Goal: Transaction & Acquisition: Purchase product/service

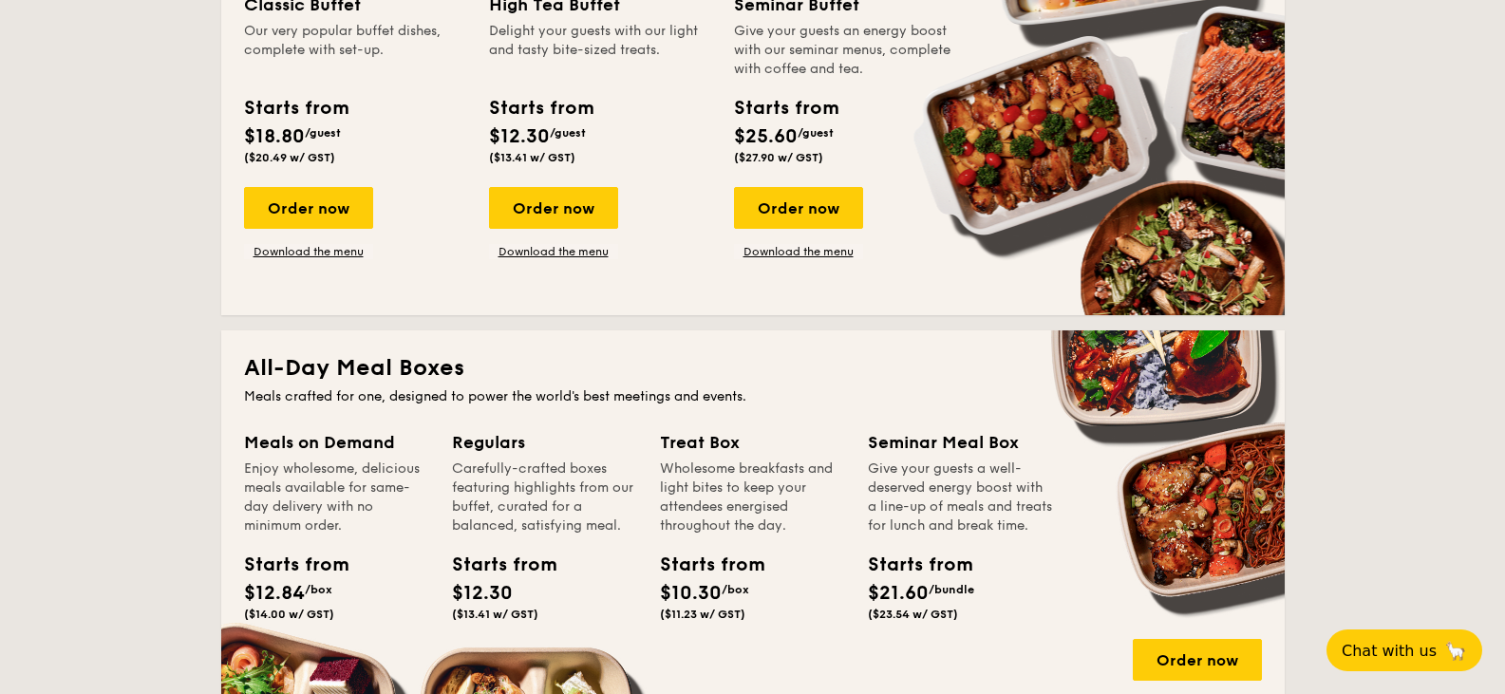
scroll to position [854, 0]
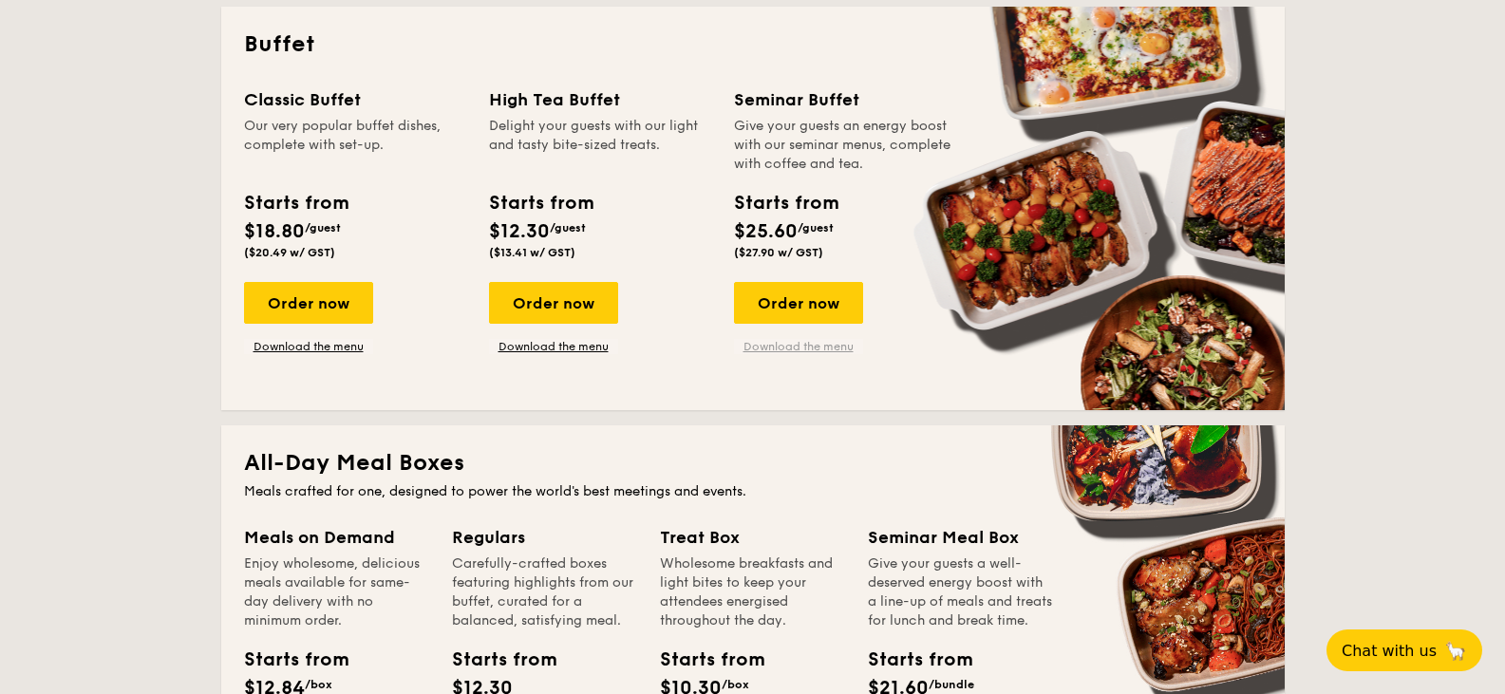
click at [836, 347] on link "Download the menu" at bounding box center [798, 346] width 129 height 15
click at [792, 296] on div "Order now" at bounding box center [798, 303] width 129 height 42
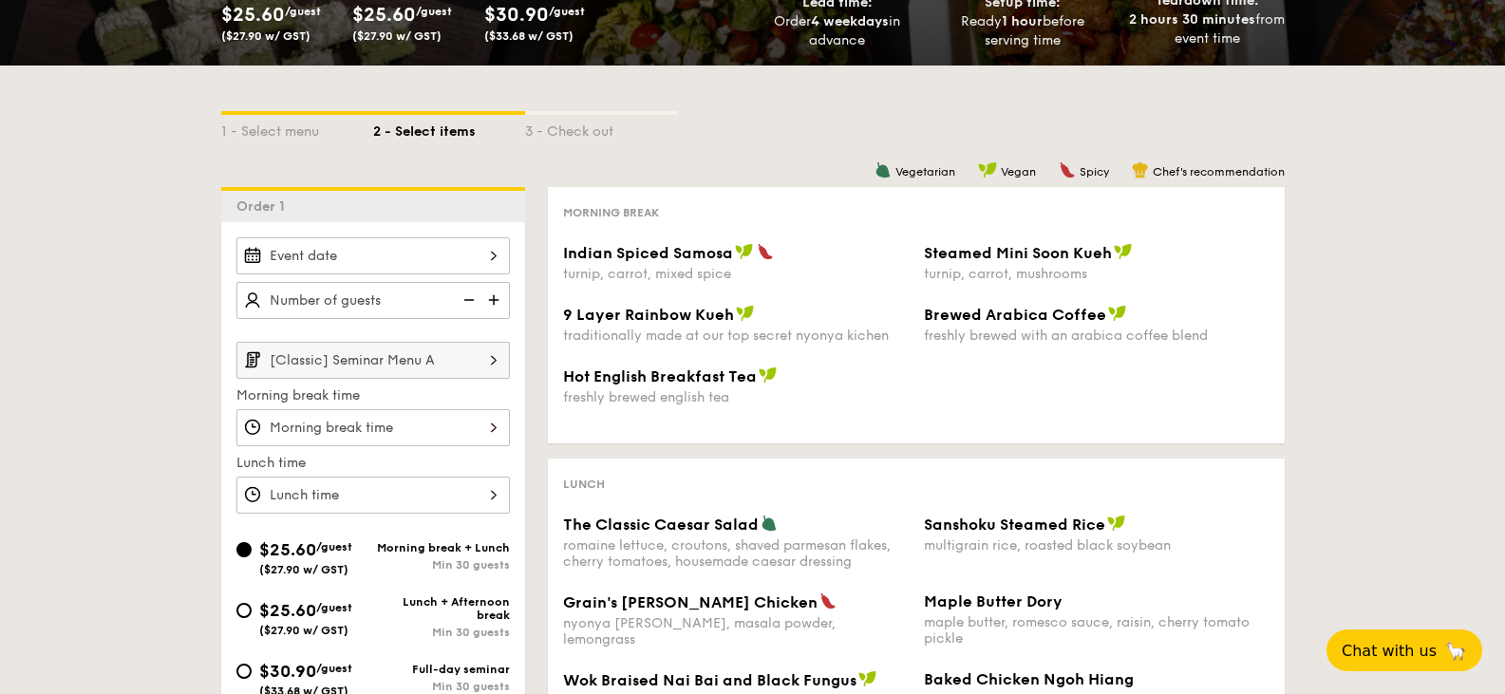
scroll to position [285, 0]
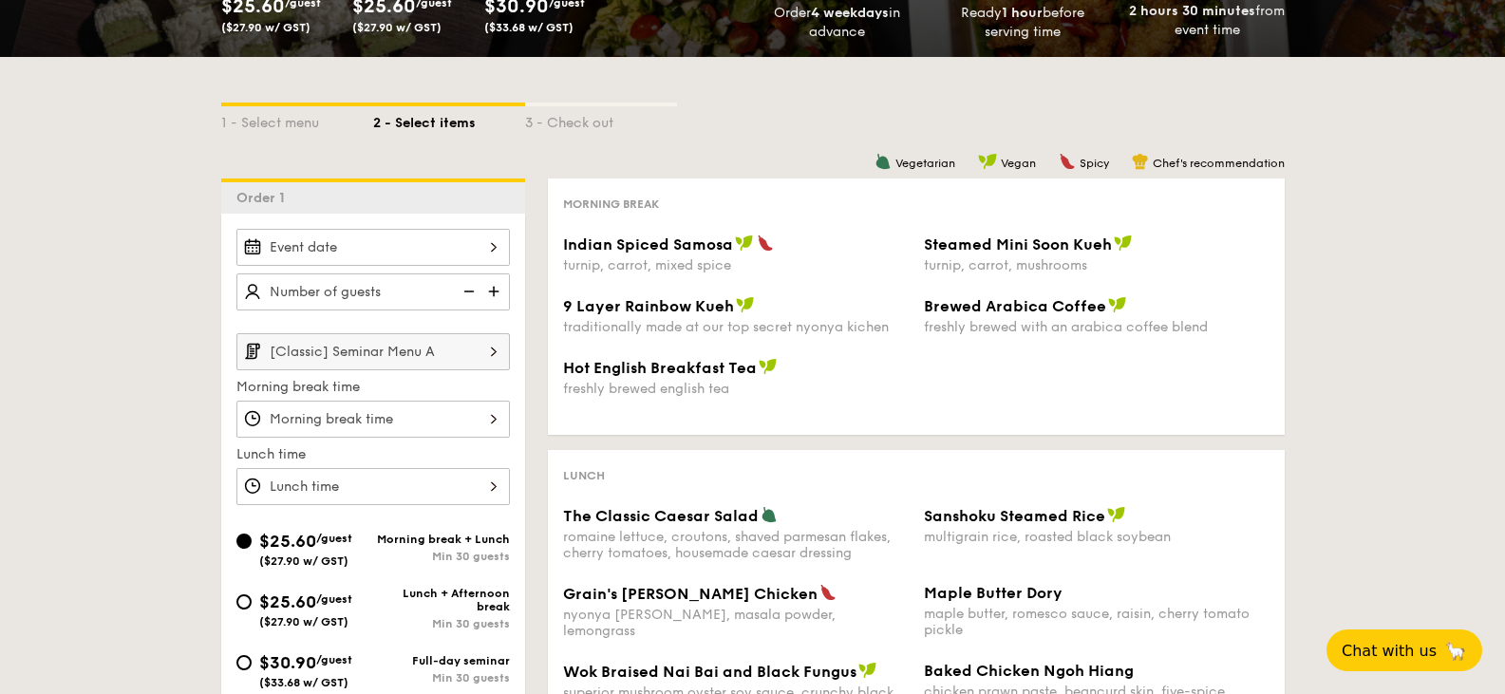
click at [406, 251] on div at bounding box center [372, 247] width 273 height 37
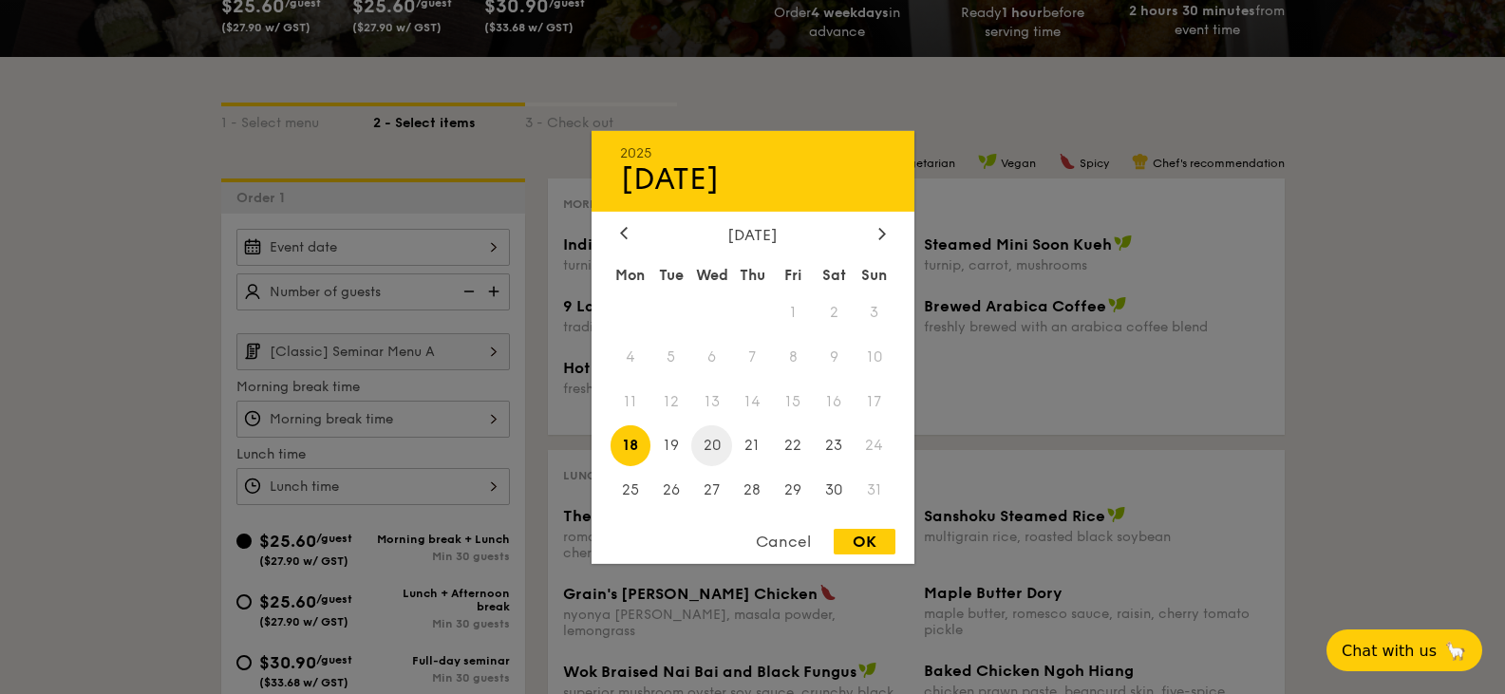
click at [713, 451] on span "20" at bounding box center [711, 445] width 41 height 41
drag, startPoint x: 887, startPoint y: 543, endPoint x: 874, endPoint y: 536, distance: 14.0
click at [887, 542] on div "OK" at bounding box center [865, 542] width 62 height 26
type input "[DATE]"
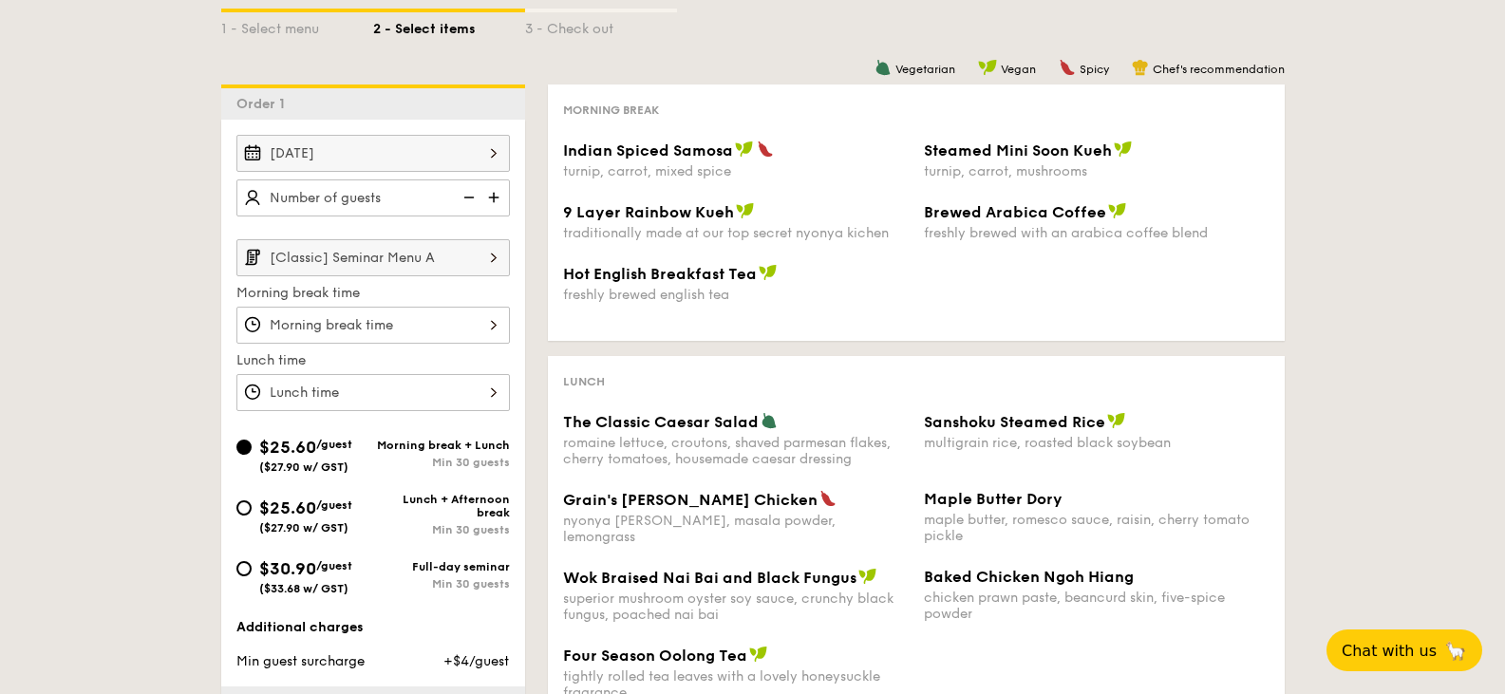
scroll to position [380, 0]
click at [499, 200] on img at bounding box center [495, 196] width 28 height 36
click at [498, 200] on img at bounding box center [495, 196] width 28 height 36
type input "30 guests"
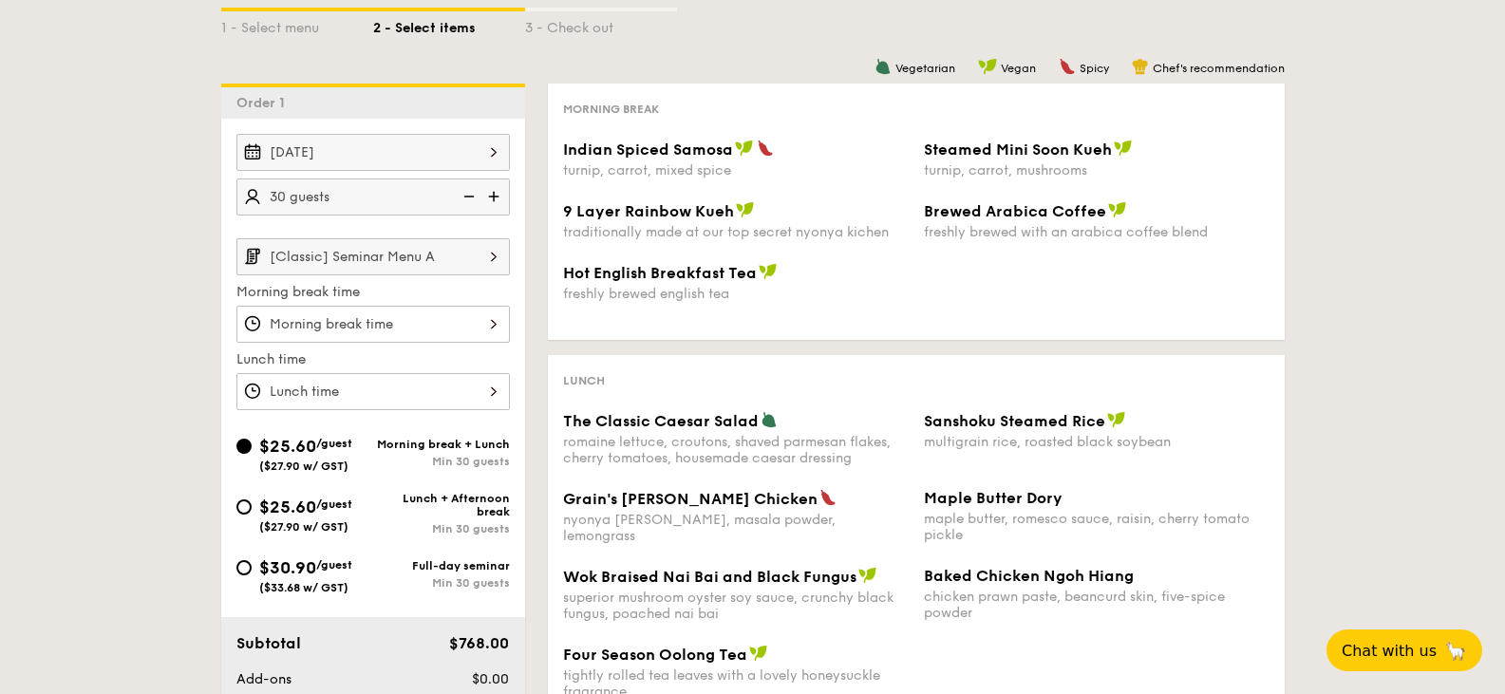
click at [478, 254] on img at bounding box center [494, 256] width 32 height 36
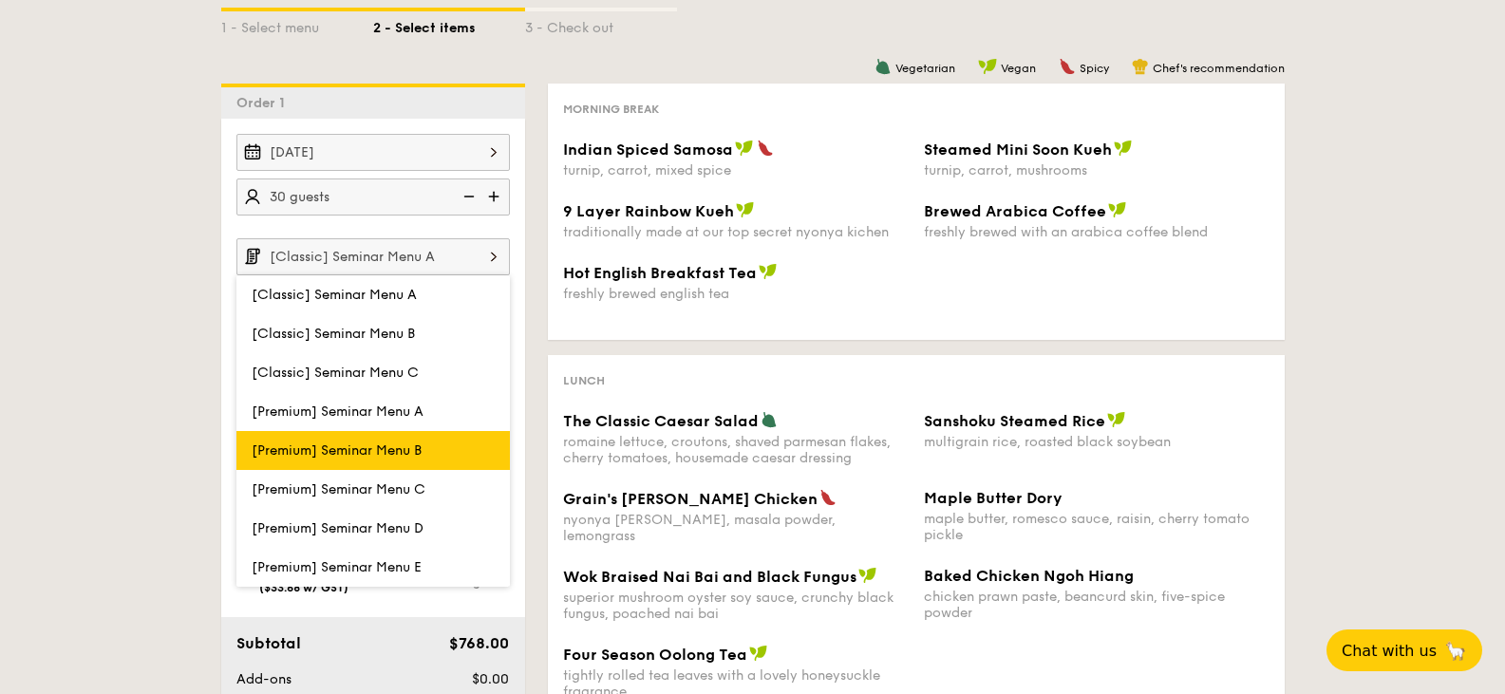
click at [388, 452] on span "[Premium] Seminar Menu B" at bounding box center [337, 450] width 170 height 16
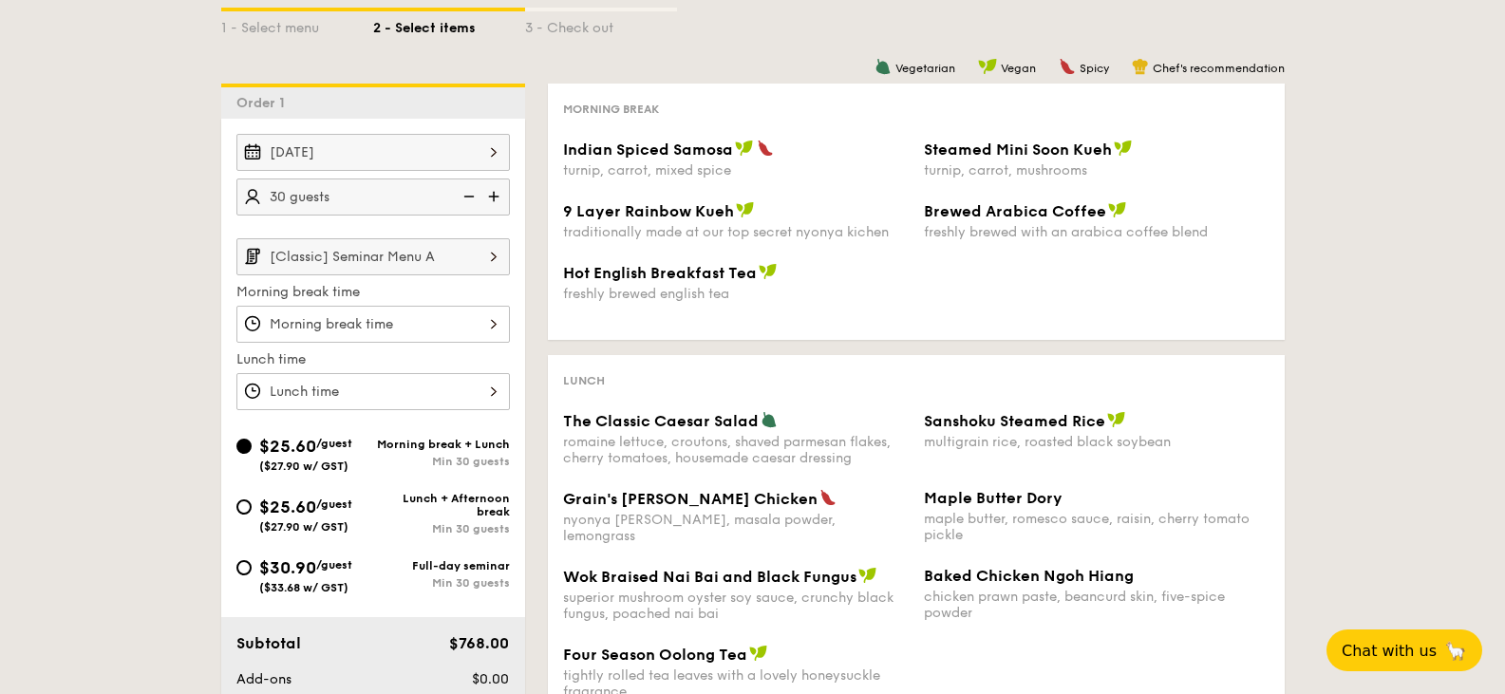
click at [433, 587] on div "Min 30 guests" at bounding box center [441, 582] width 137 height 13
click at [252, 575] on input "$30.90 /guest ($33.68 w/ GST) Full-day seminar Min 30 guests" at bounding box center [243, 567] width 15 height 15
radio input "true"
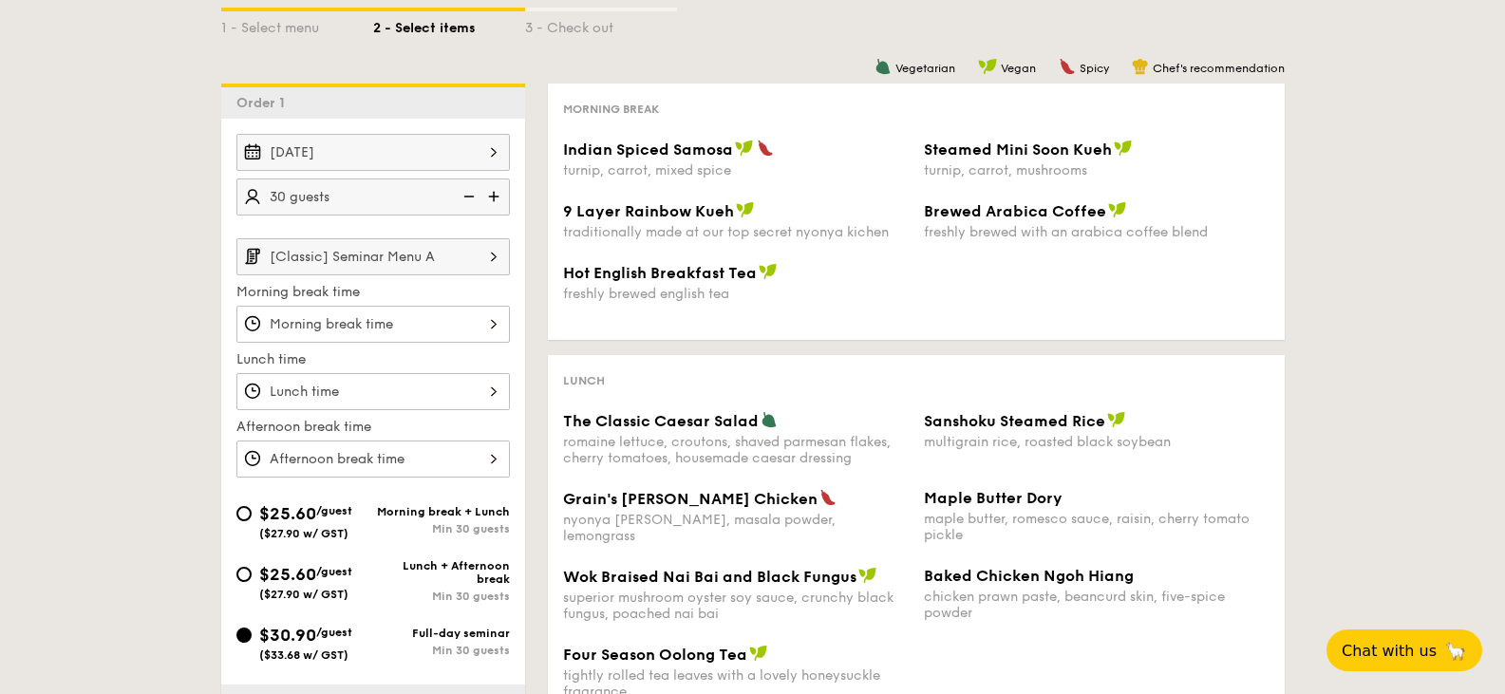
click at [469, 325] on div at bounding box center [372, 324] width 273 height 37
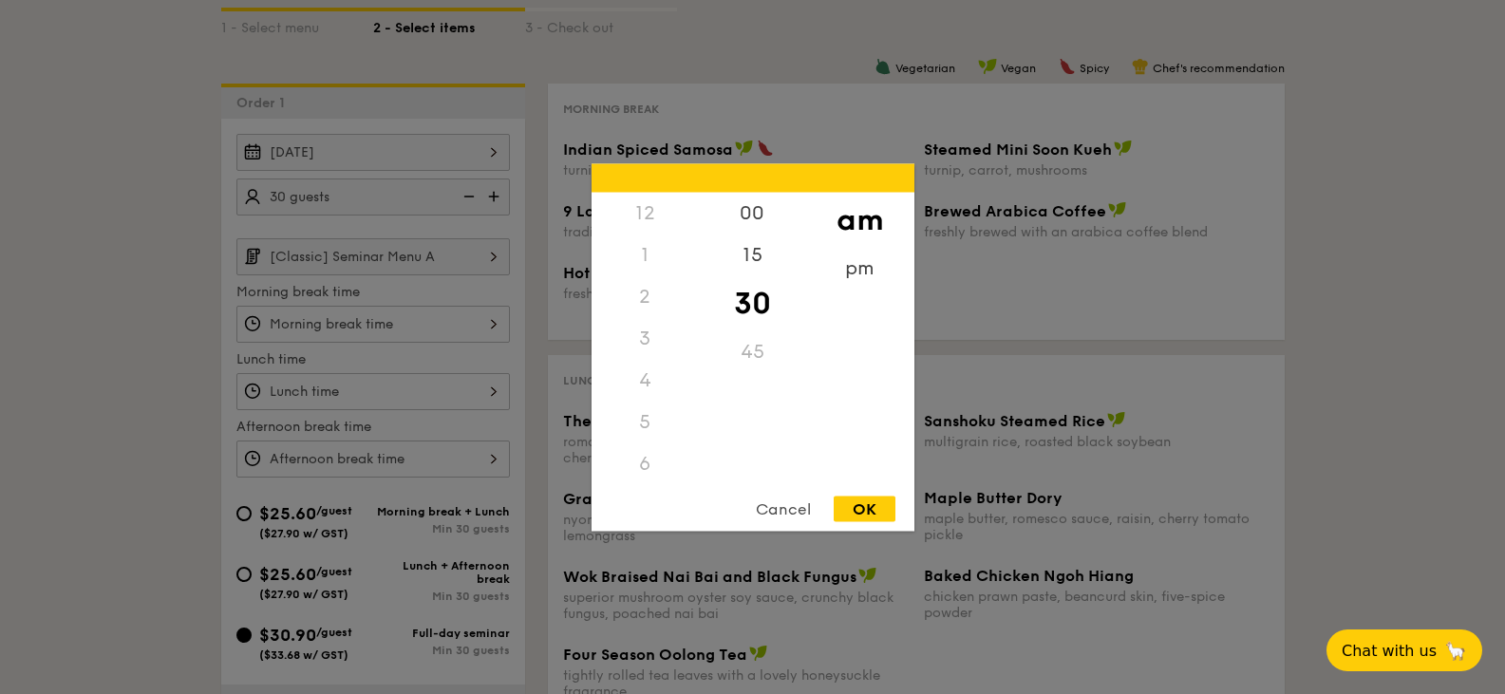
scroll to position [209, 0]
click at [641, 348] on div "8" at bounding box center [645, 344] width 107 height 55
drag, startPoint x: 859, startPoint y: 506, endPoint x: 847, endPoint y: 506, distance: 12.3
click at [857, 506] on div "OK" at bounding box center [865, 509] width 62 height 26
type input "8:30AM"
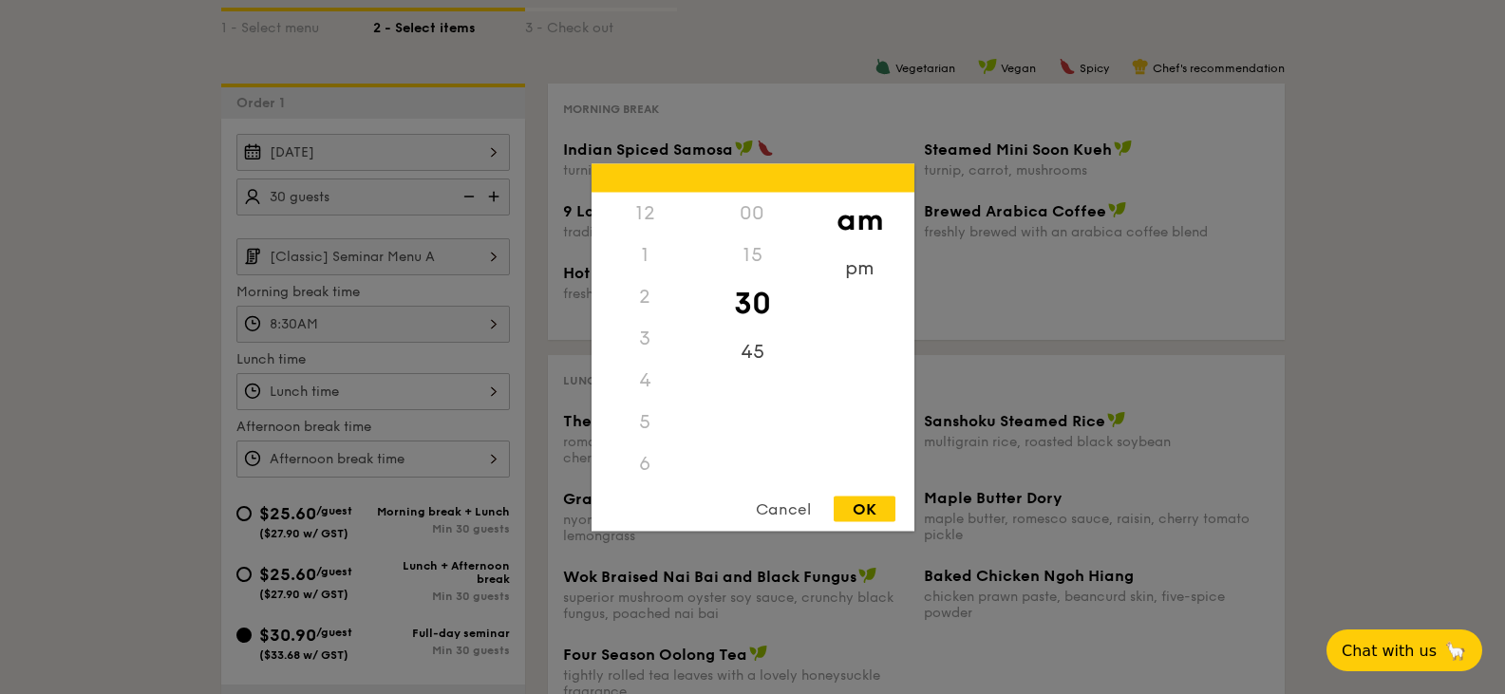
click at [394, 384] on div "12 1 2 3 4 5 6 7 8 9 10 11 00 15 30 45 am pm Cancel OK" at bounding box center [372, 391] width 273 height 37
click at [644, 221] on div "12" at bounding box center [645, 213] width 107 height 42
click at [631, 209] on div "12" at bounding box center [645, 213] width 107 height 42
click at [759, 217] on div "00" at bounding box center [752, 213] width 107 height 42
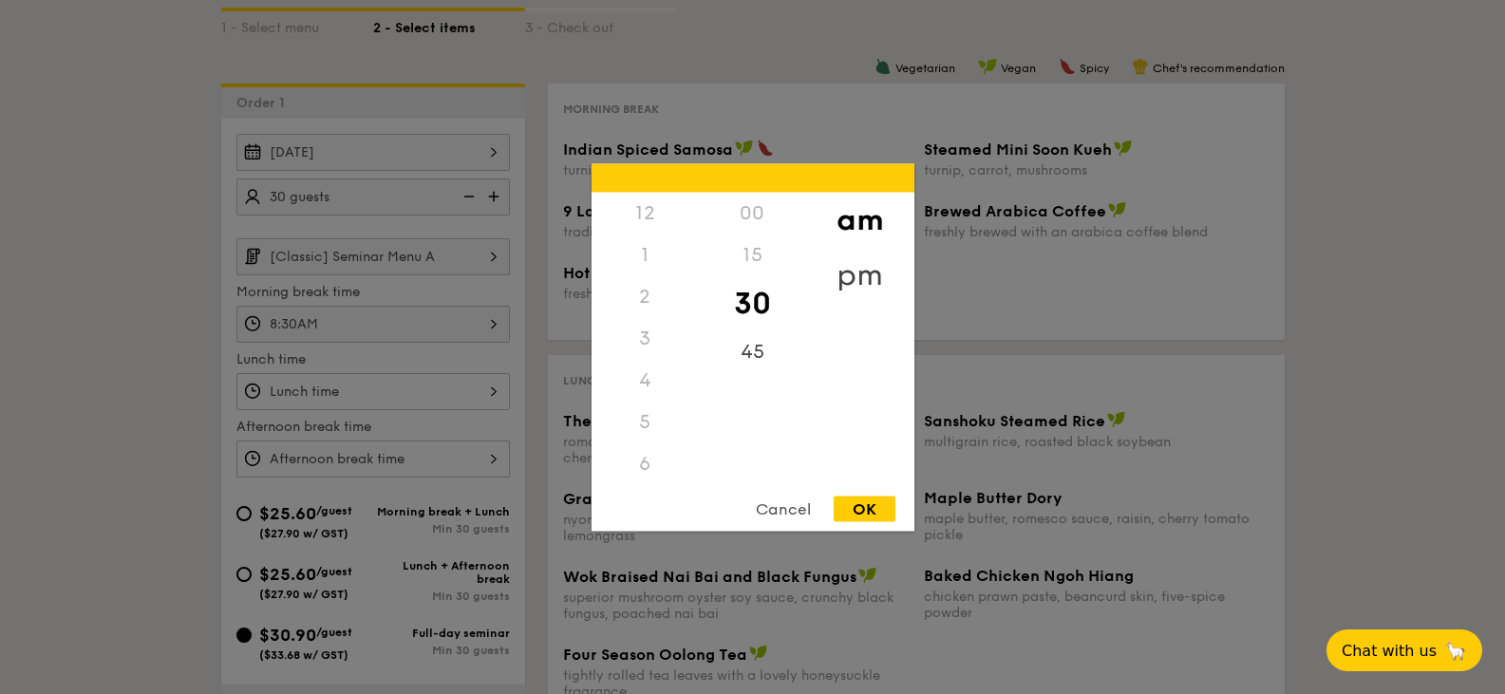
click at [856, 261] on div "pm" at bounding box center [859, 274] width 107 height 55
click at [641, 217] on div "12" at bounding box center [645, 219] width 107 height 55
click at [742, 216] on div "00" at bounding box center [752, 219] width 107 height 55
click at [861, 514] on div "OK" at bounding box center [865, 509] width 62 height 26
type input "12:00PM"
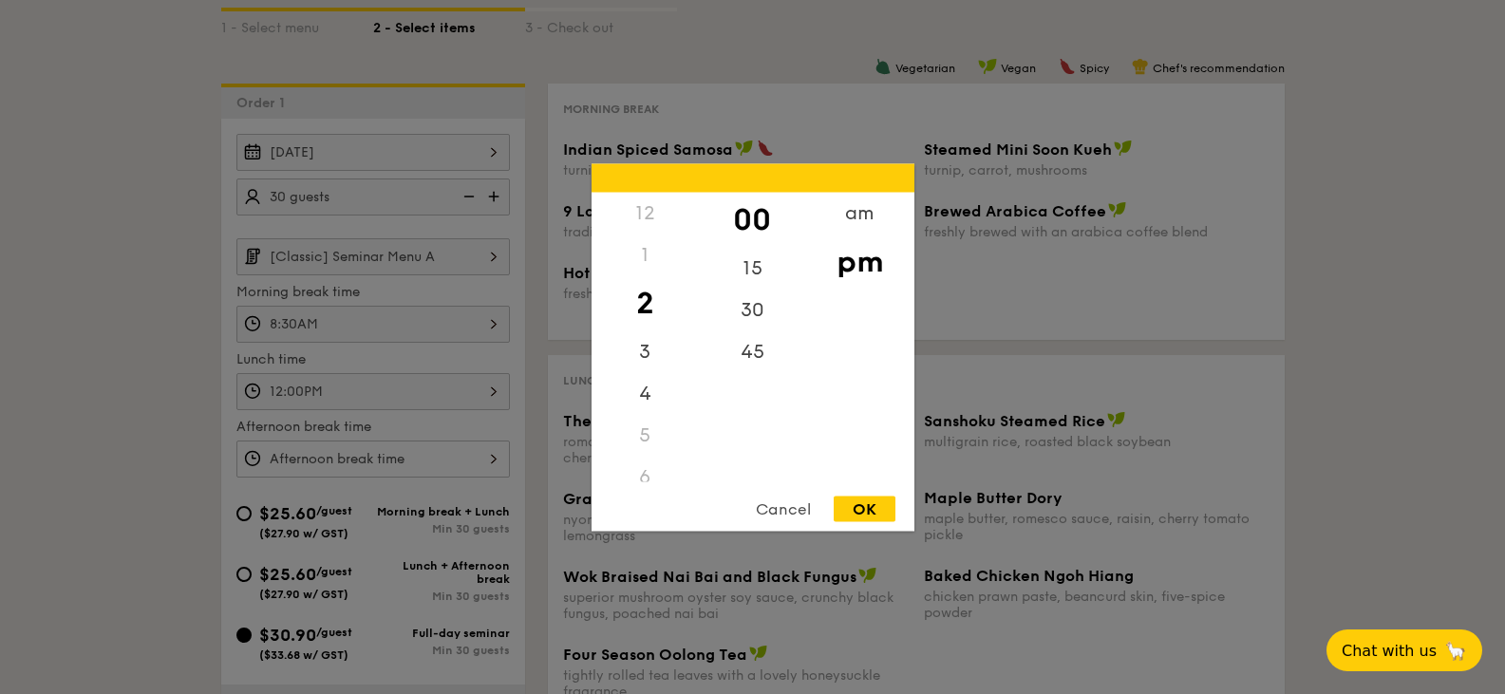
click at [439, 461] on div "12 1 2 3 4 5 6 7 8 9 10 11 00 15 30 45 am pm Cancel OK" at bounding box center [372, 459] width 273 height 37
click at [868, 523] on div "Cancel OK" at bounding box center [753, 513] width 323 height 35
click at [862, 505] on div "OK" at bounding box center [865, 509] width 62 height 26
type input "2:00PM"
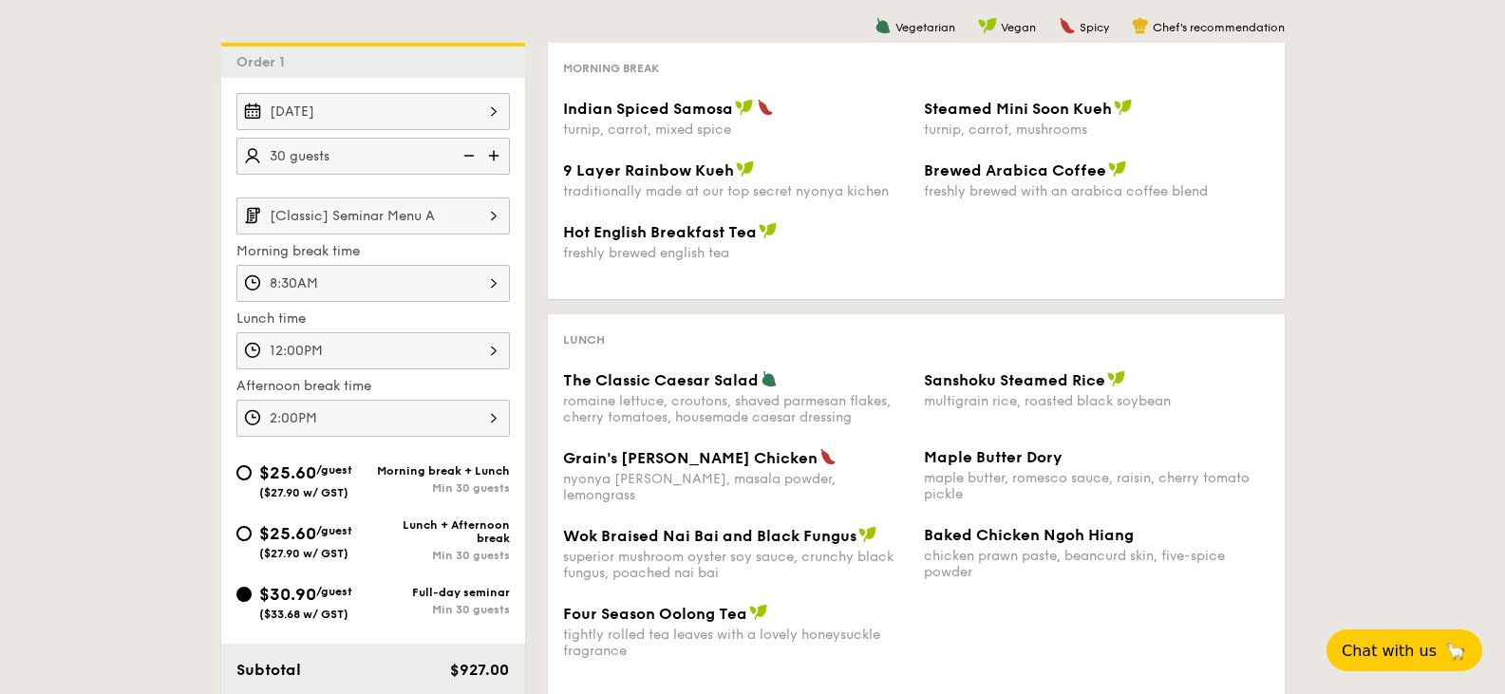
scroll to position [380, 0]
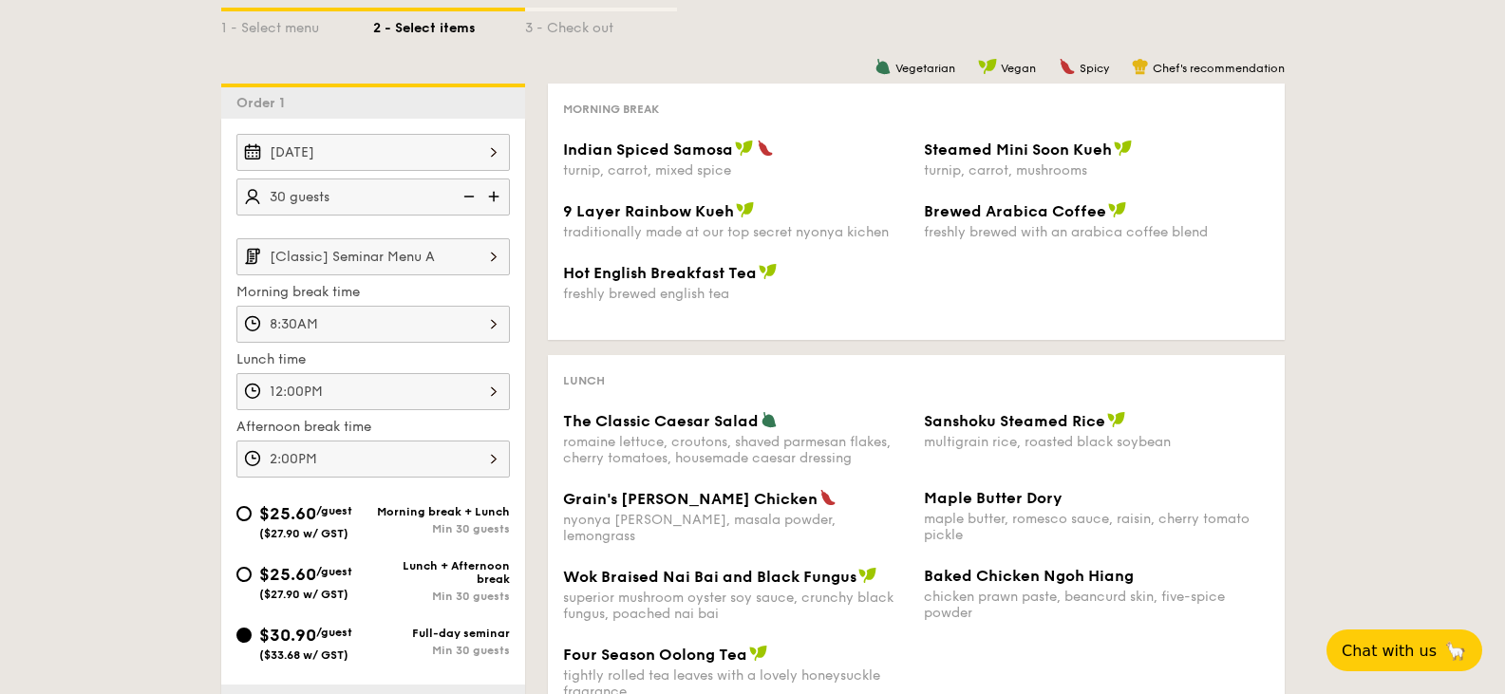
click at [404, 260] on input "[Classic] Seminar Menu A" at bounding box center [372, 256] width 273 height 37
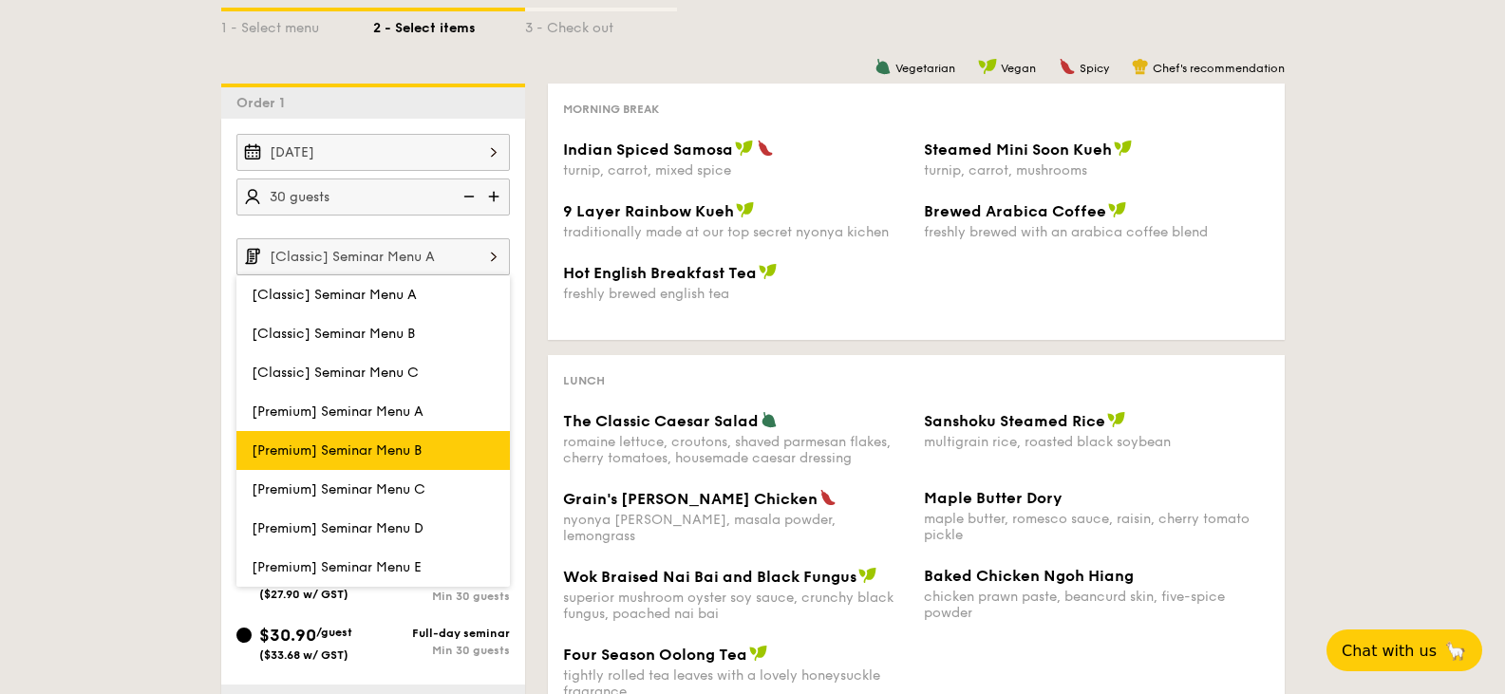
click at [385, 445] on span "[Premium] Seminar Menu B" at bounding box center [337, 450] width 170 height 16
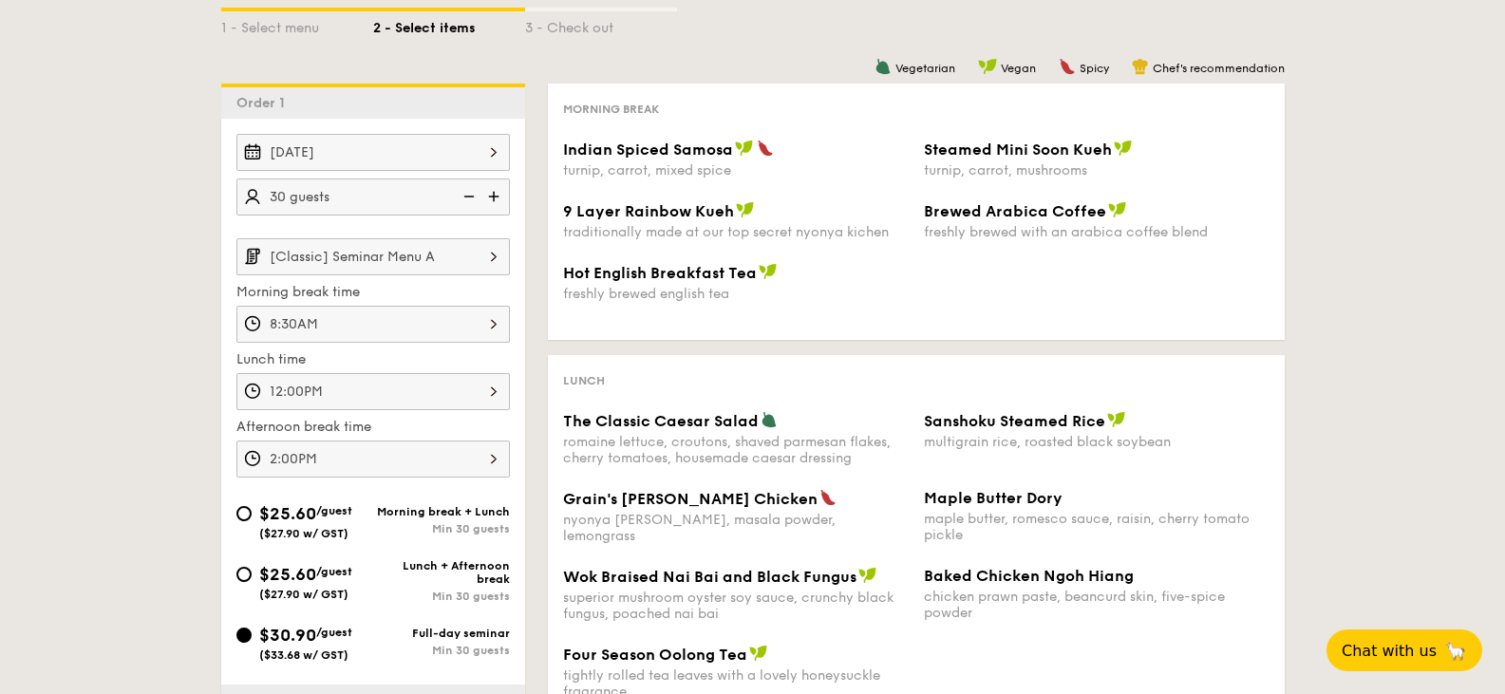
click at [417, 264] on input "[Classic] Seminar Menu A" at bounding box center [372, 256] width 273 height 37
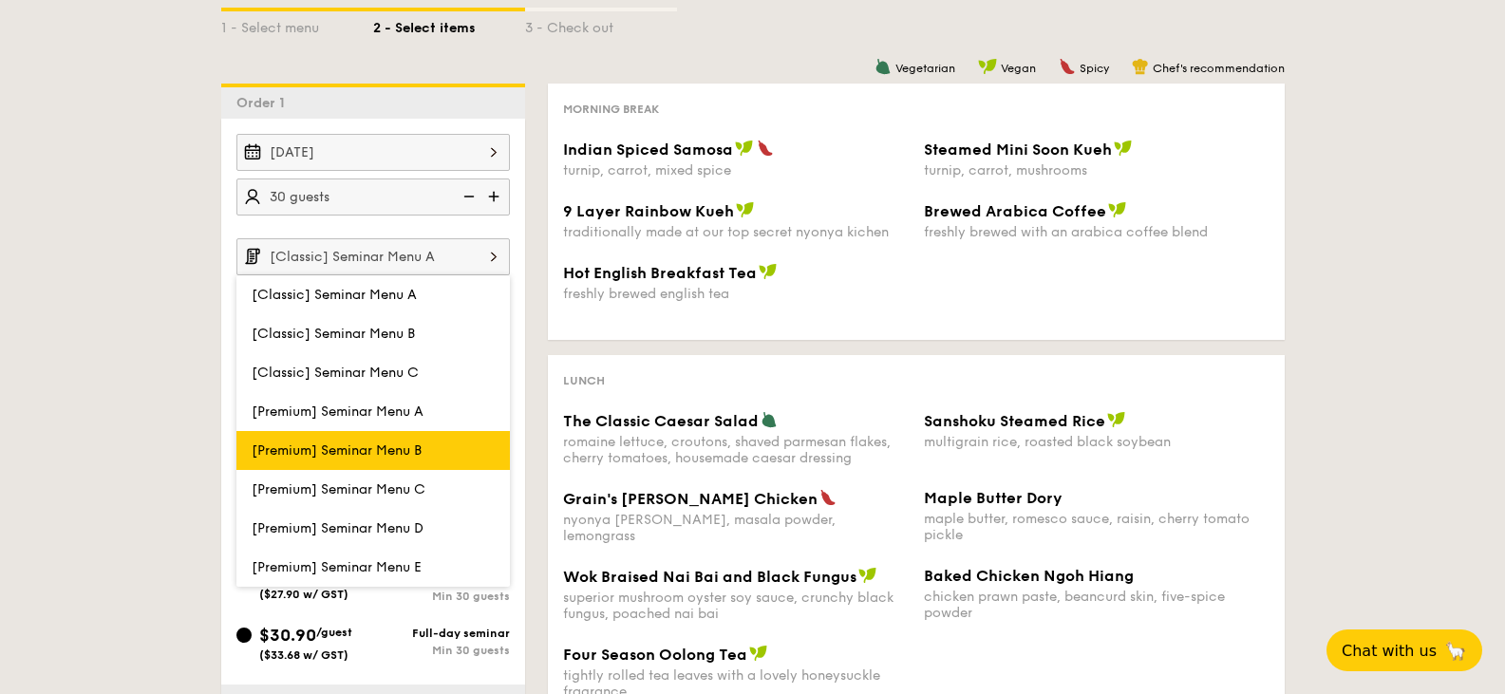
click at [395, 451] on span "[Premium] Seminar Menu B" at bounding box center [337, 450] width 170 height 16
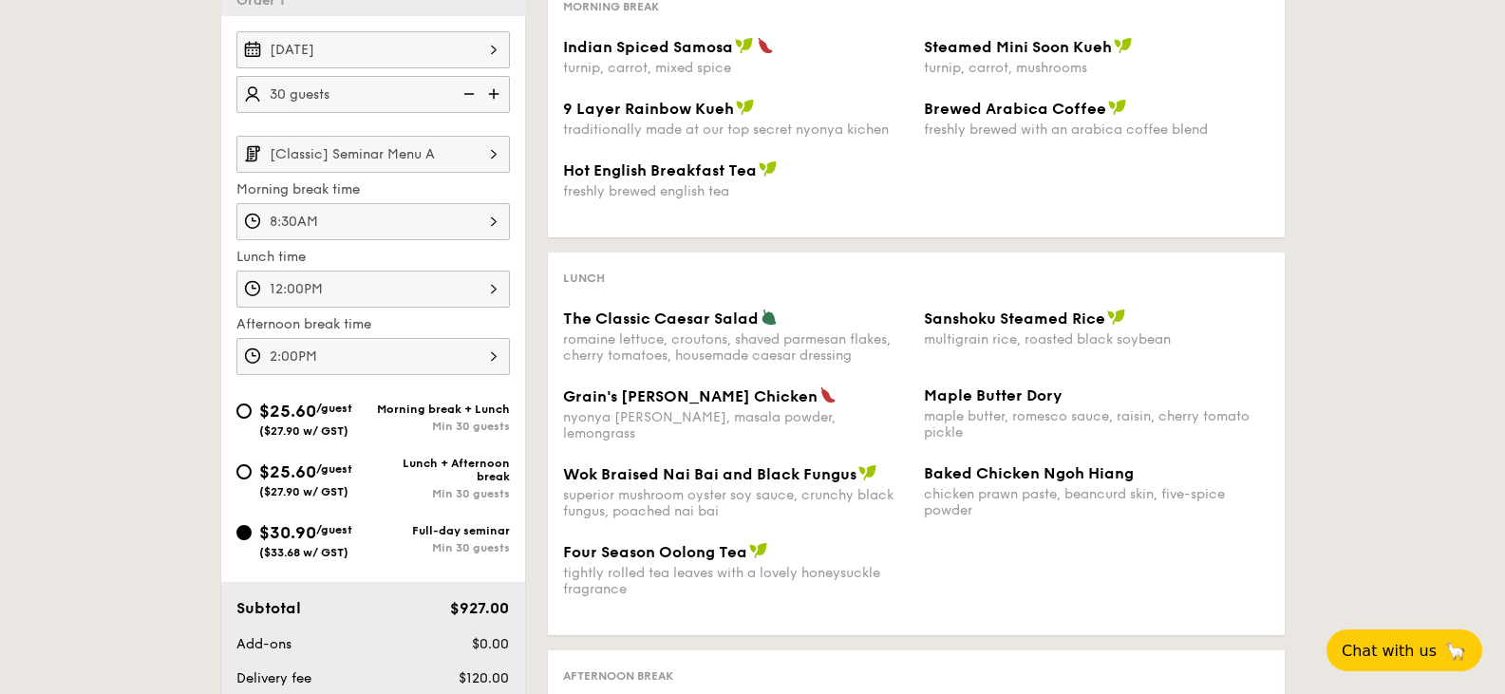
scroll to position [475, 0]
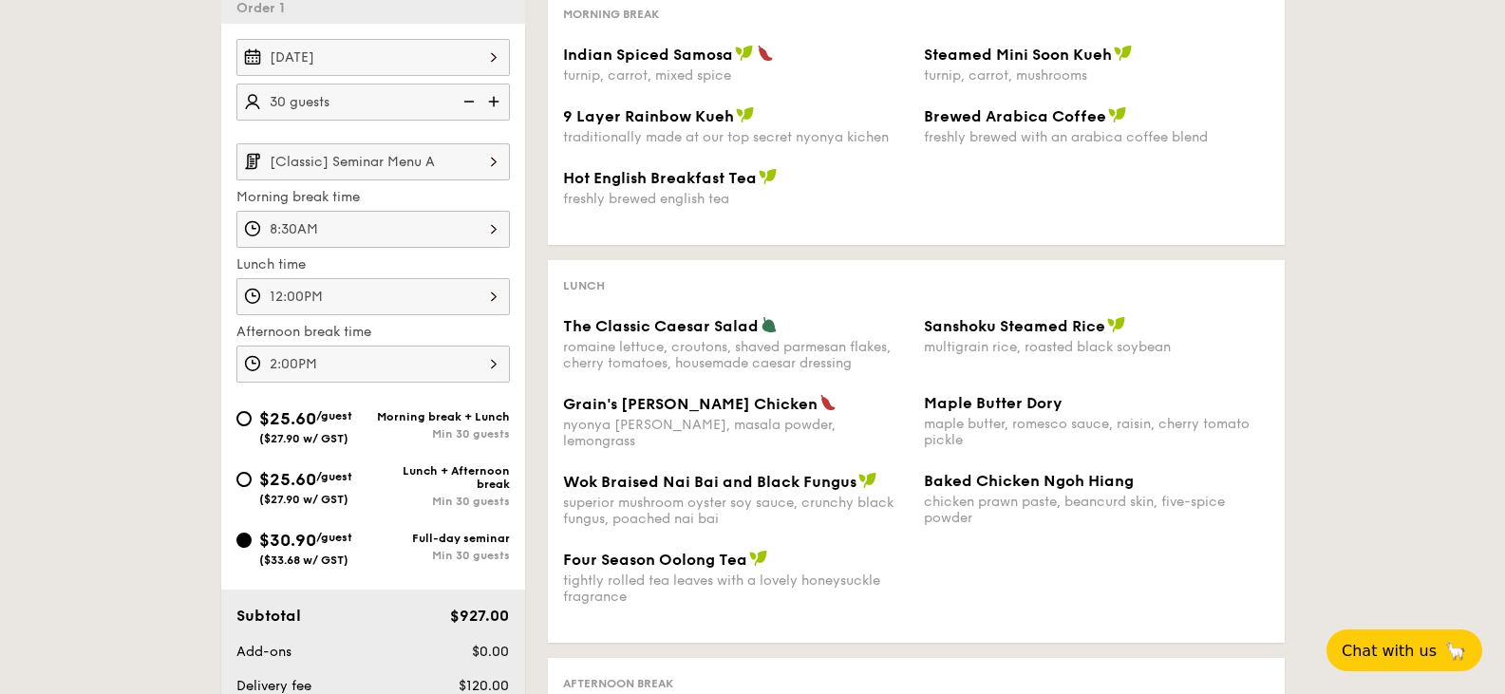
click at [485, 173] on img at bounding box center [494, 161] width 32 height 36
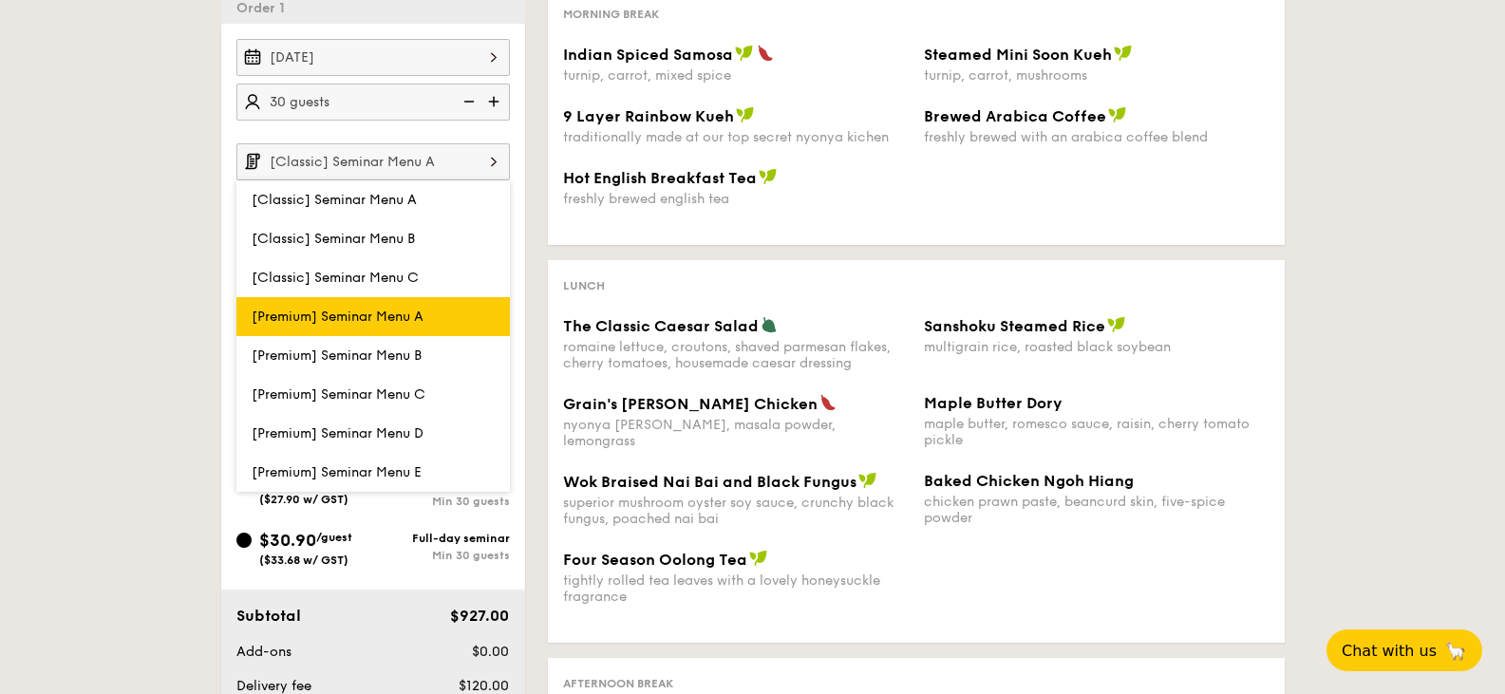
click at [305, 316] on span "[Premium] Seminar Menu A" at bounding box center [338, 317] width 172 height 16
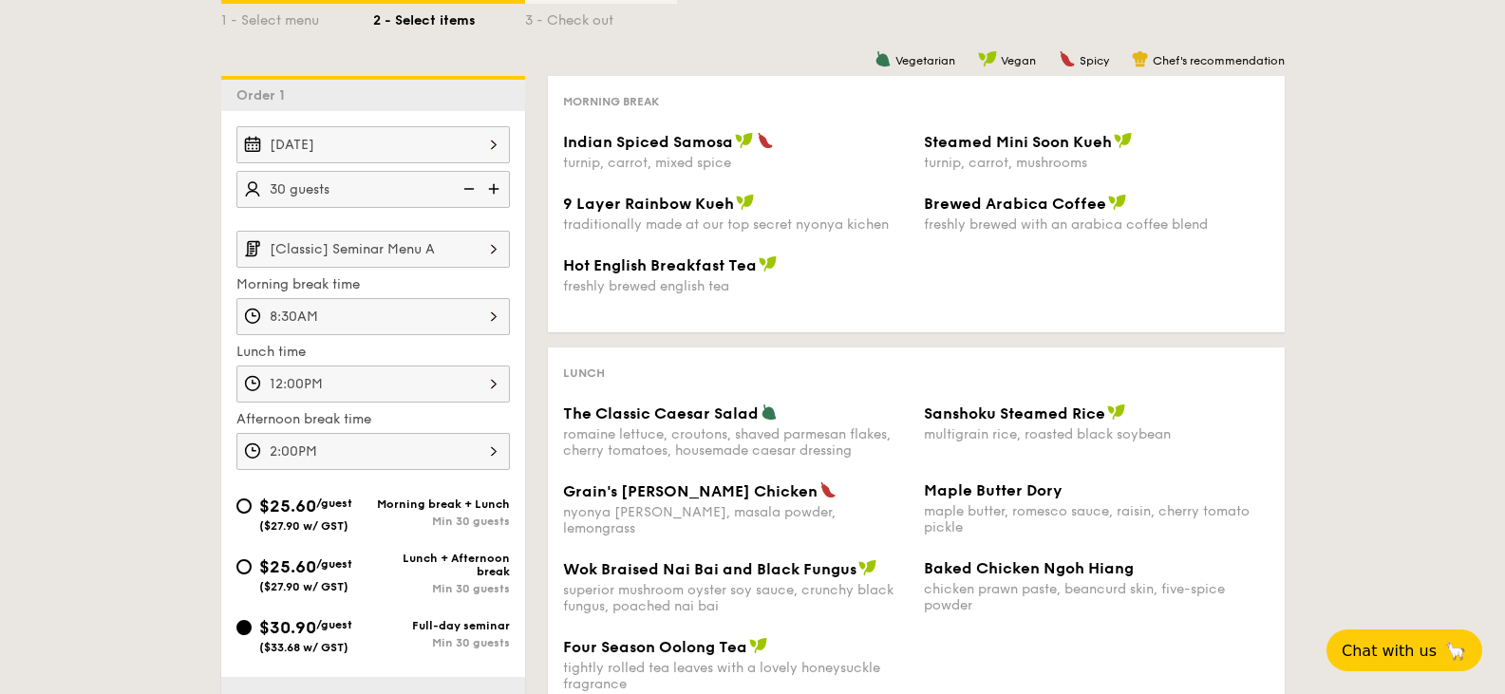
scroll to position [380, 0]
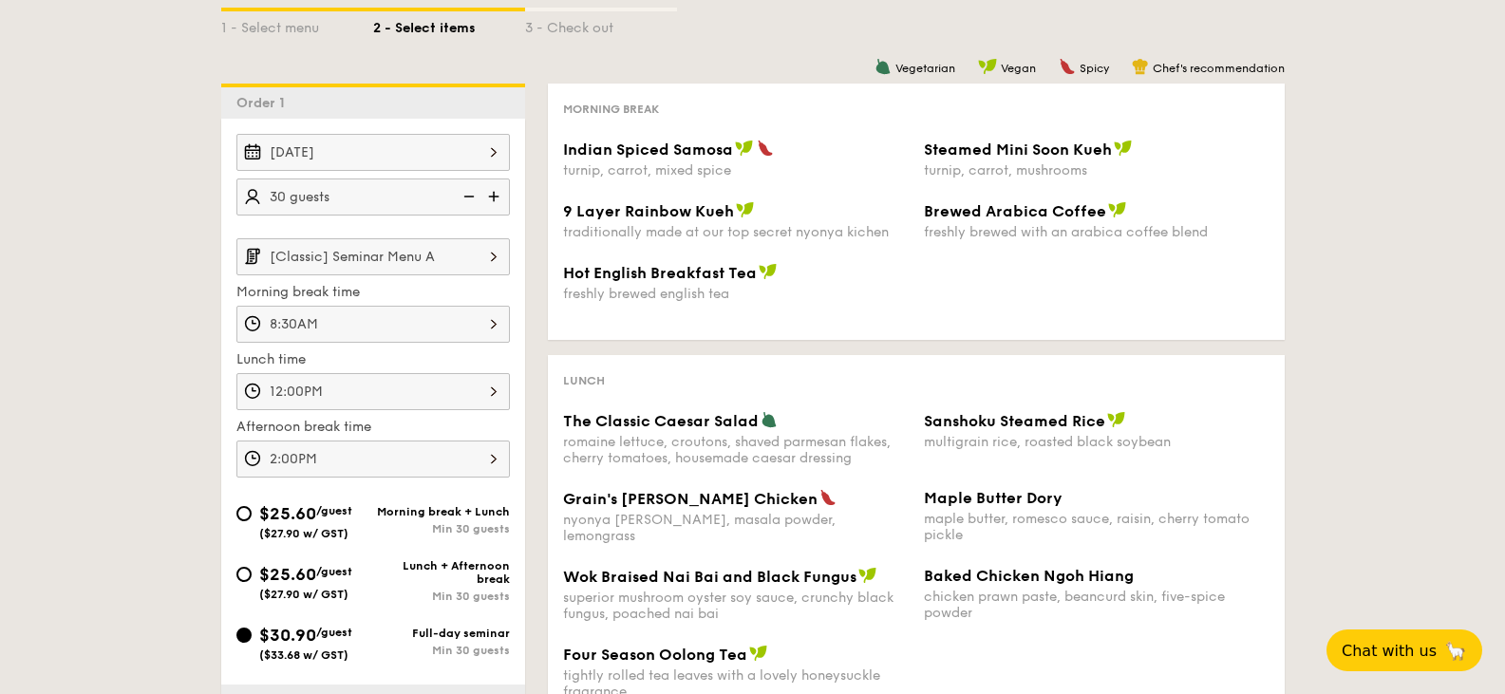
click at [365, 255] on input "[Classic] Seminar Menu A" at bounding box center [372, 256] width 273 height 37
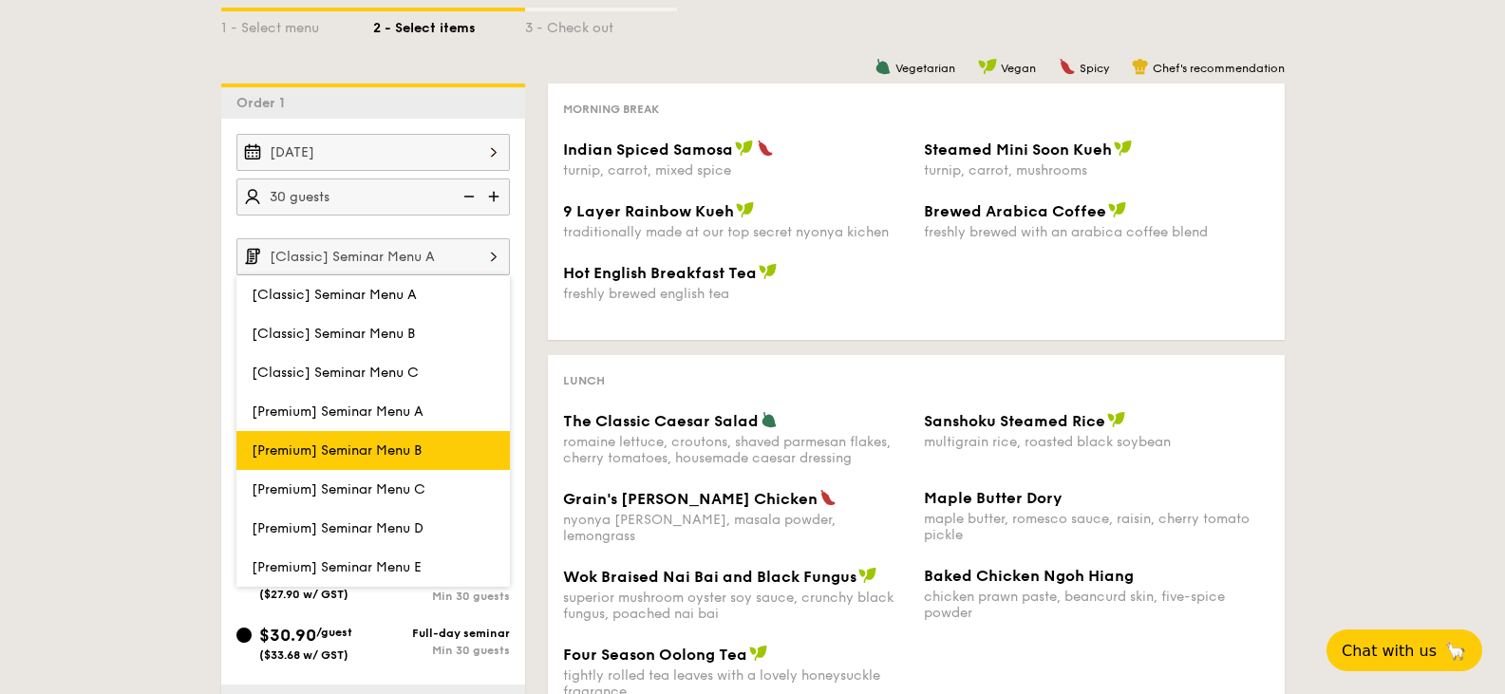
click at [404, 441] on label "[Premium] Seminar Menu B" at bounding box center [372, 450] width 273 height 39
click at [0, 0] on input "[Premium] Seminar Menu B" at bounding box center [0, 0] width 0 height 0
type input "[Premium] Seminar Menu B"
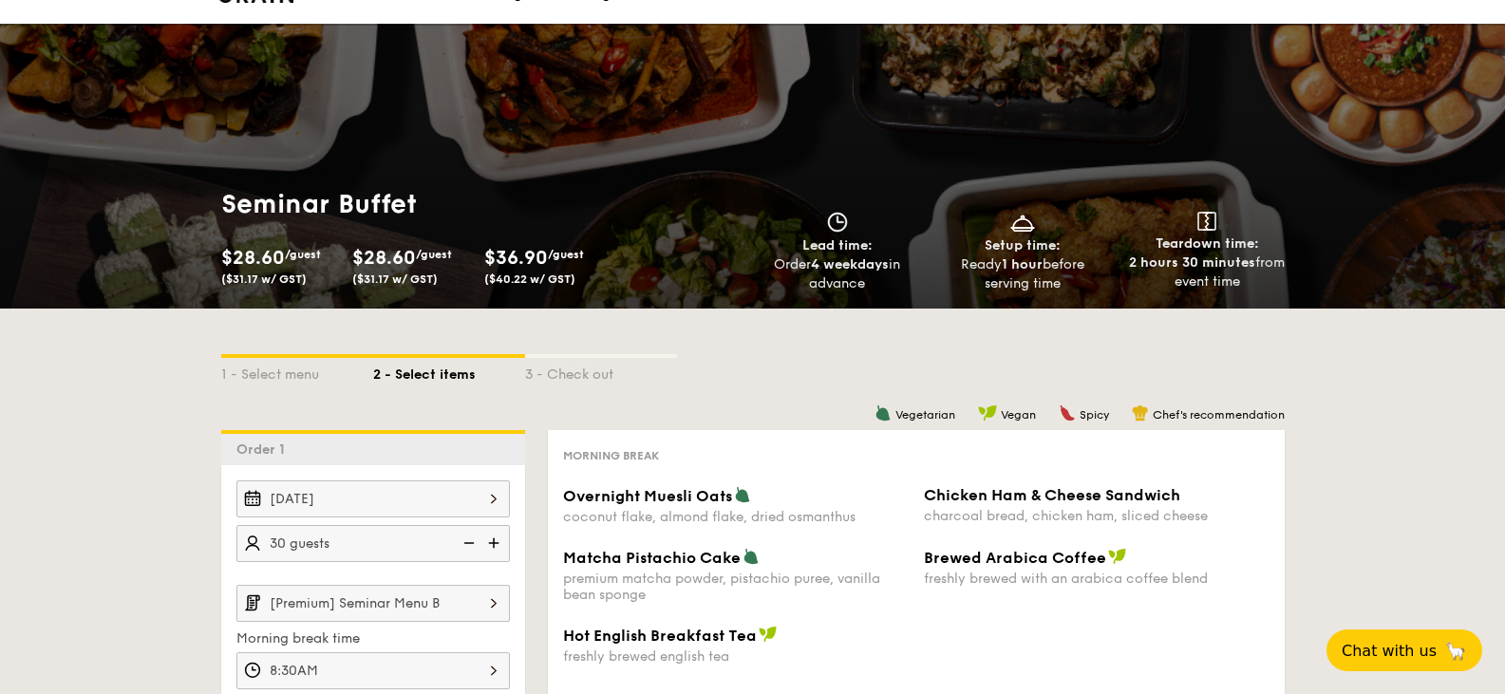
scroll to position [0, 0]
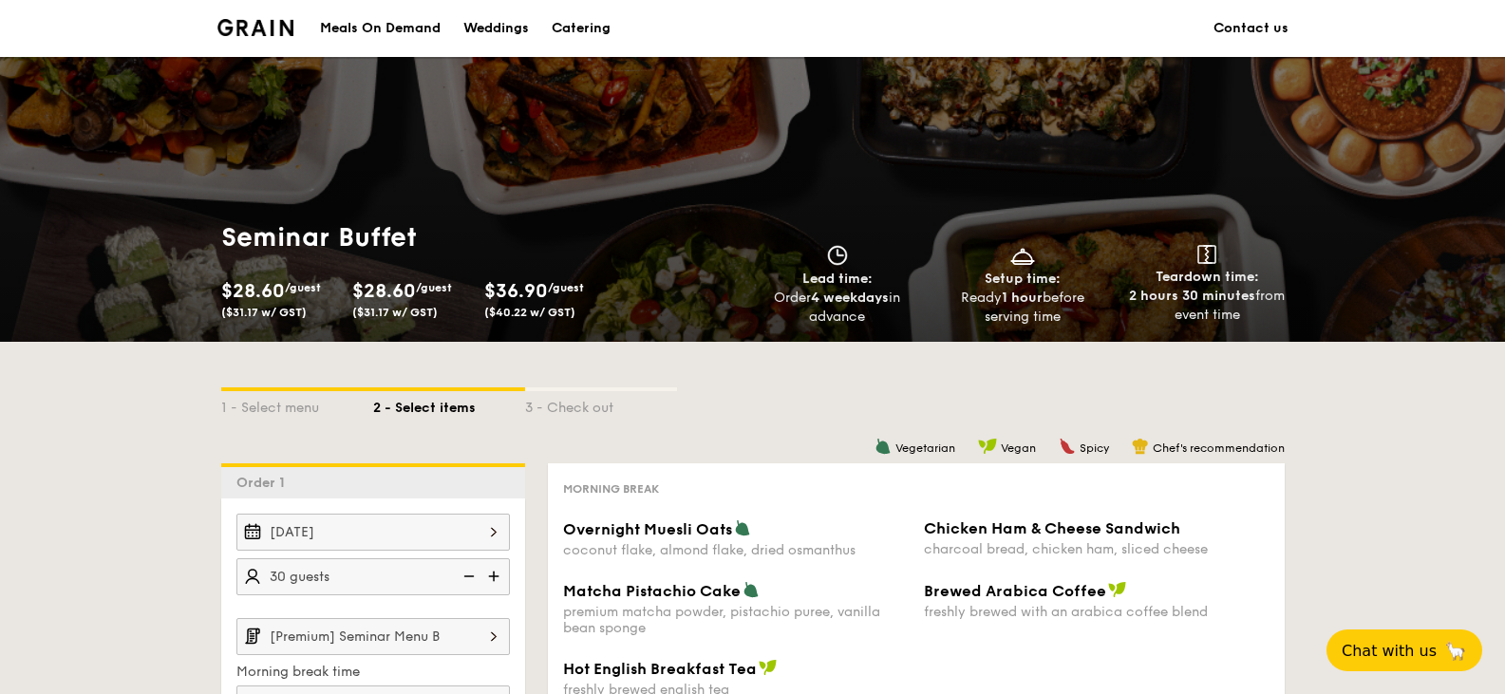
click at [600, 16] on div "Catering" at bounding box center [581, 28] width 59 height 57
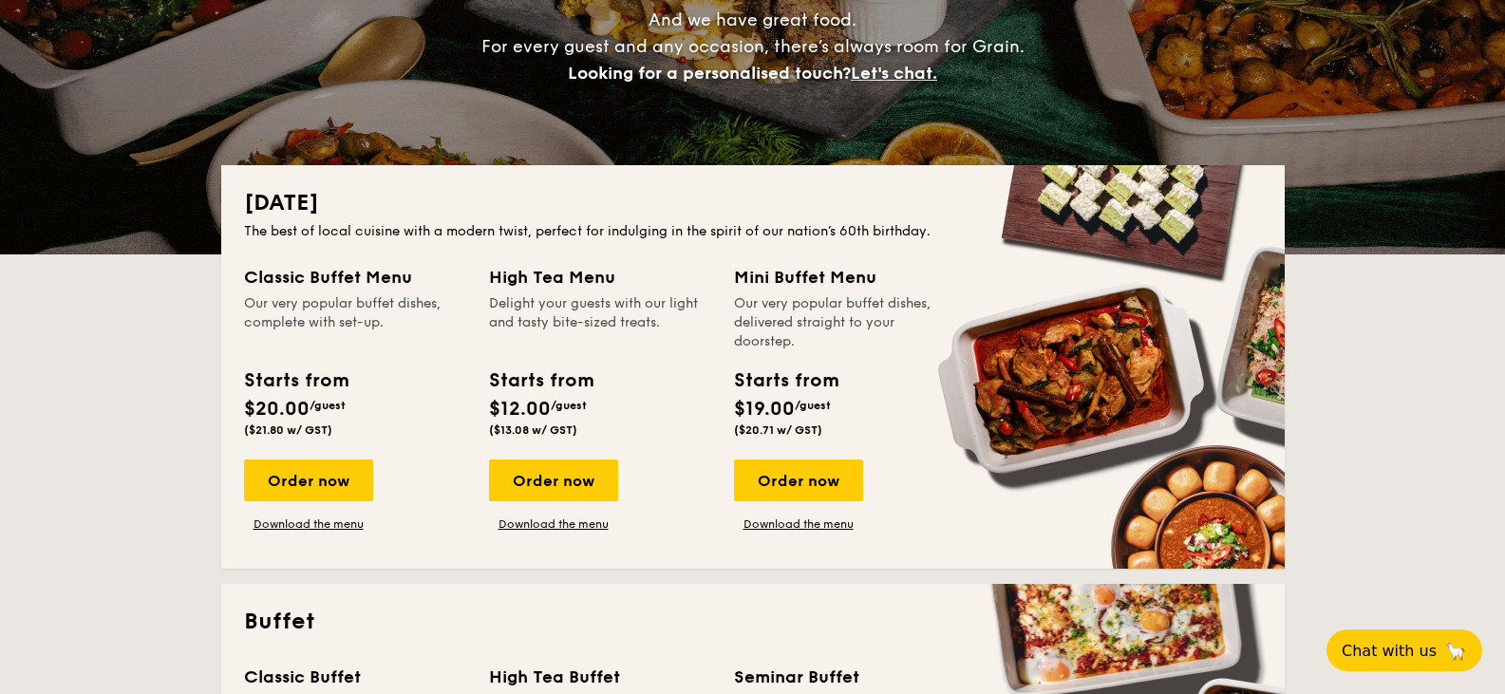
scroll to position [285, 0]
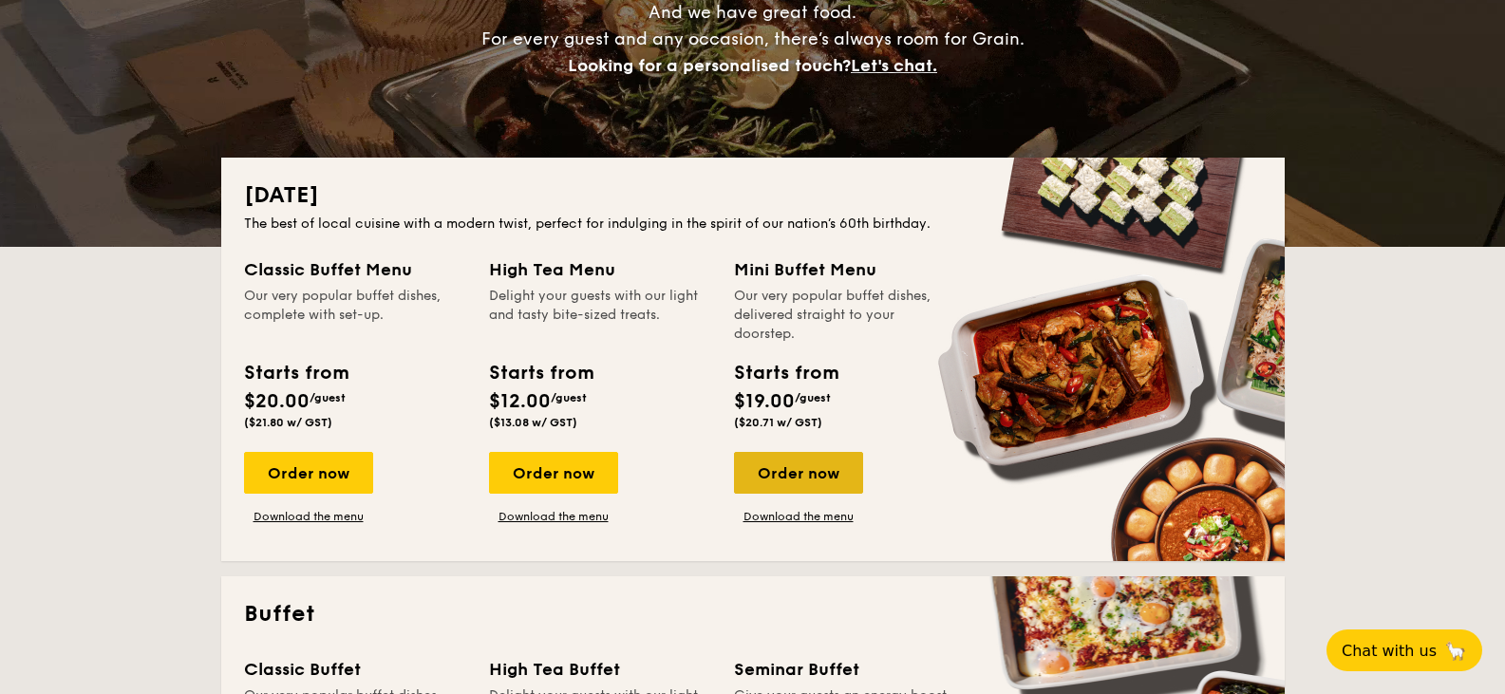
click at [803, 479] on div "Order now" at bounding box center [798, 473] width 129 height 42
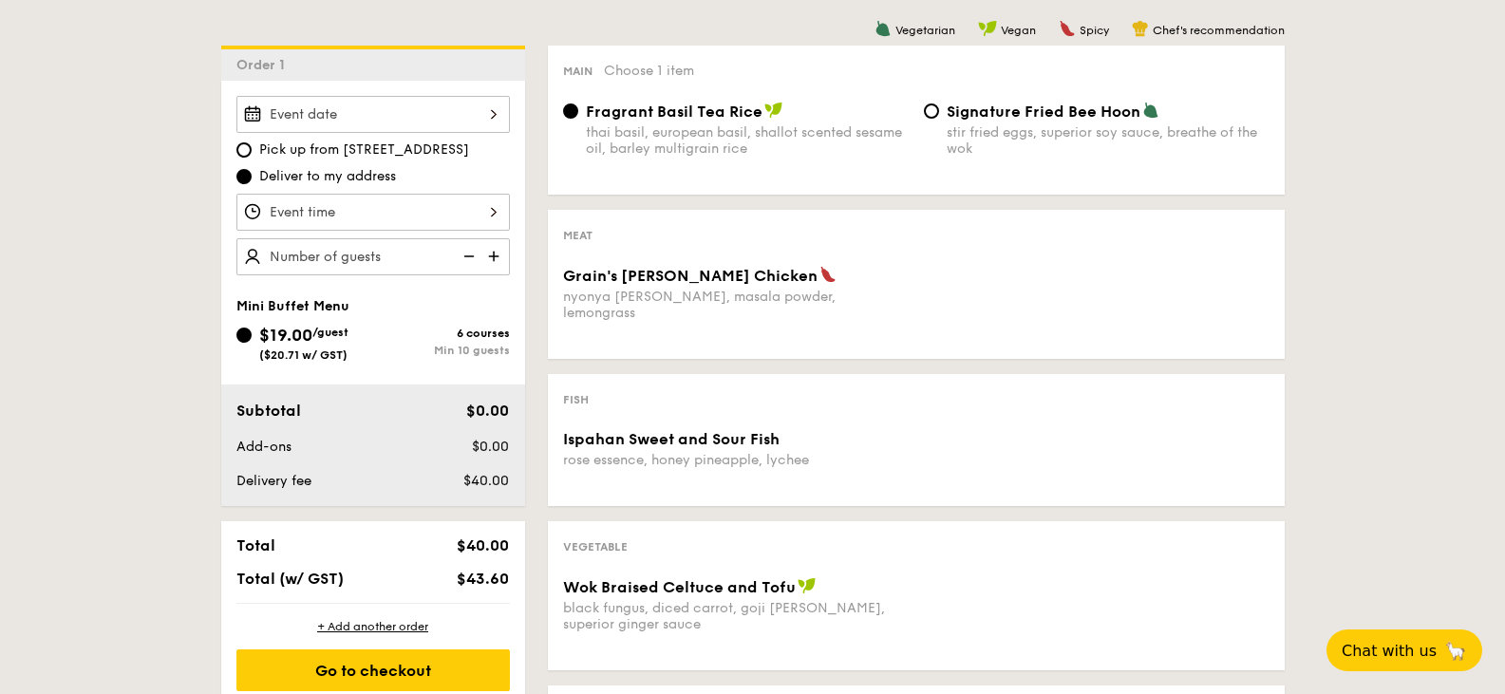
scroll to position [570, 0]
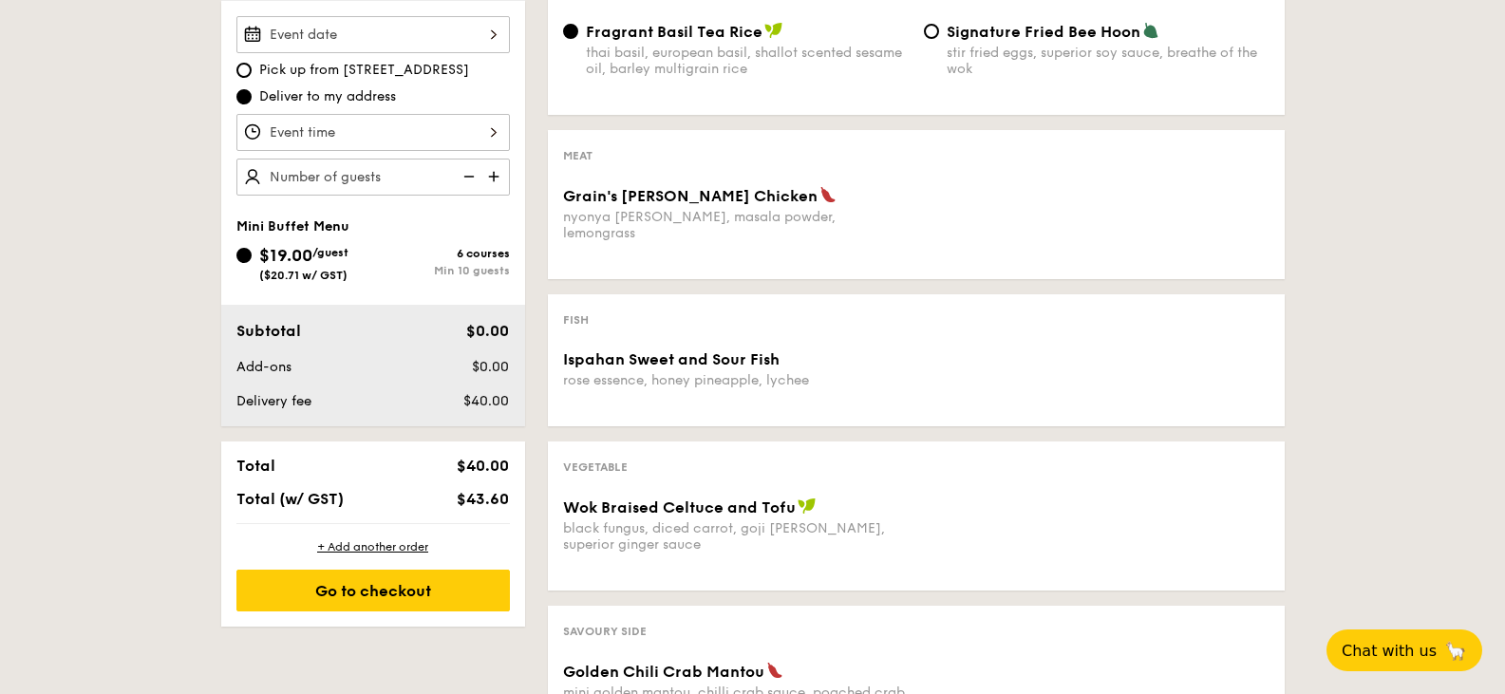
click at [495, 184] on img at bounding box center [495, 177] width 28 height 36
type input "20 guests"
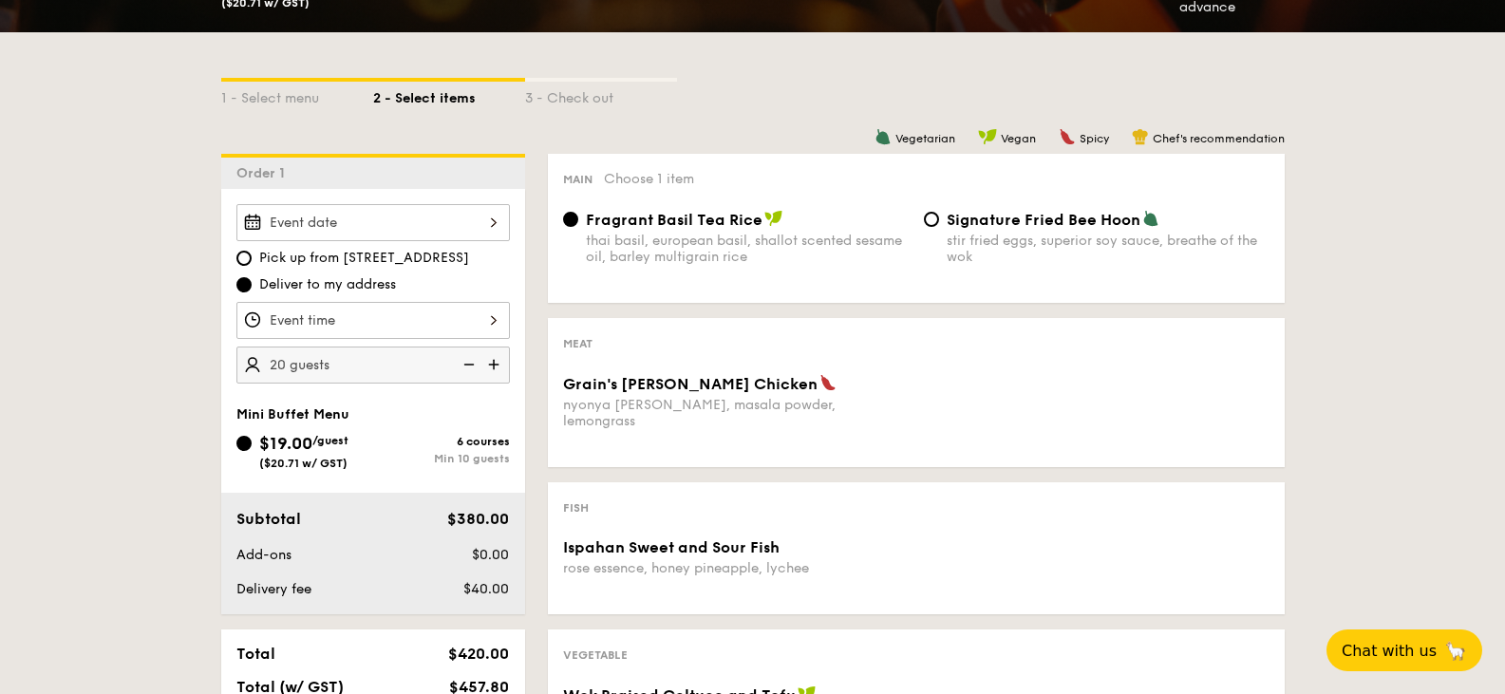
scroll to position [380, 0]
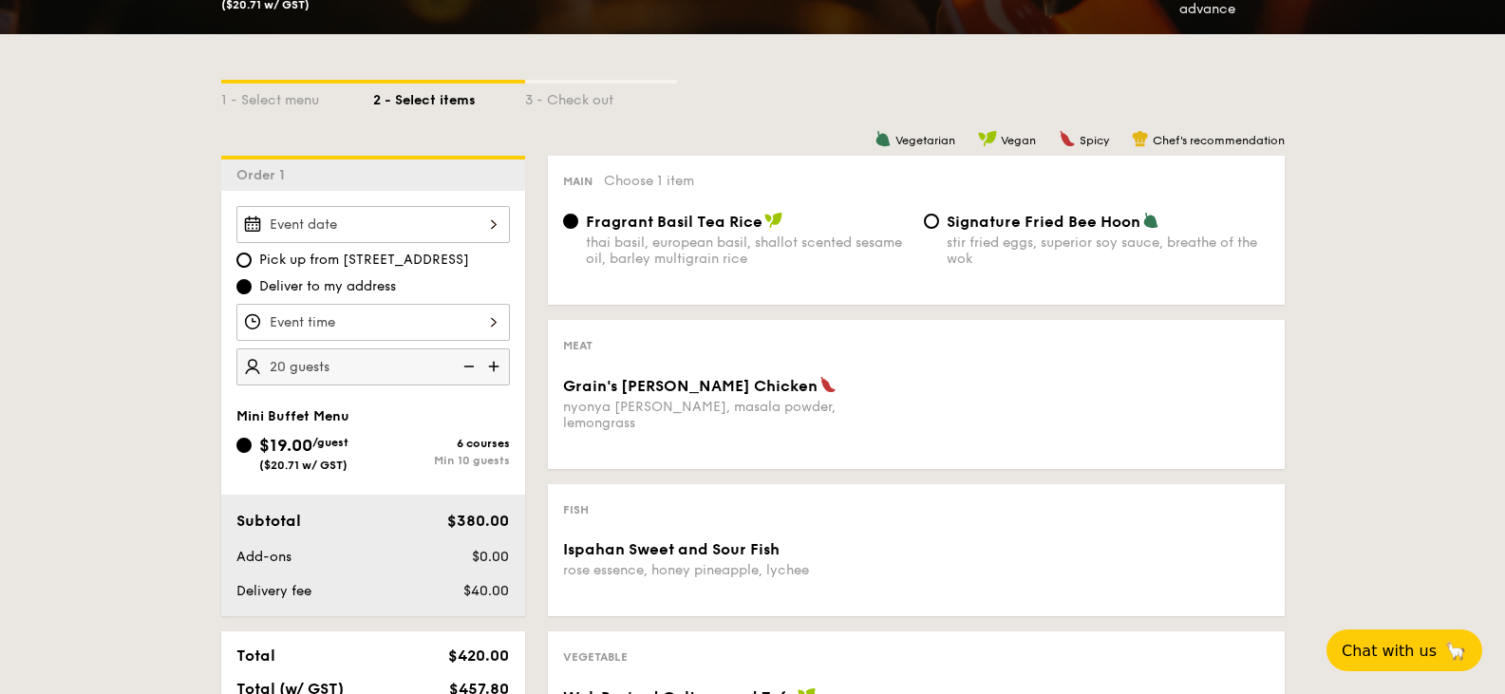
click at [457, 199] on div "Pick up from [STREET_ADDRESS] Deliver to my address 20 guests Mini Buffet Menu …" at bounding box center [373, 403] width 304 height 425
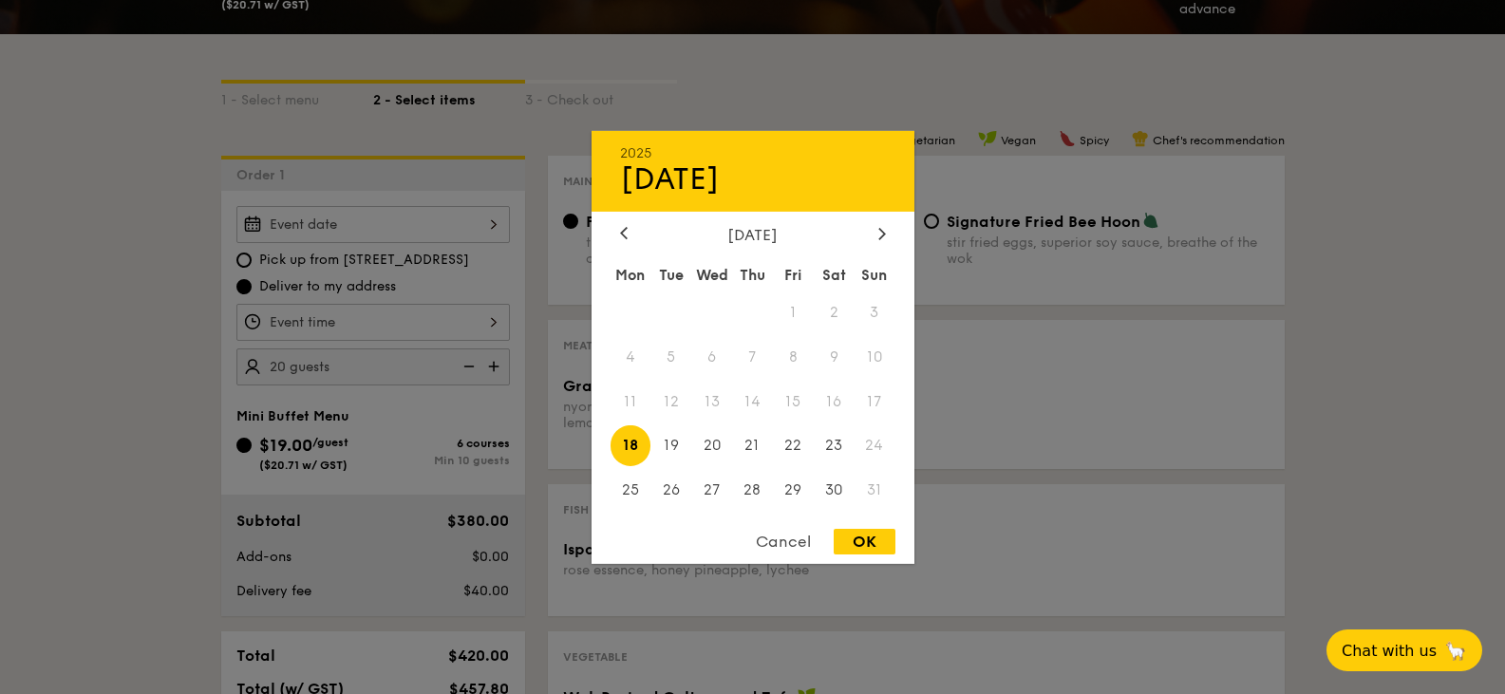
click at [451, 215] on div "2025 Aug [DATE] Tue Wed Thu Fri Sat Sun 1 2 3 4 5 6 7 8 9 10 11 12 13 14 15 16 …" at bounding box center [372, 224] width 273 height 37
drag, startPoint x: 751, startPoint y: 452, endPoint x: 713, endPoint y: 439, distance: 40.2
click at [713, 439] on div "Mon Tue Wed Thu Fri Sat Sun 1 2 3 4 5 6 7 8 9 10 11 12 13 14 15 16 17 18 19 20 …" at bounding box center [753, 385] width 323 height 256
click at [709, 442] on span "20" at bounding box center [711, 445] width 41 height 41
click at [856, 550] on div "OK" at bounding box center [865, 542] width 62 height 26
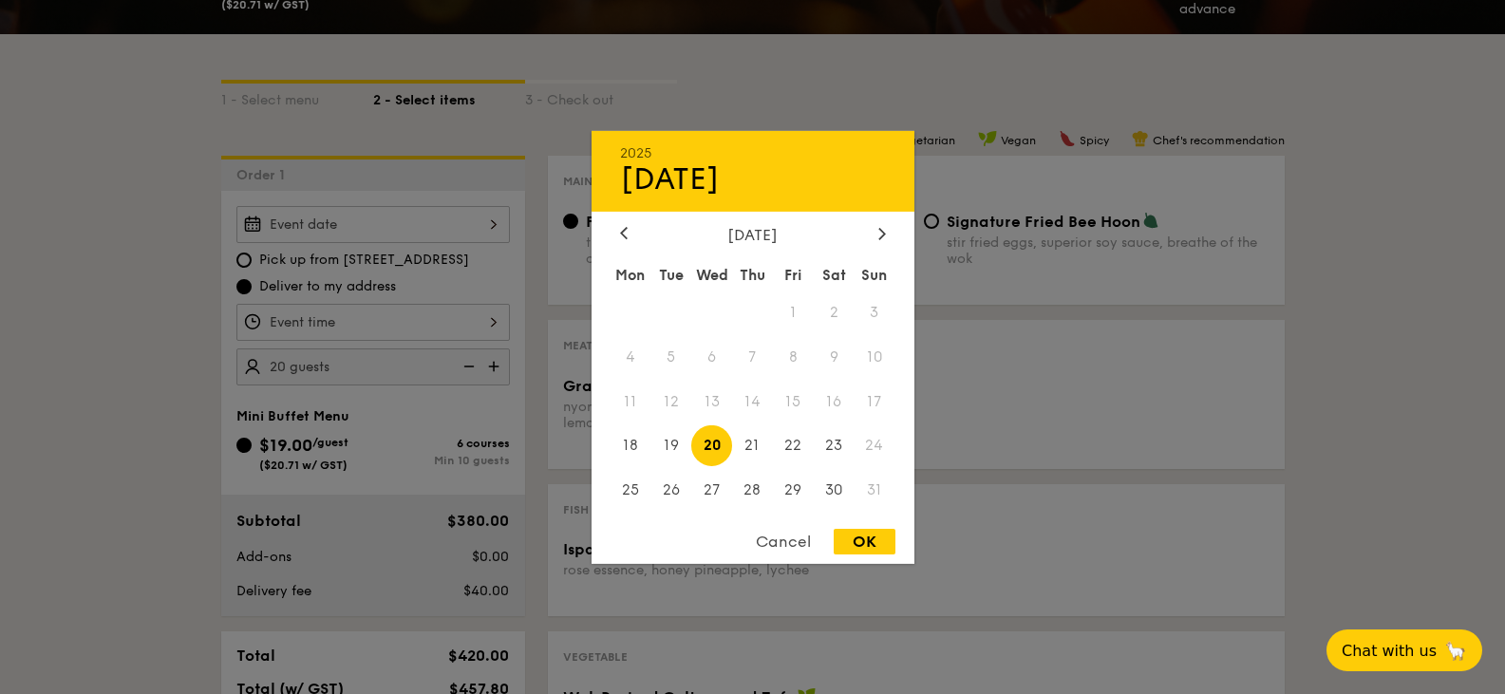
type input "[DATE]"
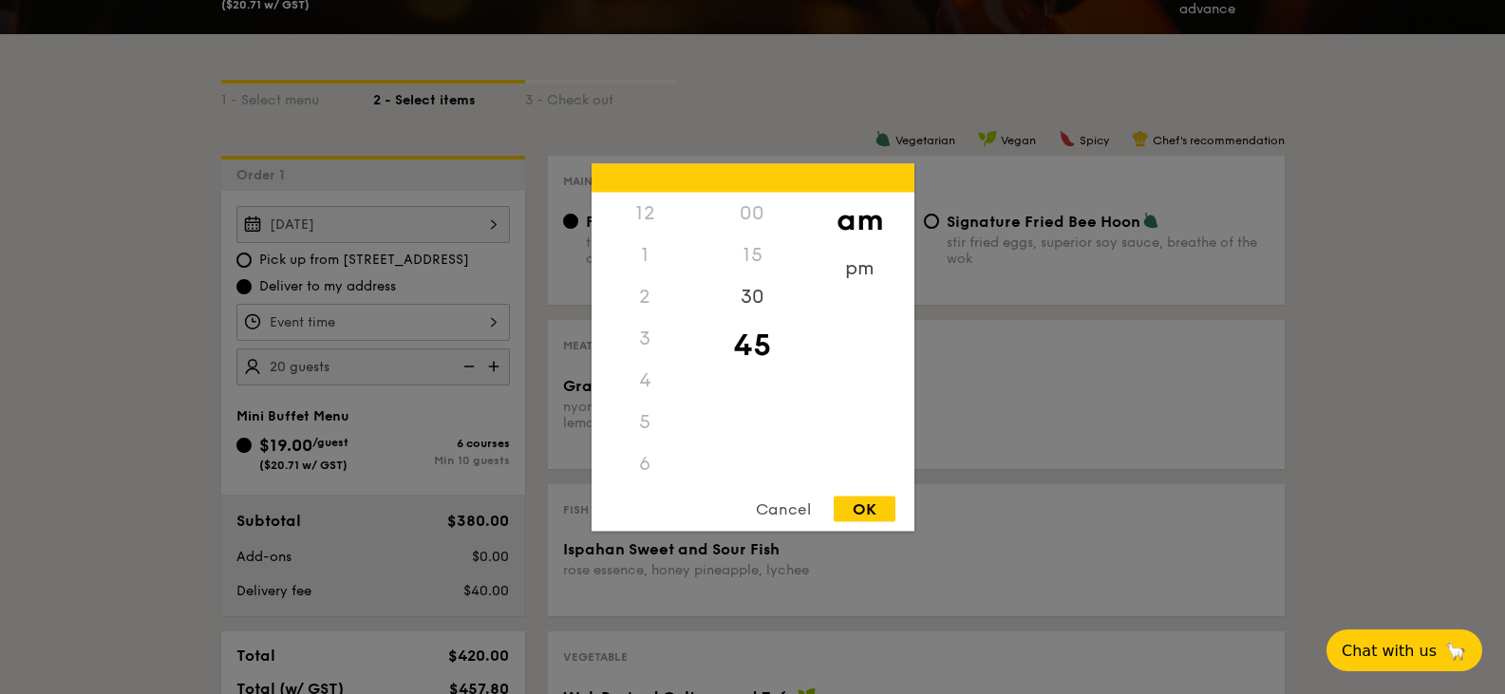
click at [434, 323] on div "12 1 2 3 4 5 6 7 8 9 10 11 00 15 30 45 am pm Cancel OK" at bounding box center [372, 322] width 273 height 37
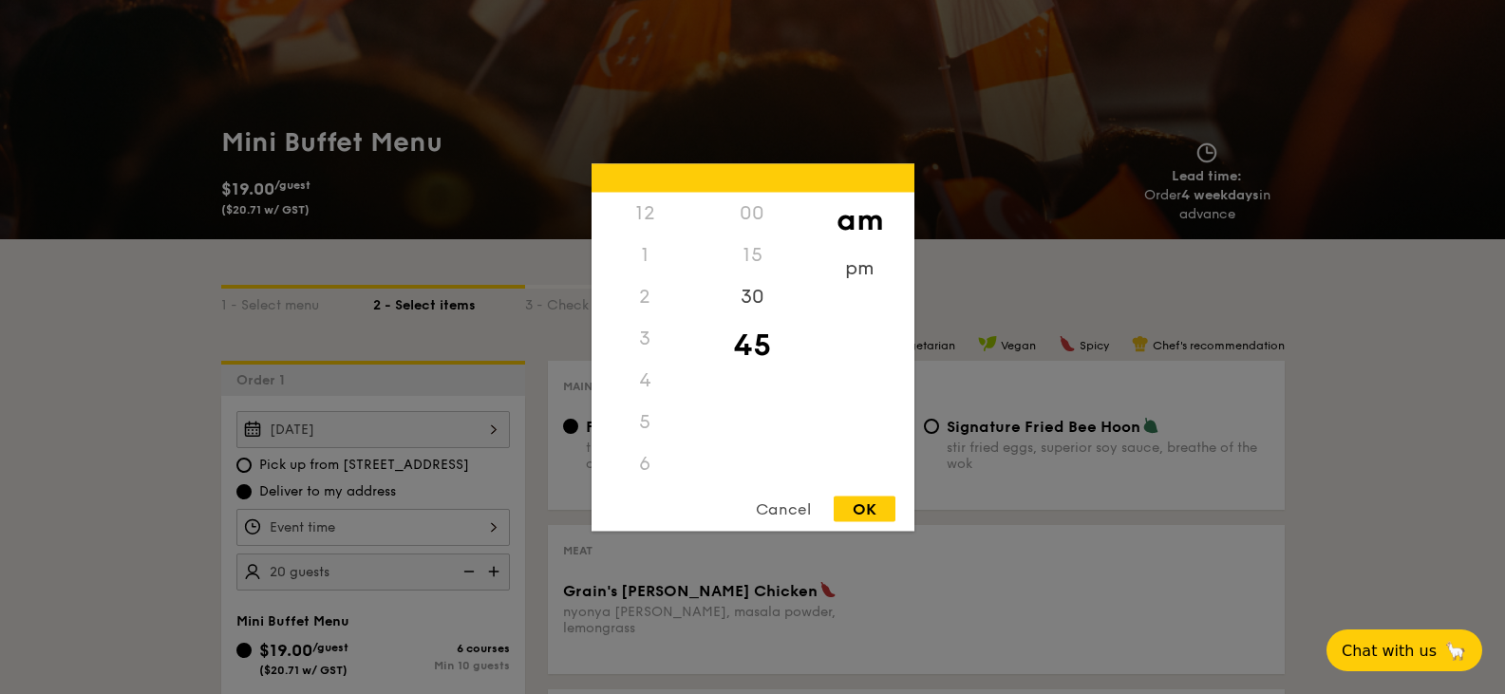
scroll to position [0, 0]
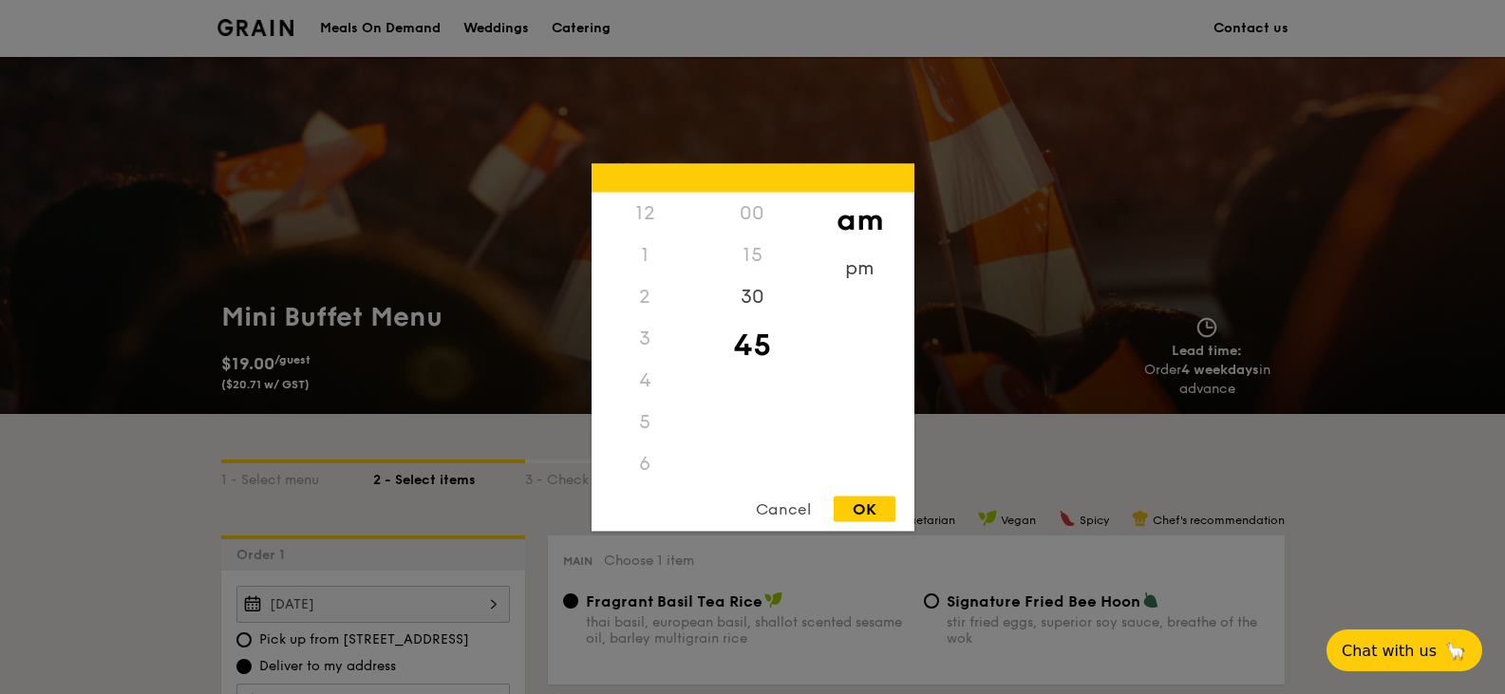
click at [658, 220] on div "12" at bounding box center [645, 213] width 107 height 42
click at [863, 269] on div "pm" at bounding box center [859, 274] width 107 height 55
click at [660, 222] on div "12" at bounding box center [645, 219] width 107 height 55
click at [765, 213] on div "00" at bounding box center [752, 219] width 107 height 55
click at [871, 516] on div "OK" at bounding box center [865, 509] width 62 height 26
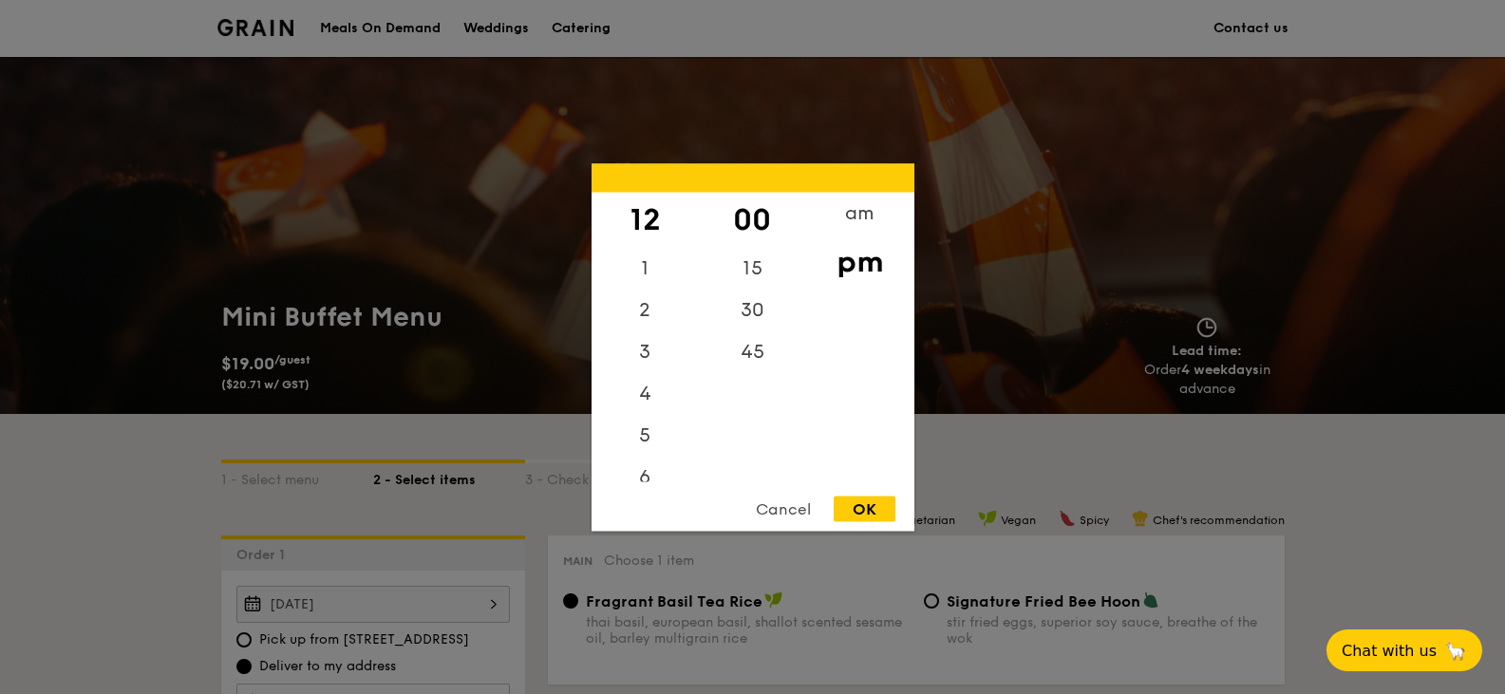
type input "12:00PM"
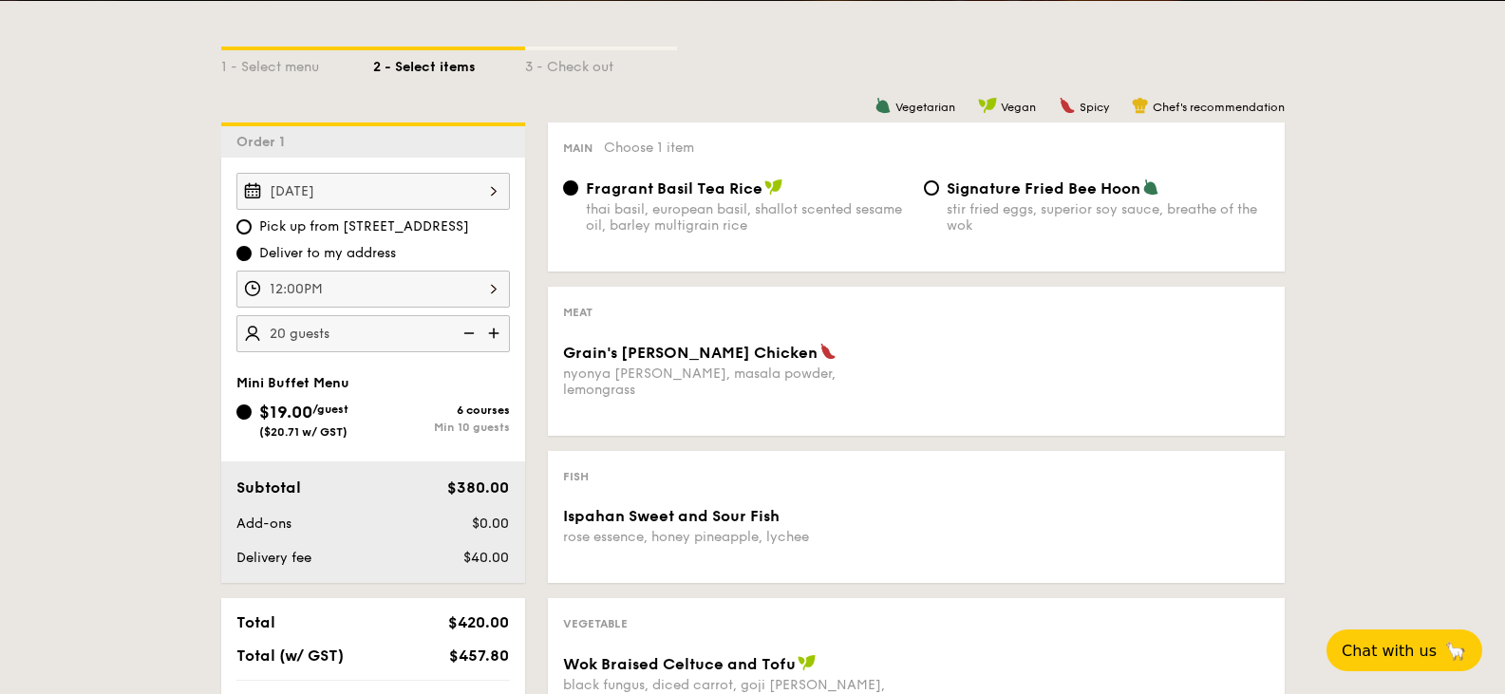
scroll to position [380, 0]
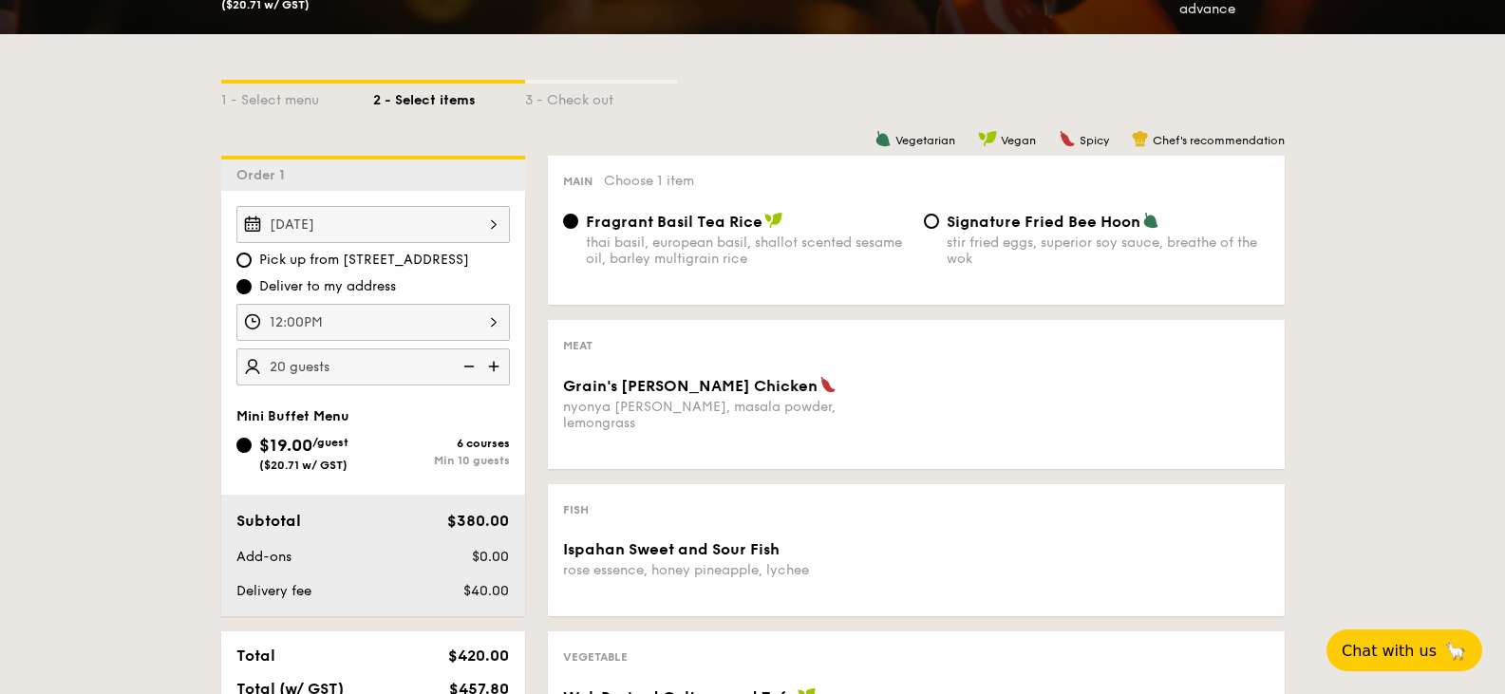
click at [923, 219] on div "Signature Fried Bee Hoon stir fried eggs, superior soy sauce, breathe of the wok" at bounding box center [1096, 239] width 361 height 55
click at [927, 220] on input "Signature Fried Bee Hoon stir fried eggs, superior soy sauce, breathe of the wok" at bounding box center [931, 221] width 15 height 15
radio input "true"
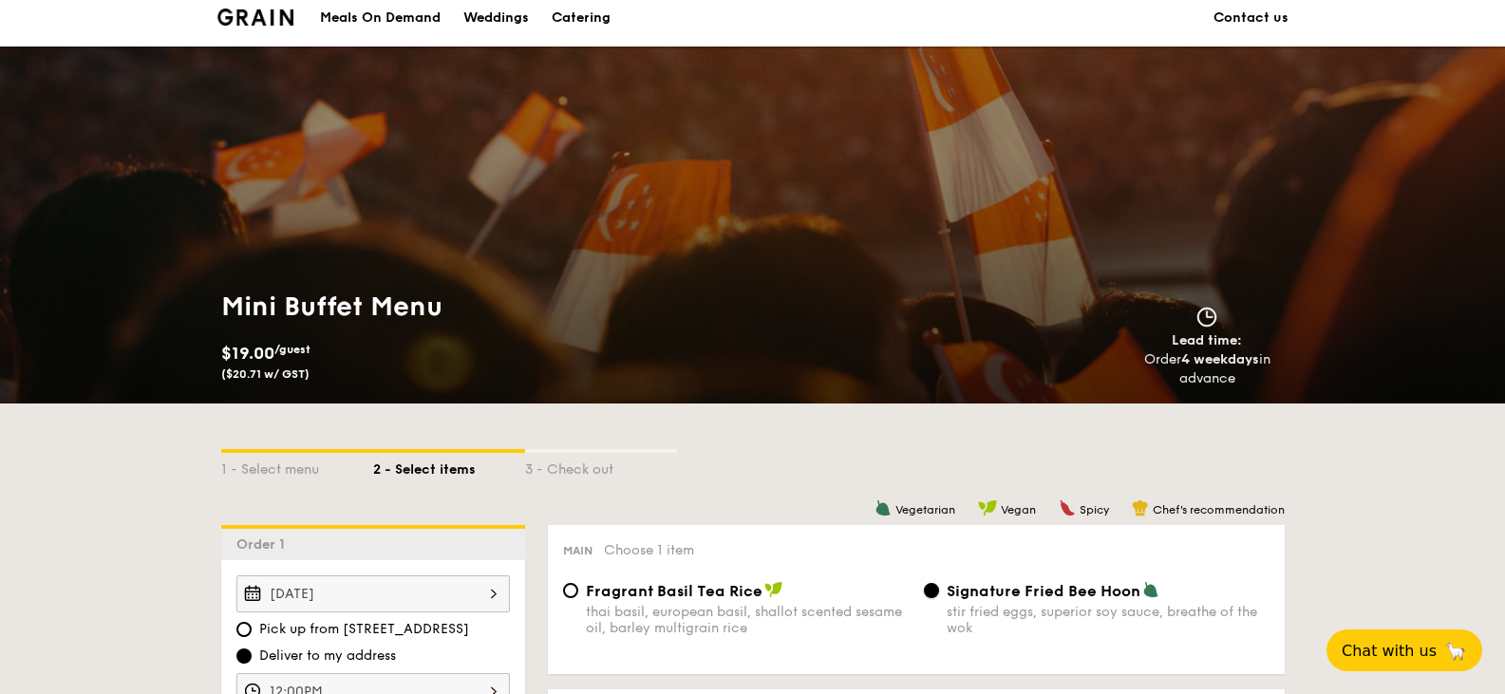
scroll to position [0, 0]
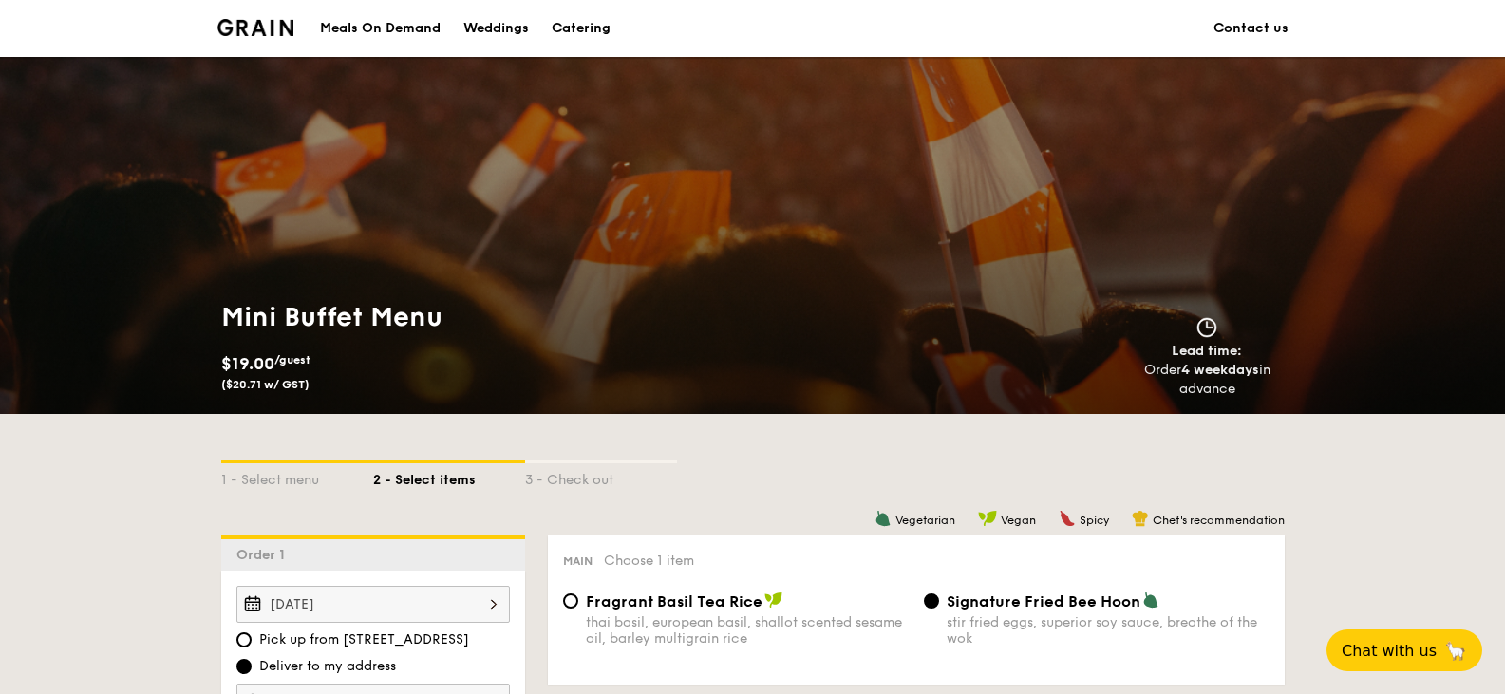
click at [569, 23] on div "Catering" at bounding box center [581, 28] width 59 height 57
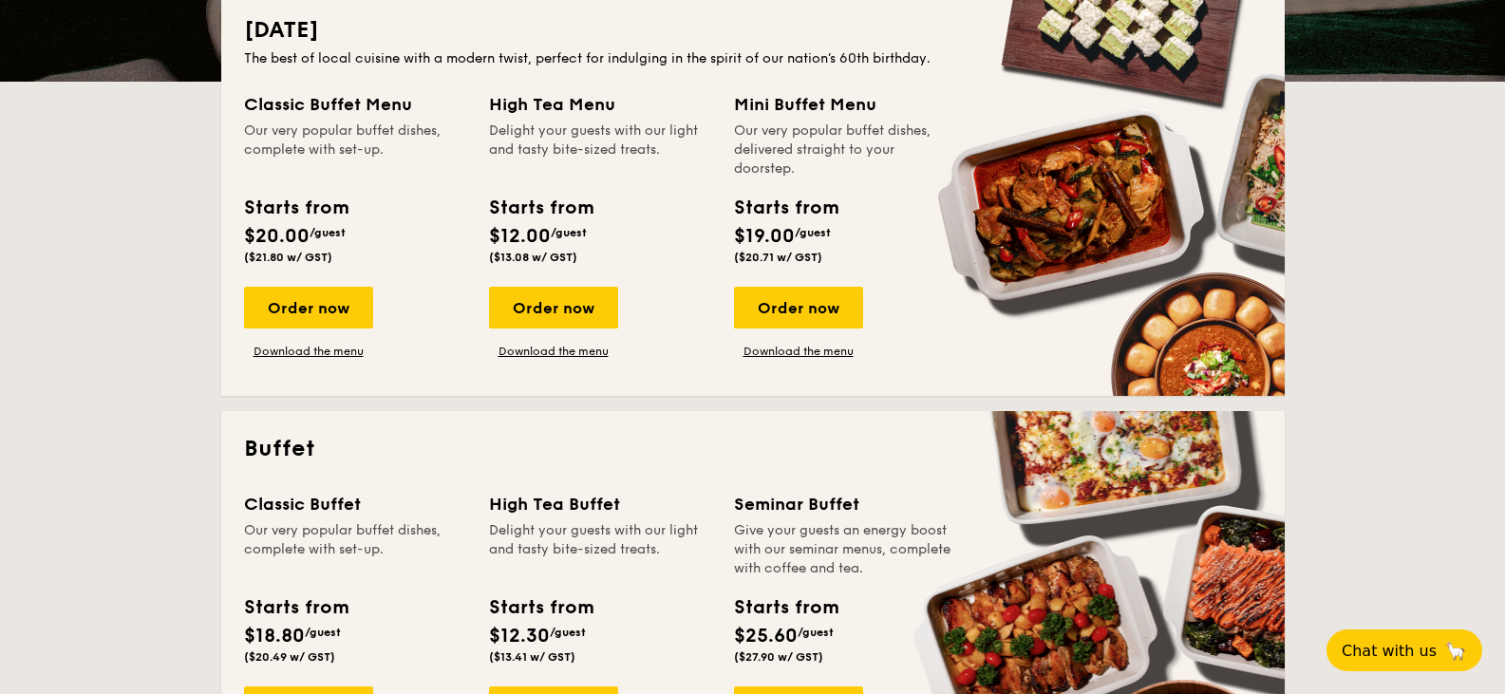
scroll to position [570, 0]
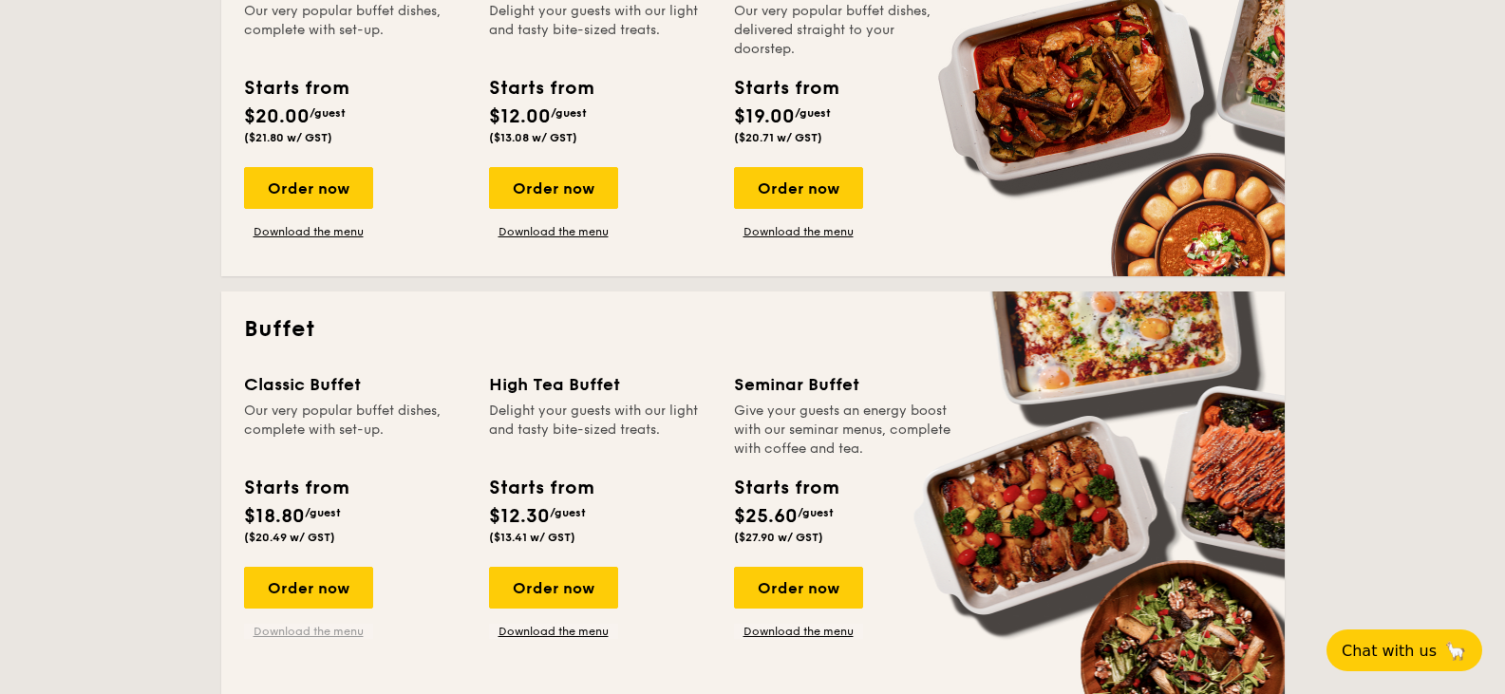
click at [312, 633] on link "Download the menu" at bounding box center [308, 631] width 129 height 15
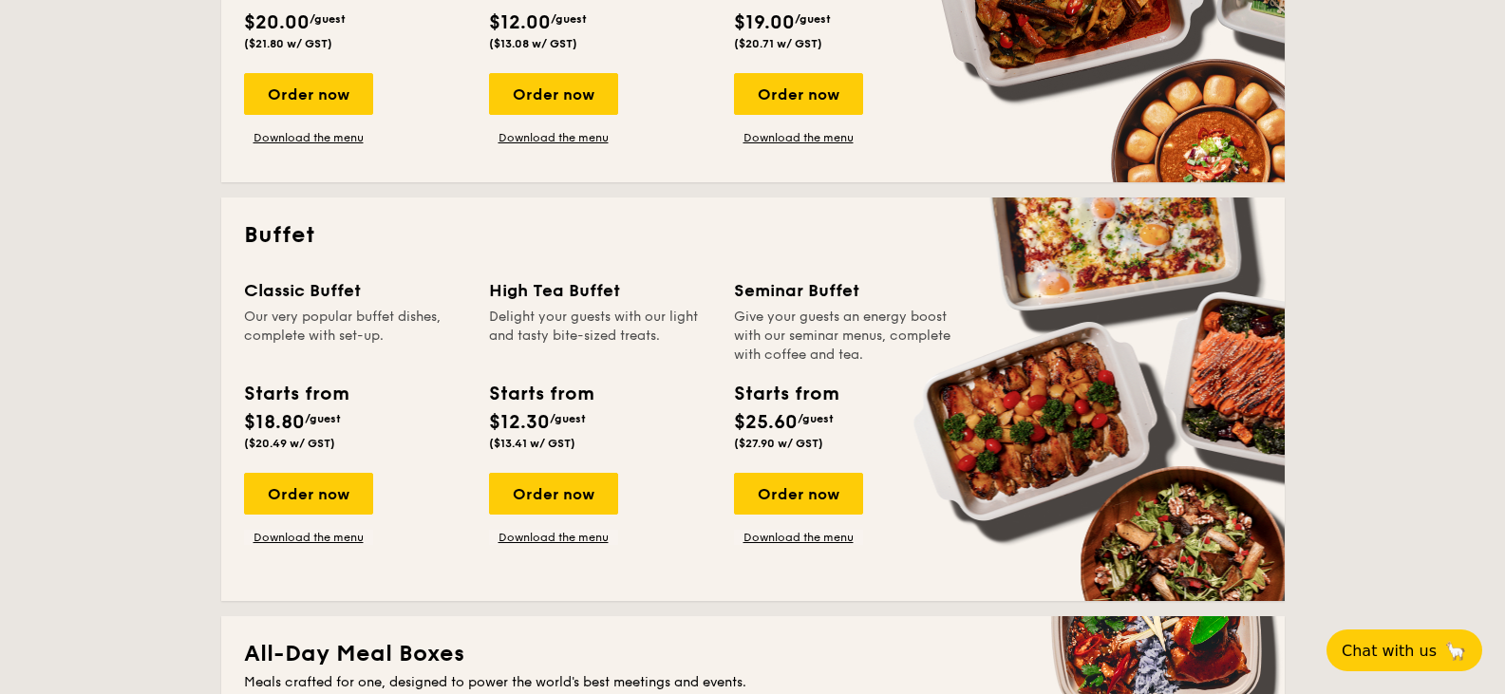
scroll to position [665, 0]
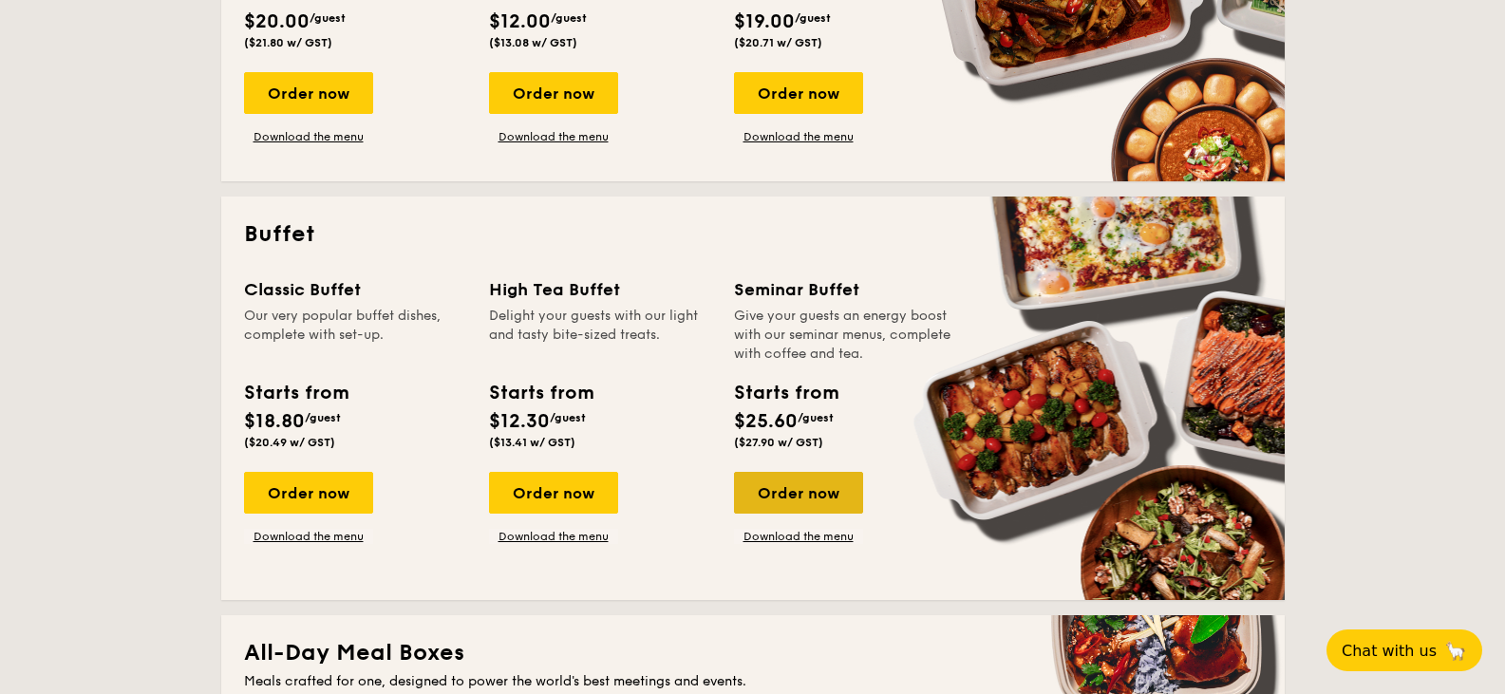
click at [792, 493] on div "Order now" at bounding box center [798, 493] width 129 height 42
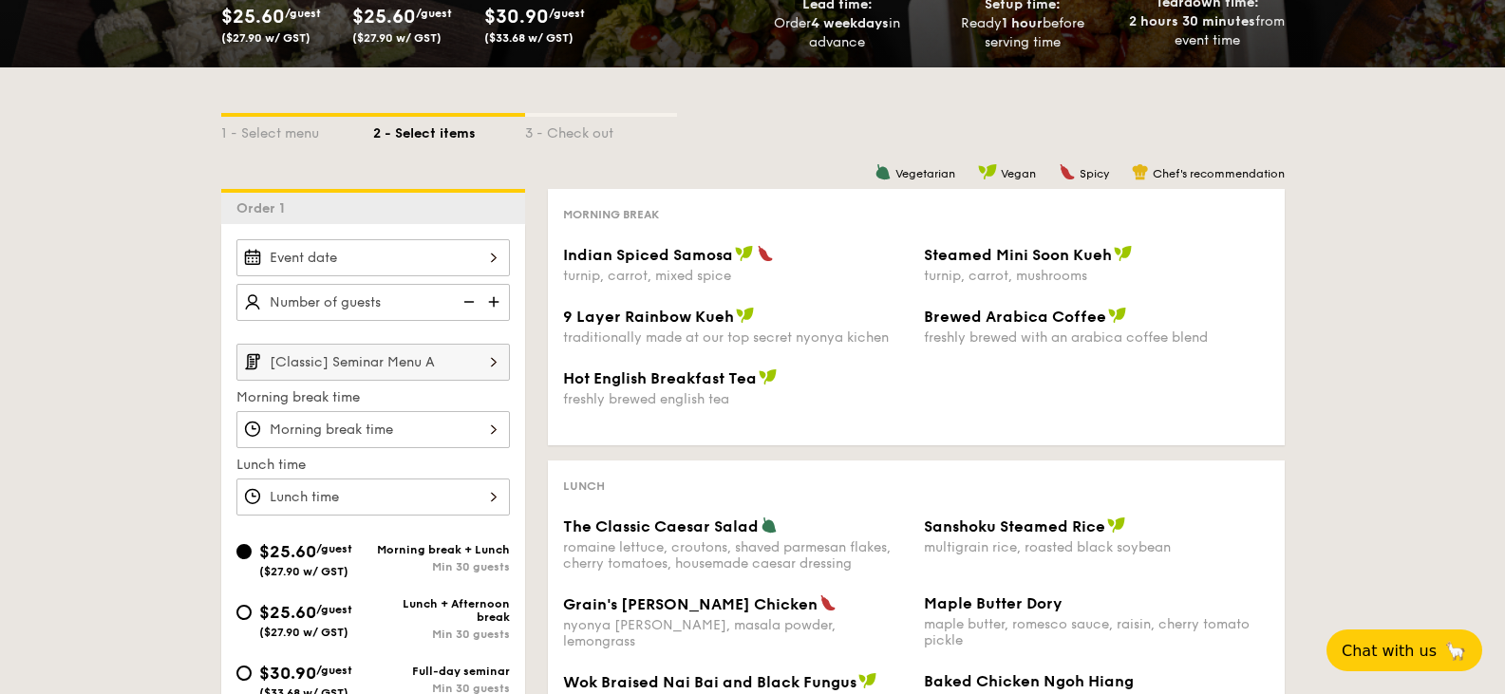
scroll to position [380, 0]
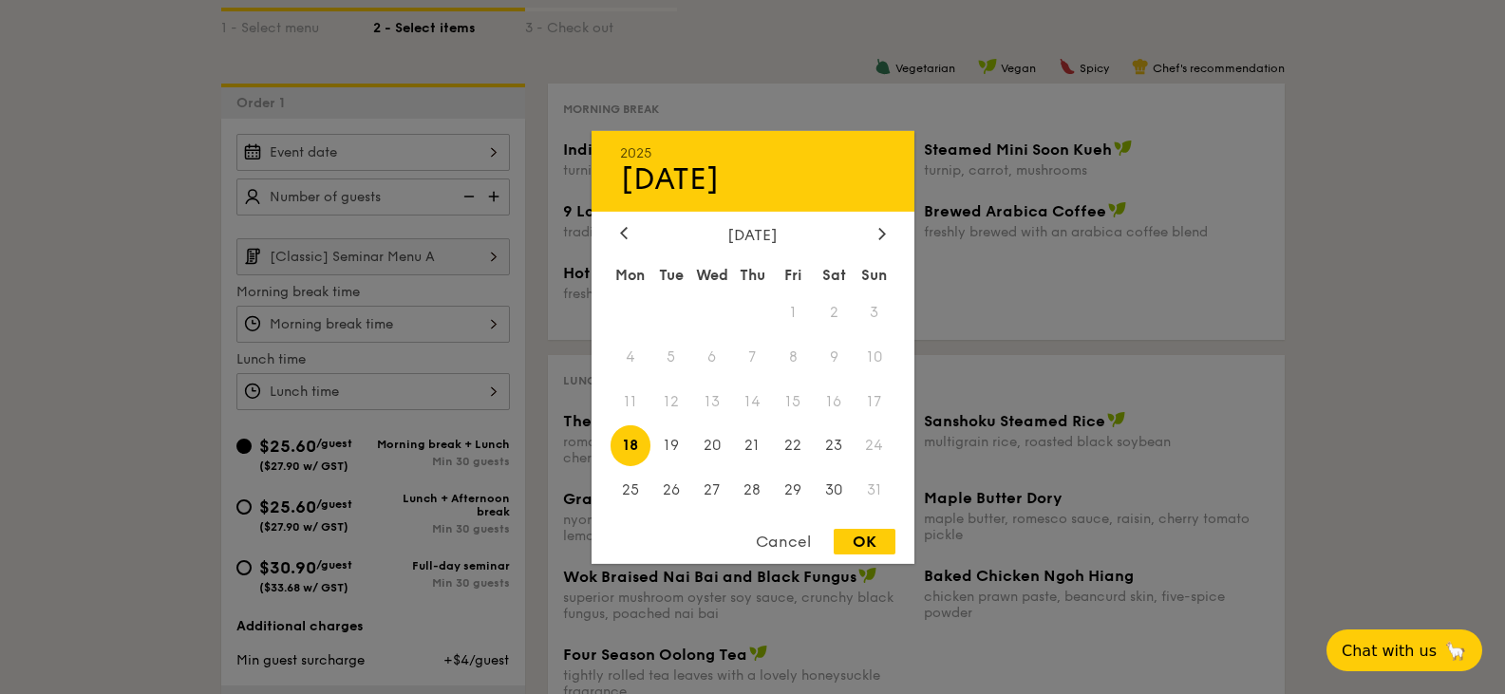
click at [482, 156] on div "2025 Aug [DATE] Tue Wed Thu Fri Sat Sun 1 2 3 4 5 6 7 8 9 10 11 12 13 14 15 16 …" at bounding box center [372, 152] width 273 height 37
click at [714, 440] on span "20" at bounding box center [711, 445] width 41 height 41
click at [860, 543] on div "OK" at bounding box center [865, 542] width 62 height 26
type input "[DATE]"
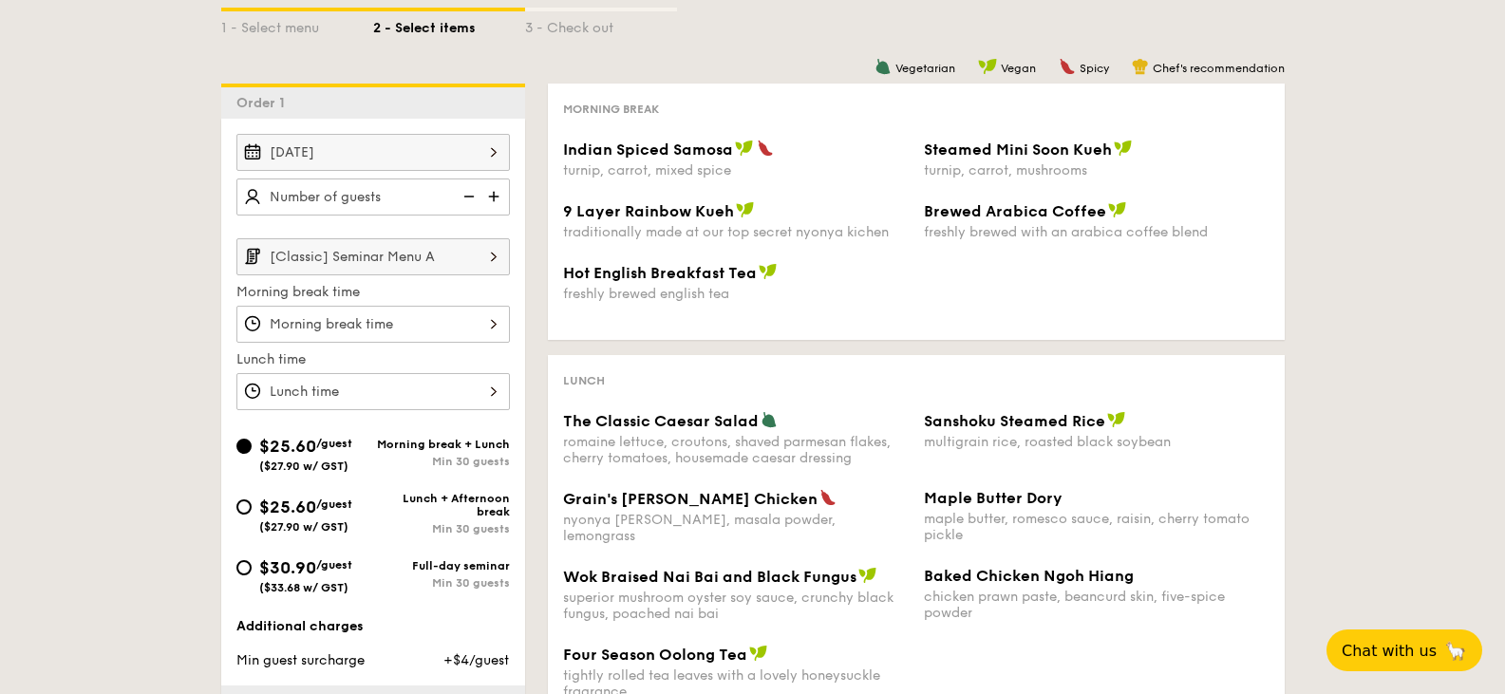
click at [492, 201] on img at bounding box center [495, 196] width 28 height 36
type input "30 guests"
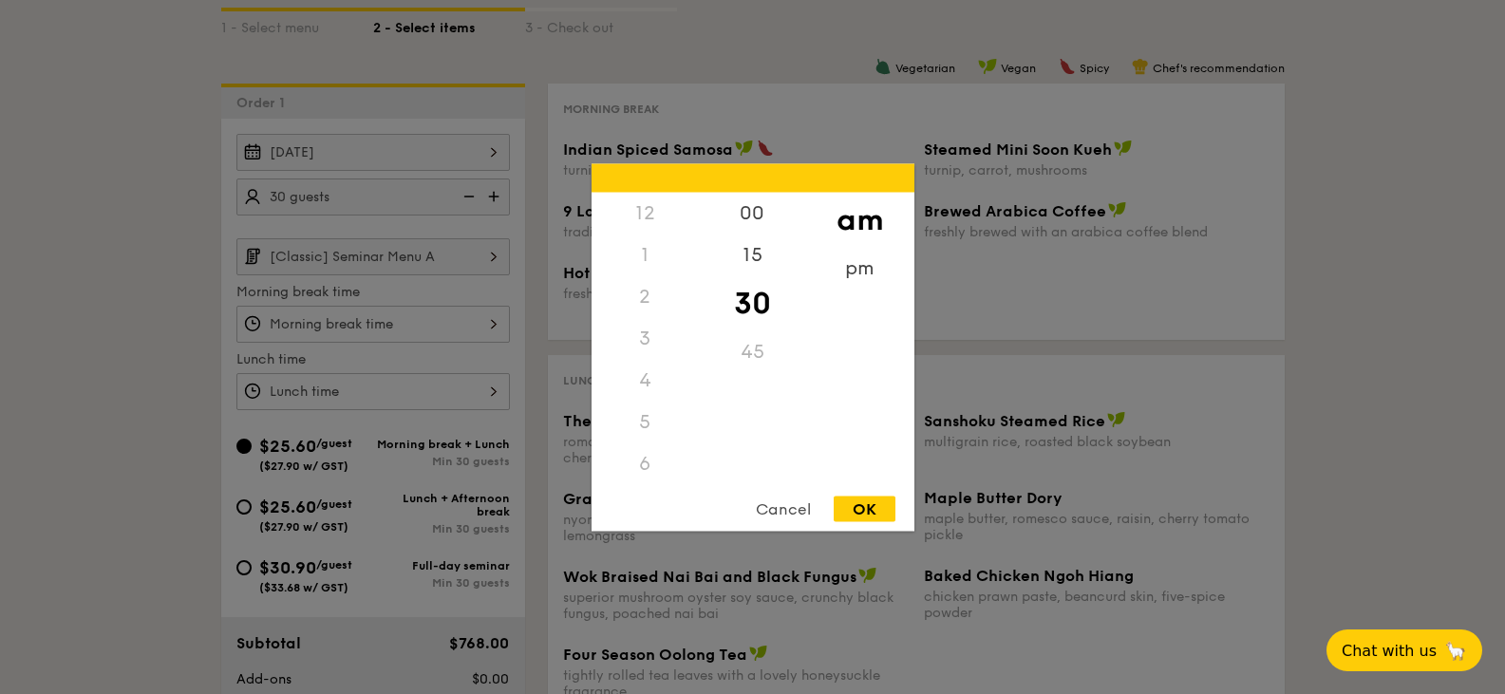
scroll to position [209, 0]
click at [388, 327] on div "12 1 2 3 4 5 6 7 8 9 10 11 00 15 30 45 am pm Cancel OK" at bounding box center [372, 324] width 273 height 37
click at [635, 345] on div "8" at bounding box center [645, 344] width 107 height 55
click at [874, 517] on div "OK" at bounding box center [865, 509] width 62 height 26
type input "8:30AM"
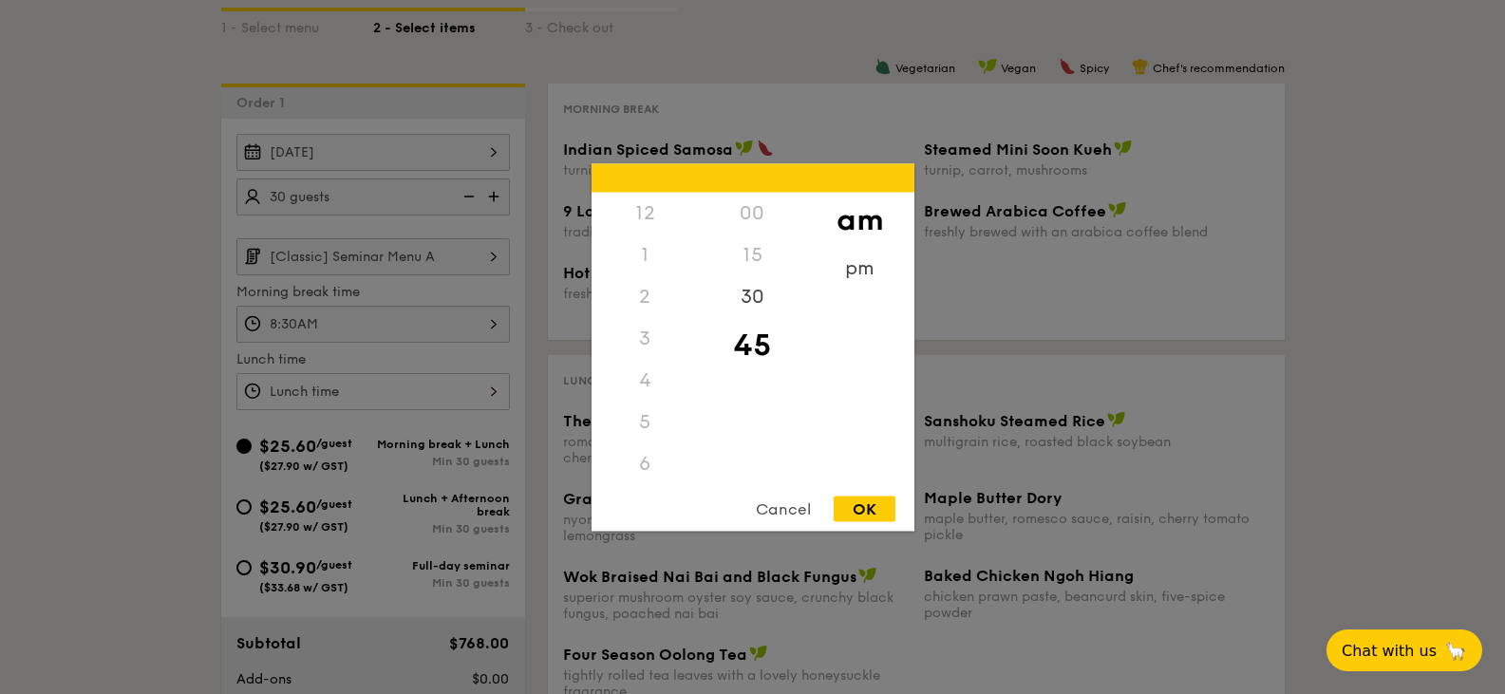
click at [424, 401] on div "12 1 2 3 4 5 6 7 8 9 10 11 00 15 30 45 am pm Cancel OK" at bounding box center [372, 391] width 273 height 37
click at [850, 265] on div "pm" at bounding box center [859, 274] width 107 height 55
click at [674, 211] on div "12" at bounding box center [645, 219] width 107 height 55
click at [742, 216] on div "00" at bounding box center [752, 219] width 107 height 55
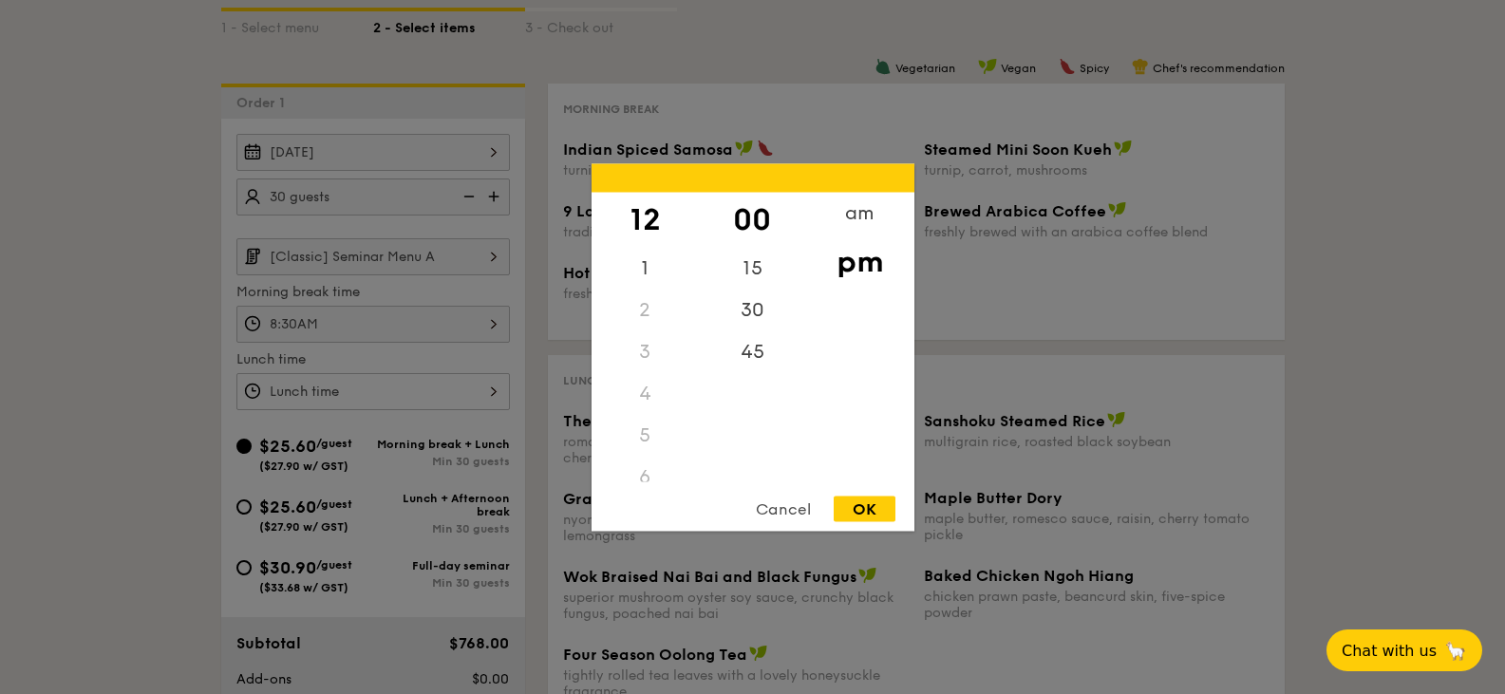
click at [883, 506] on div "OK" at bounding box center [865, 509] width 62 height 26
type input "12:00PM"
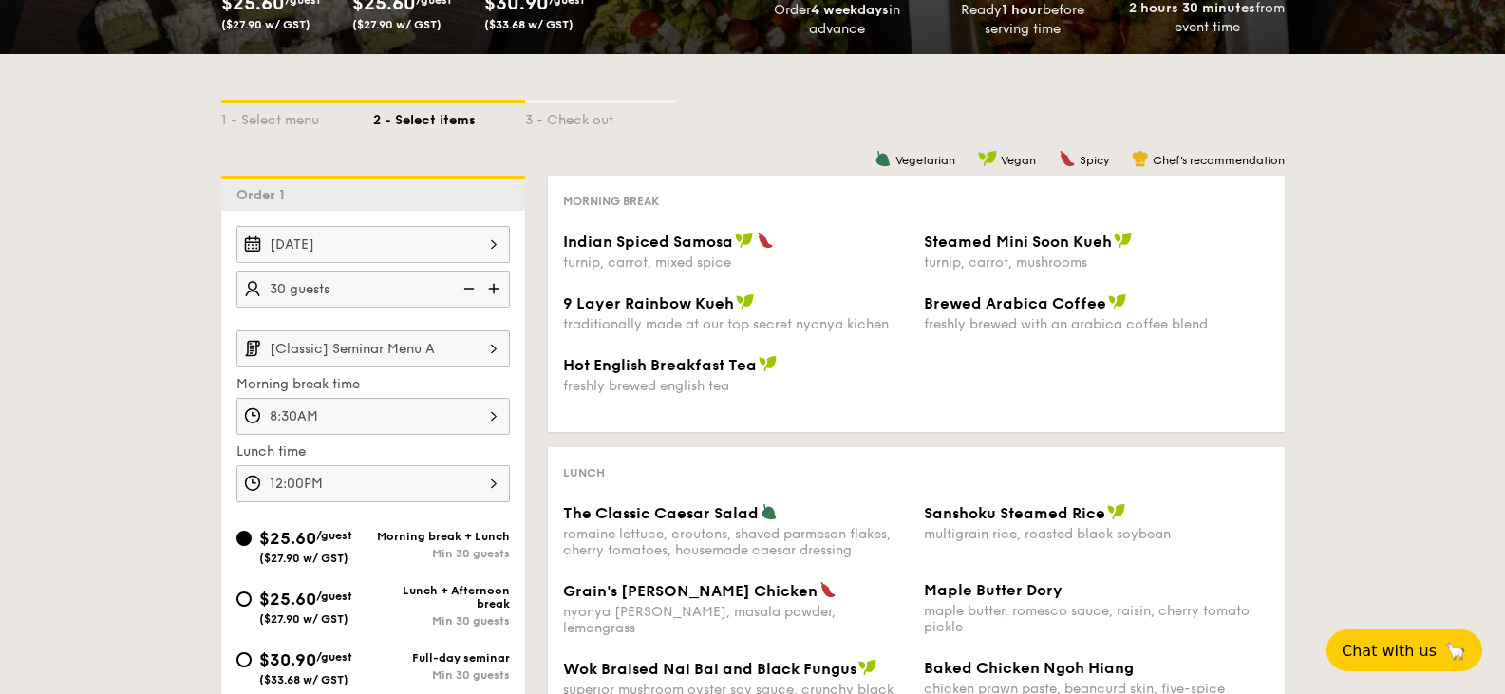
scroll to position [285, 0]
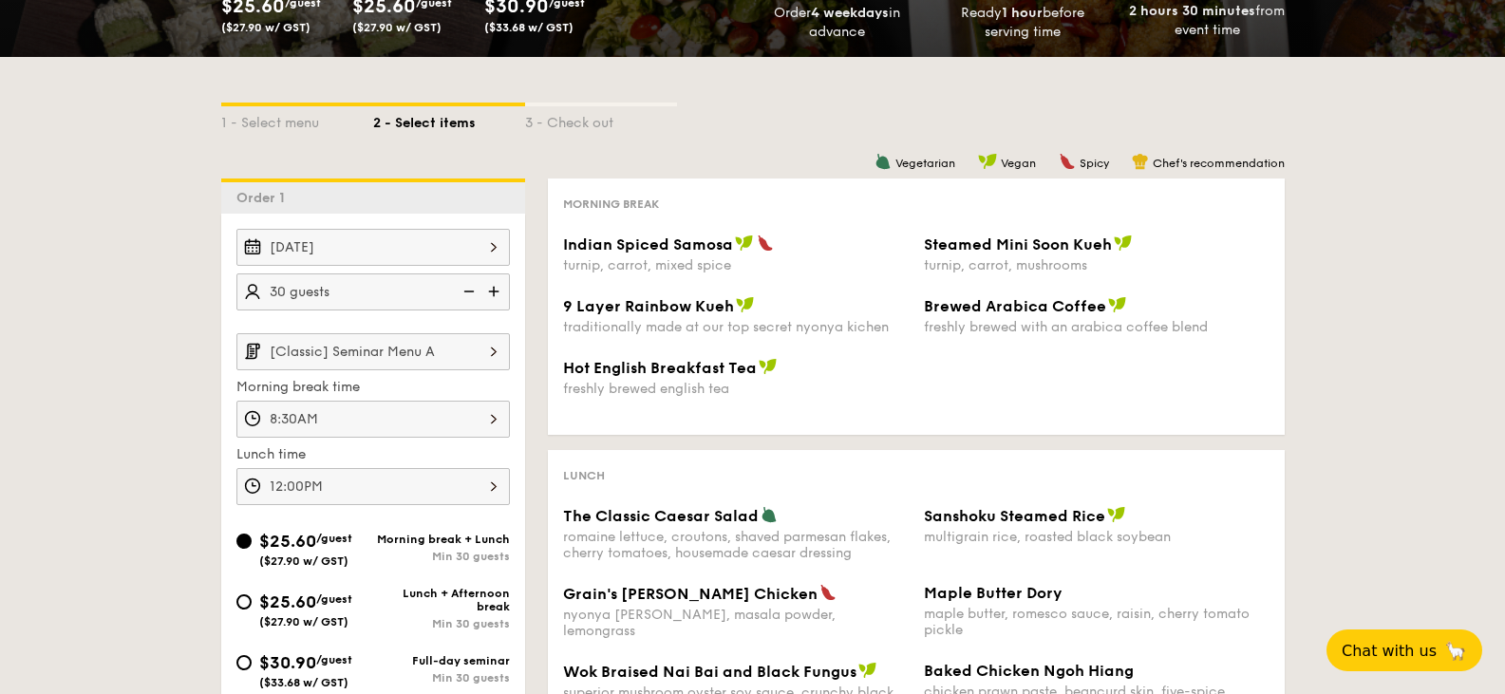
click at [385, 354] on input "[Classic] Seminar Menu A" at bounding box center [372, 351] width 273 height 37
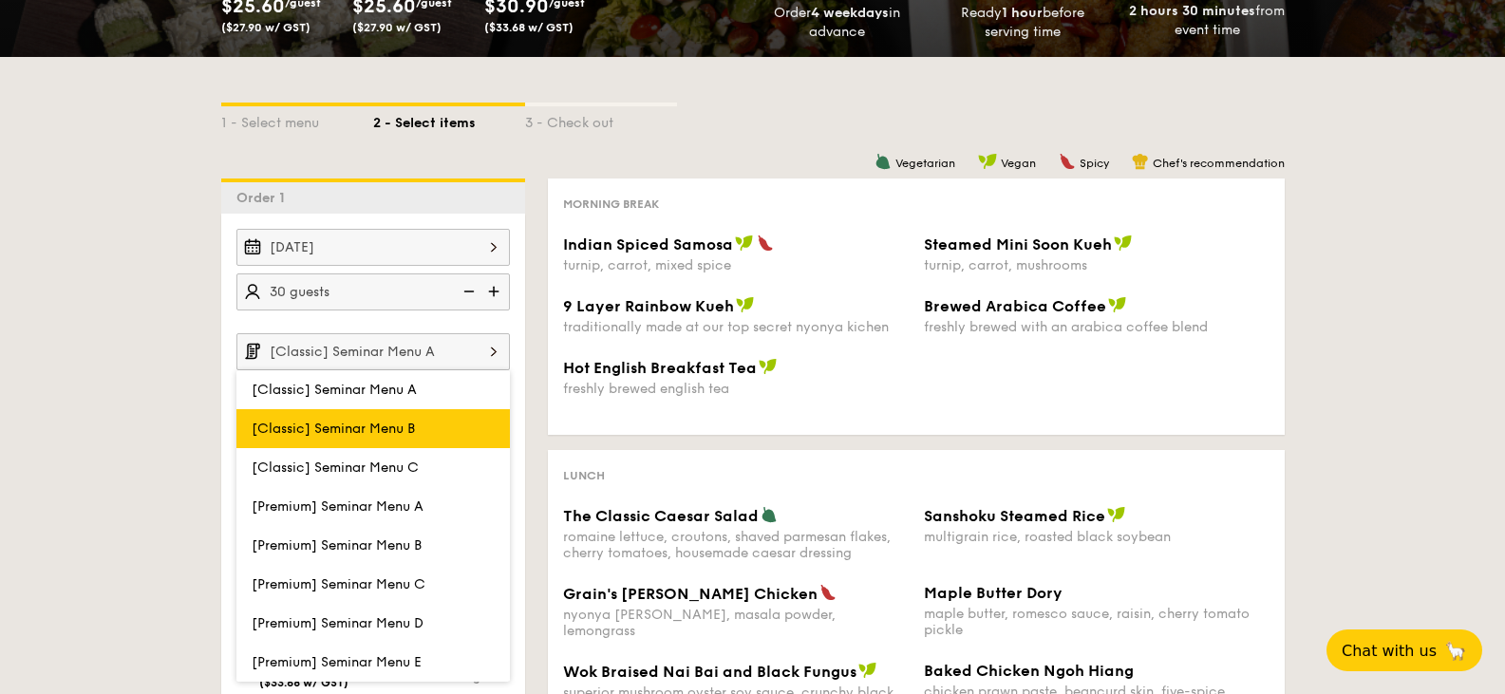
click at [373, 436] on span "[Classic] Seminar Menu B" at bounding box center [333, 429] width 163 height 16
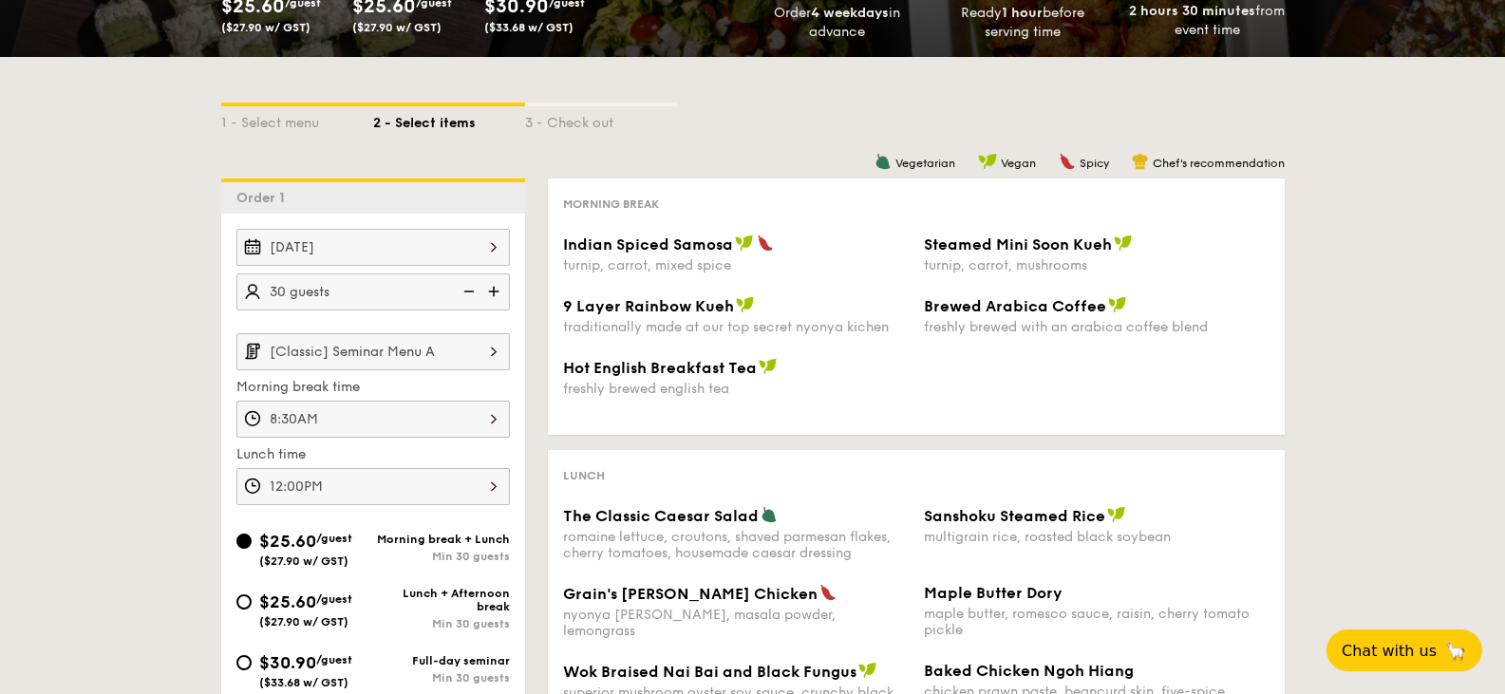
click at [372, 360] on input "[Classic] Seminar Menu A" at bounding box center [372, 351] width 273 height 37
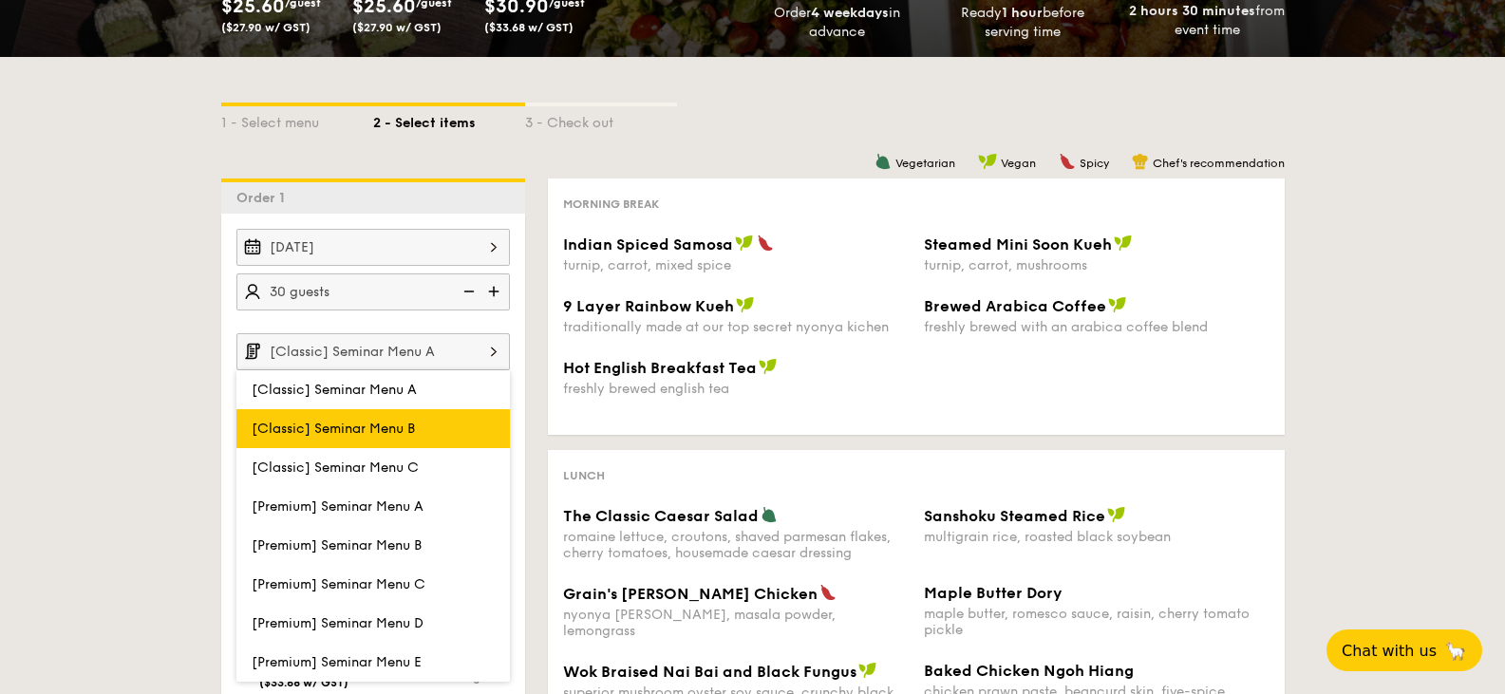
click at [370, 440] on label "[Classic] Seminar Menu B" at bounding box center [372, 428] width 273 height 39
click at [0, 0] on input "[Classic] Seminar Menu B" at bounding box center [0, 0] width 0 height 0
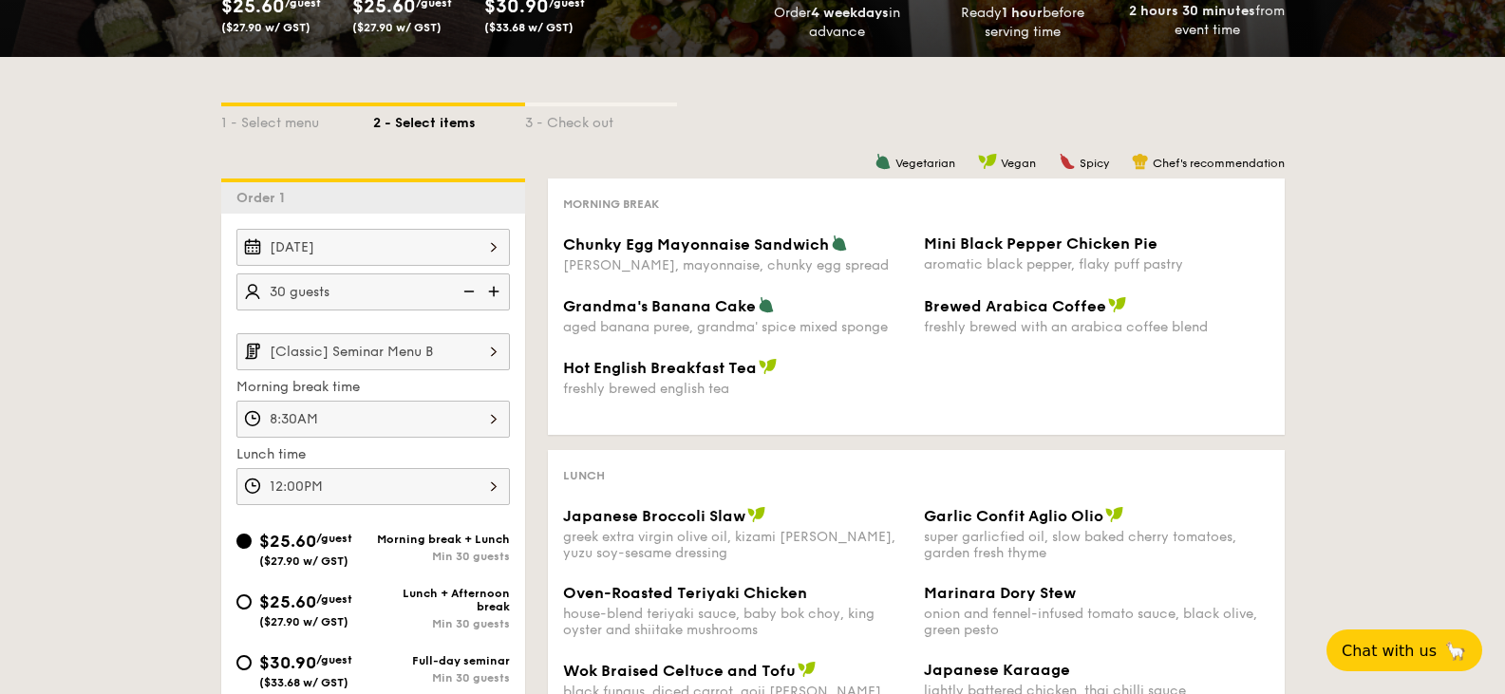
click at [401, 358] on input "[Classic] Seminar Menu B" at bounding box center [372, 351] width 273 height 37
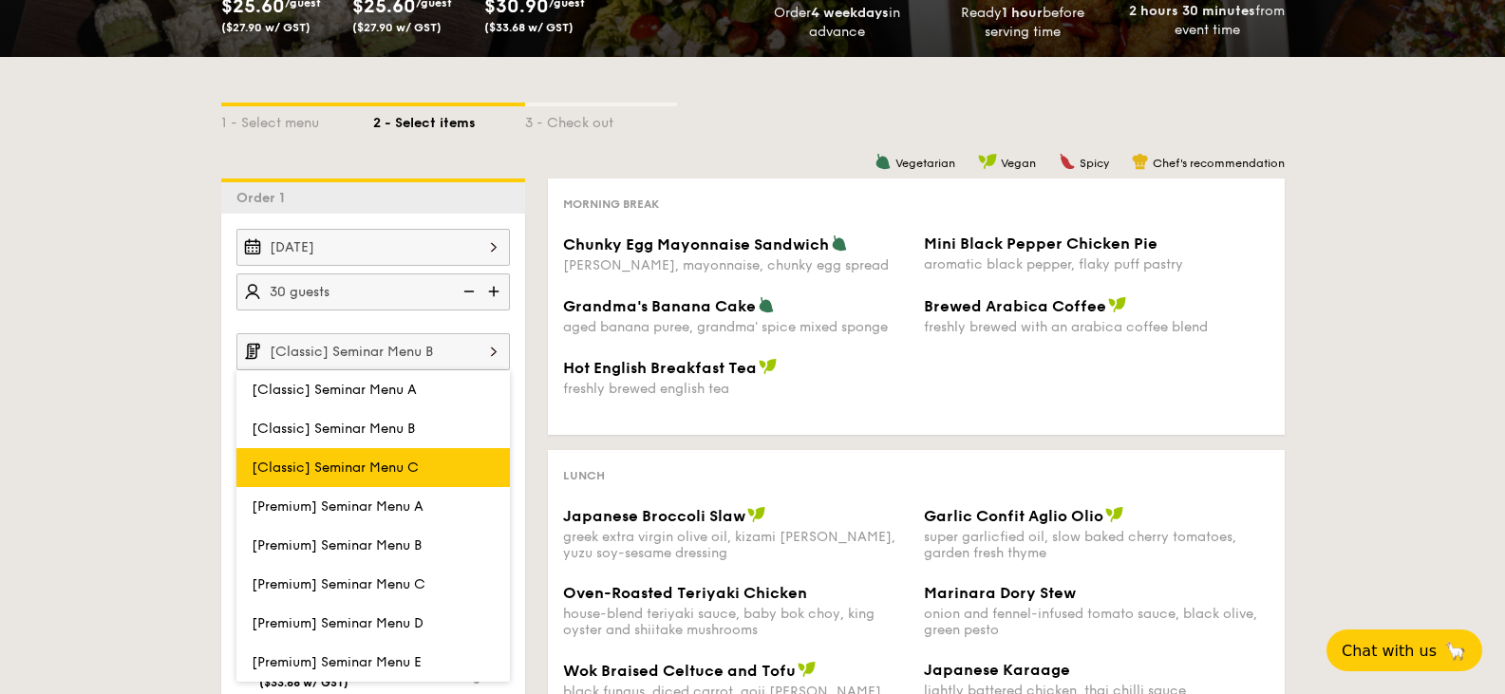
click at [381, 472] on span "[Classic] Seminar Menu C" at bounding box center [335, 468] width 167 height 16
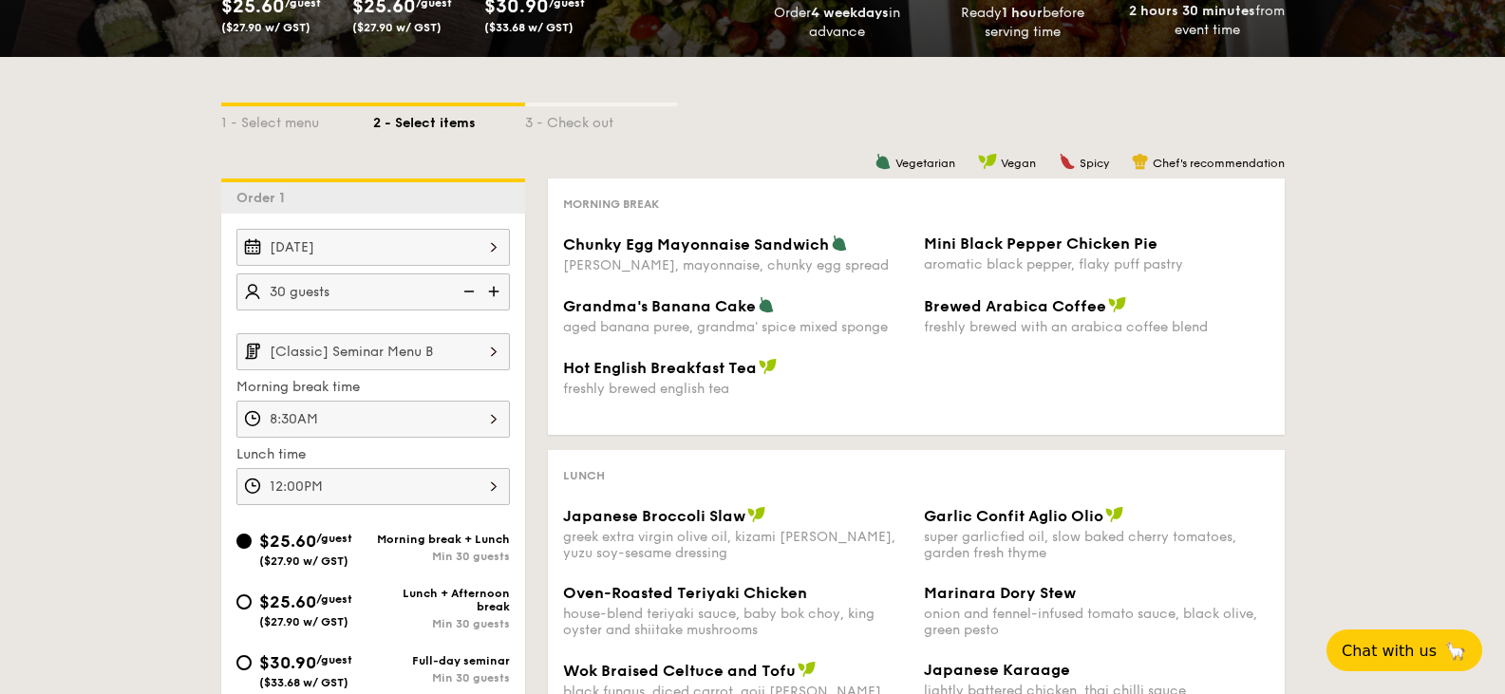
click at [399, 358] on input "[Classic] Seminar Menu B" at bounding box center [372, 351] width 273 height 37
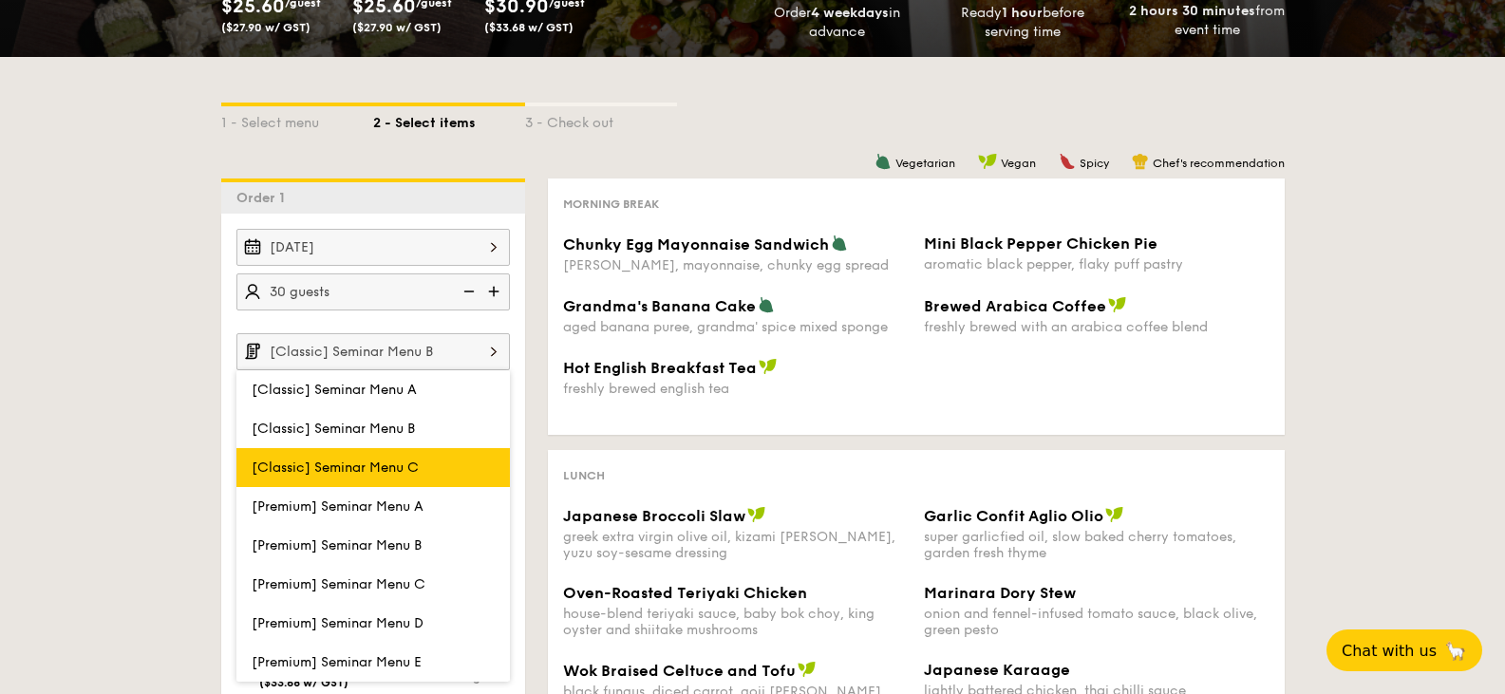
click at [385, 470] on span "[Classic] Seminar Menu C" at bounding box center [335, 468] width 167 height 16
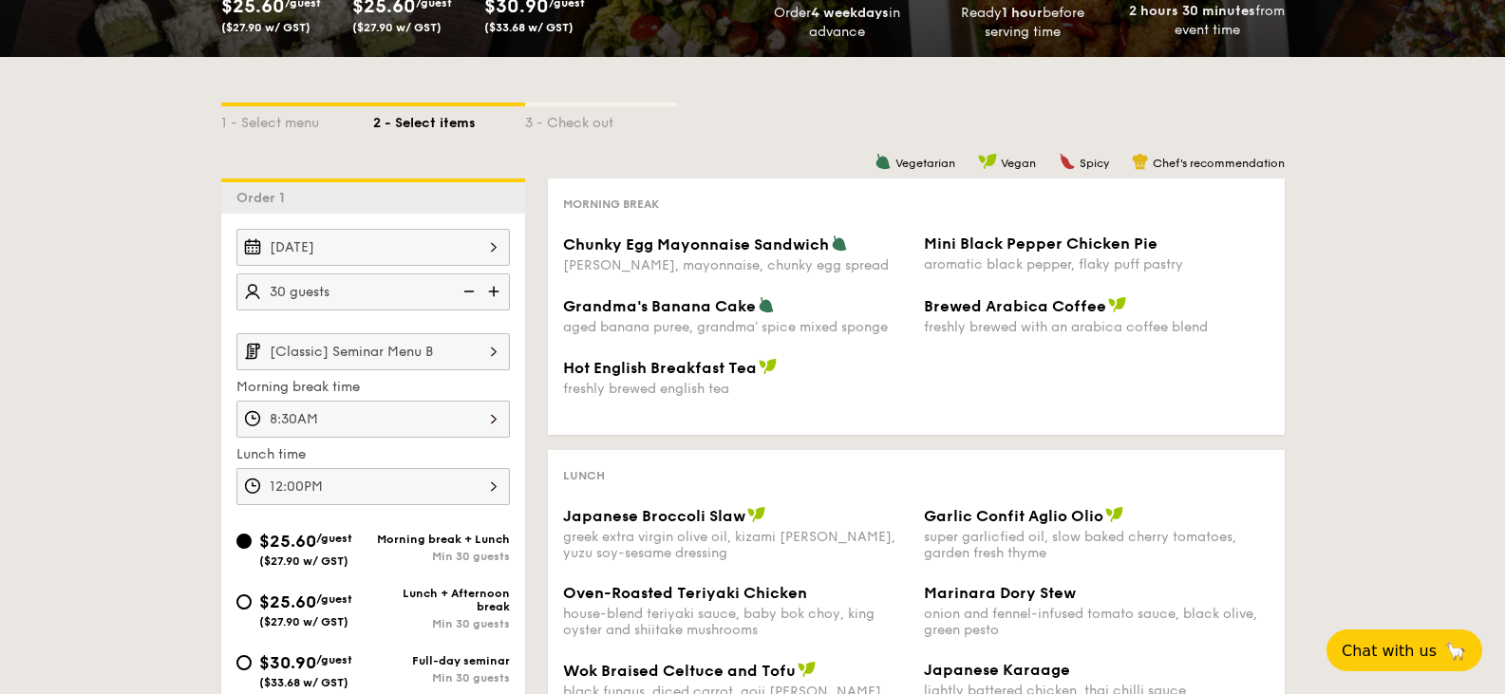
click at [460, 356] on input "[Classic] Seminar Menu B" at bounding box center [372, 351] width 273 height 37
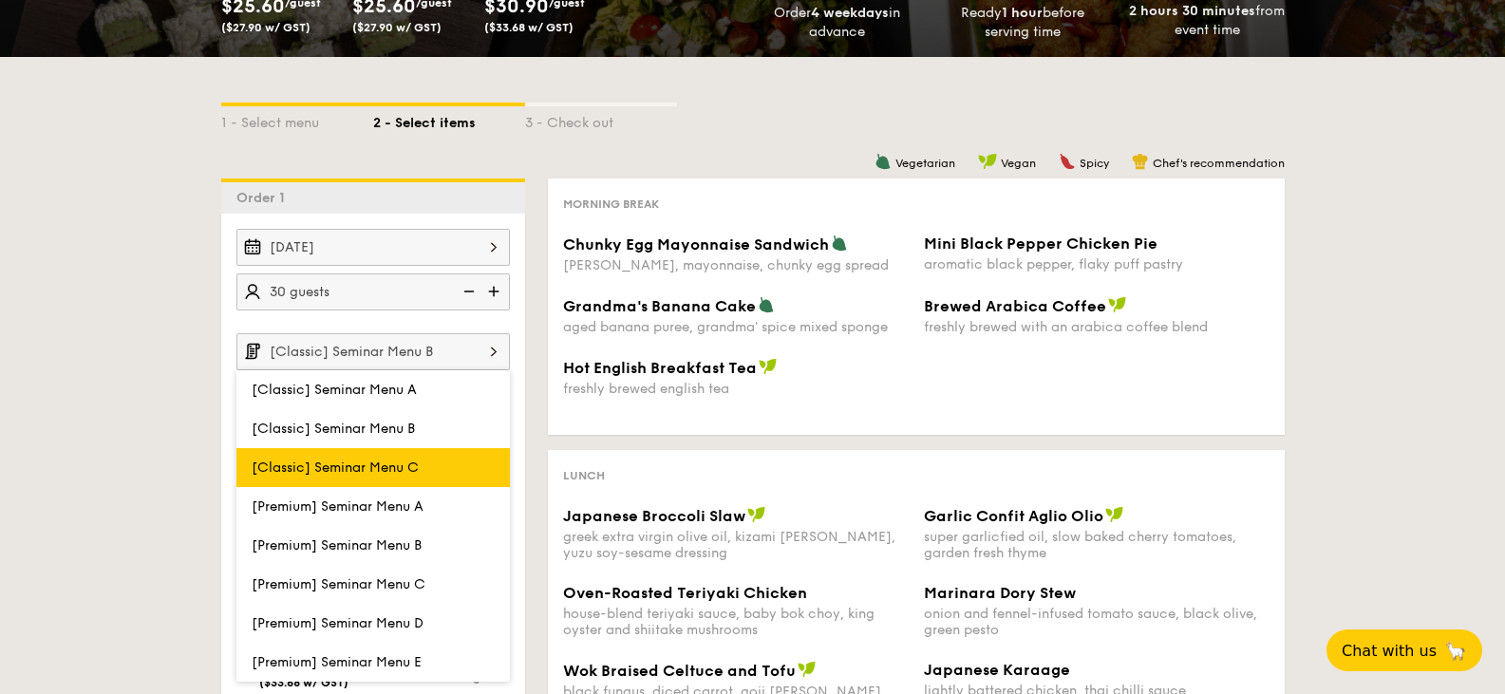
click at [388, 462] on span "[Classic] Seminar Menu C" at bounding box center [335, 468] width 167 height 16
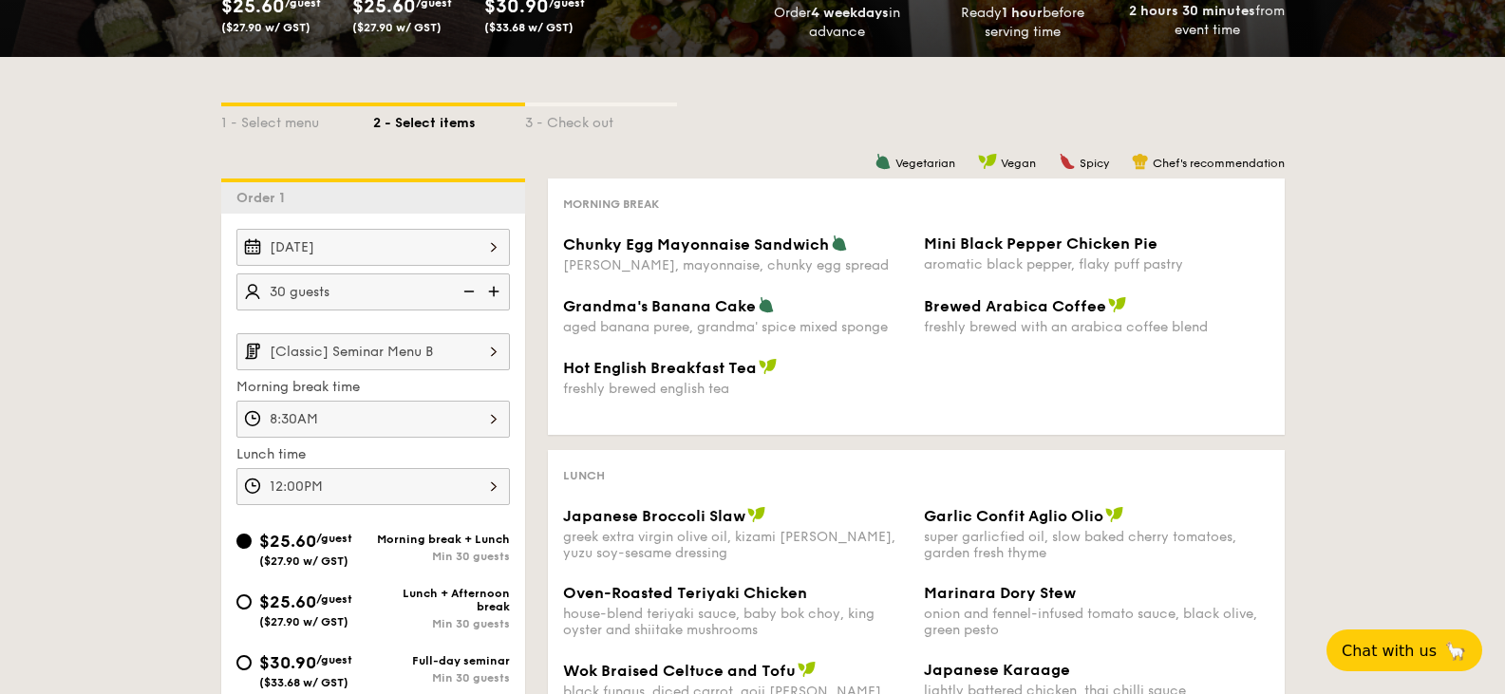
click at [475, 352] on input "[Classic] Seminar Menu B" at bounding box center [372, 351] width 273 height 37
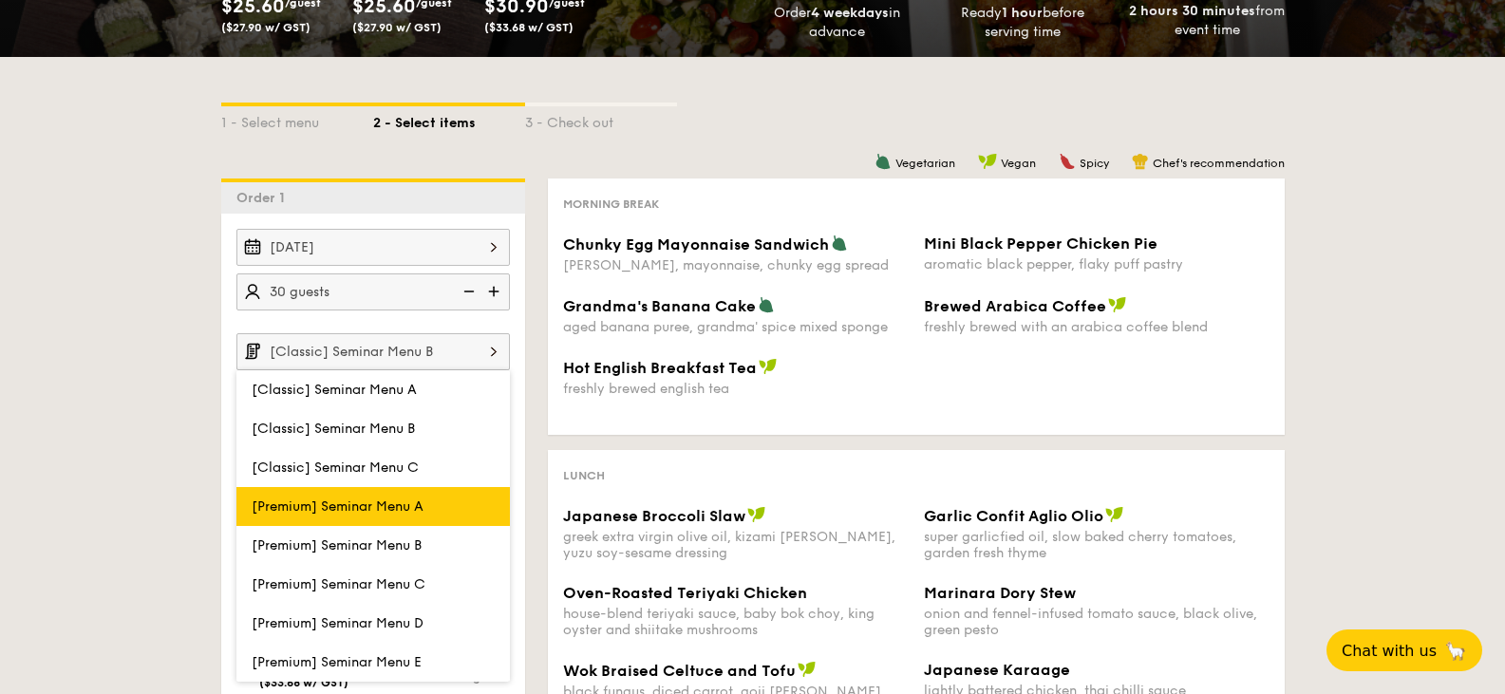
click at [350, 514] on span "[Premium] Seminar Menu A" at bounding box center [338, 506] width 172 height 16
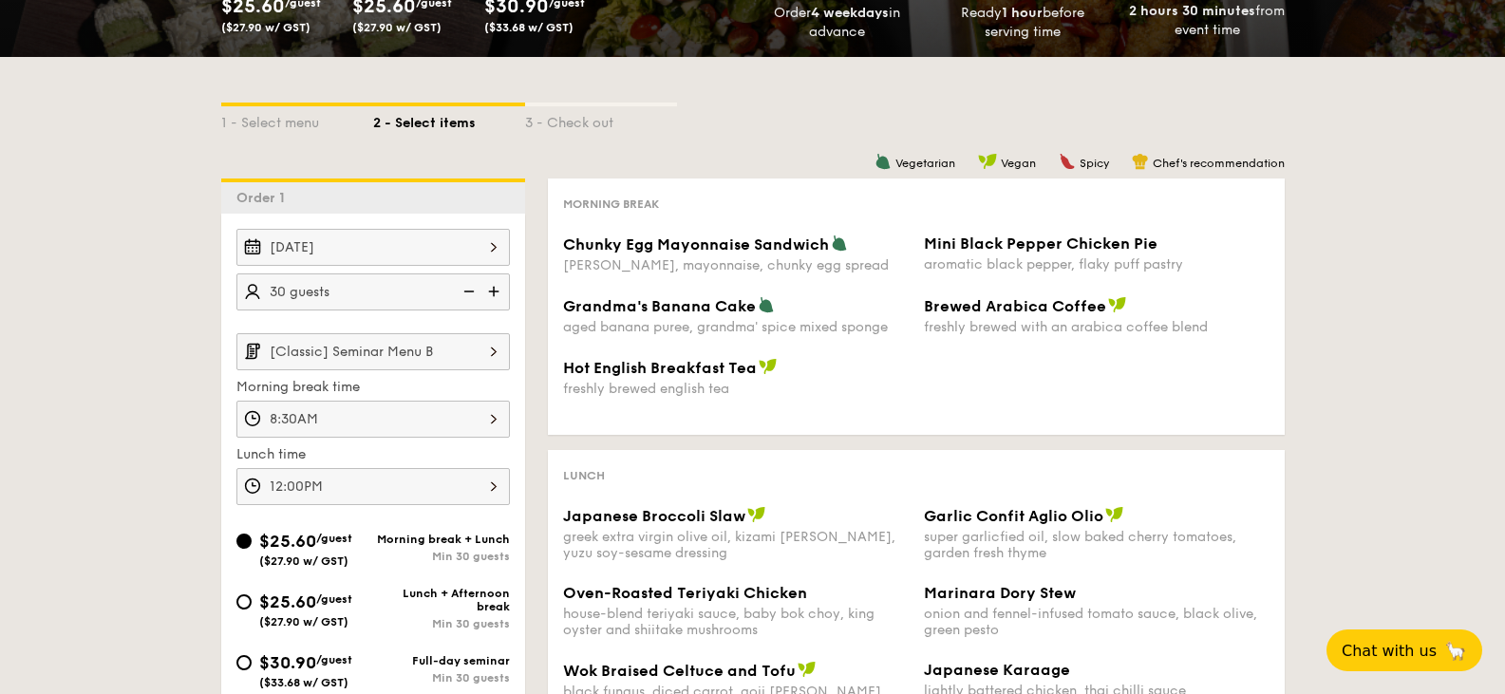
click at [410, 358] on input "[Classic] Seminar Menu B" at bounding box center [372, 351] width 273 height 37
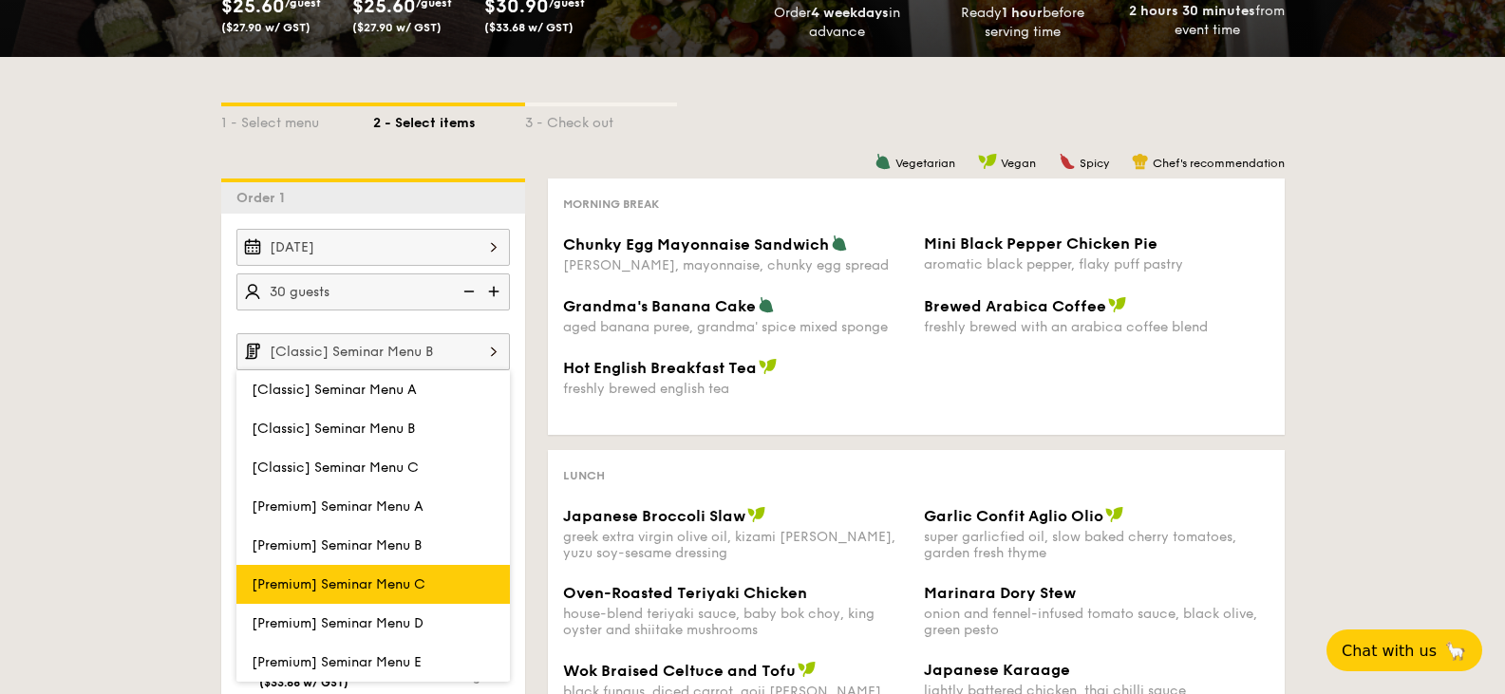
click at [394, 573] on label "[Premium] Seminar Menu C" at bounding box center [372, 584] width 273 height 39
click at [0, 0] on input "[Premium] Seminar Menu C" at bounding box center [0, 0] width 0 height 0
type input "[Premium] Seminar Menu C"
type input "12:00PM"
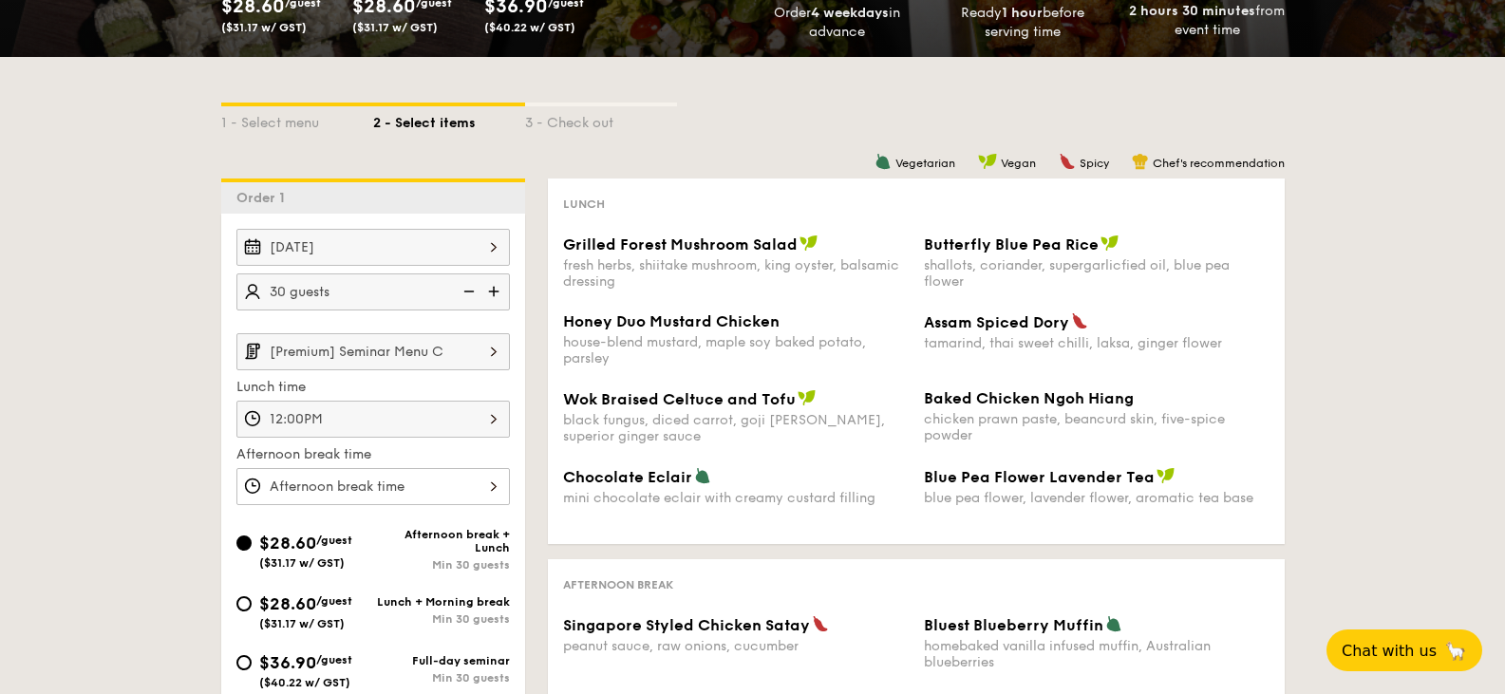
click at [414, 605] on div "Lunch + Morning break" at bounding box center [441, 601] width 137 height 13
click at [252, 605] on input "$28.60 /guest ($31.17 w/ GST) Lunch + Morning break Min 30 guests" at bounding box center [243, 603] width 15 height 15
radio input "true"
type input "8:30AM"
type input "12:00PM"
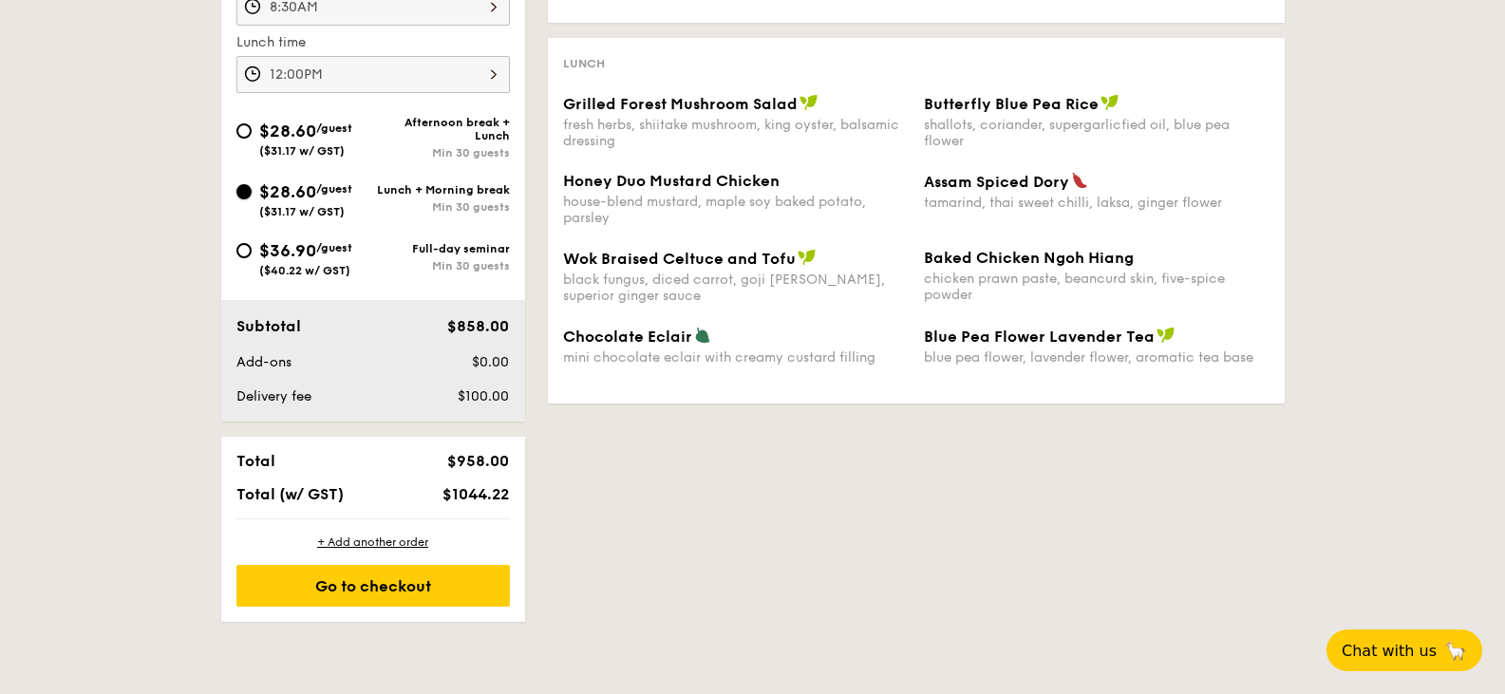
scroll to position [854, 0]
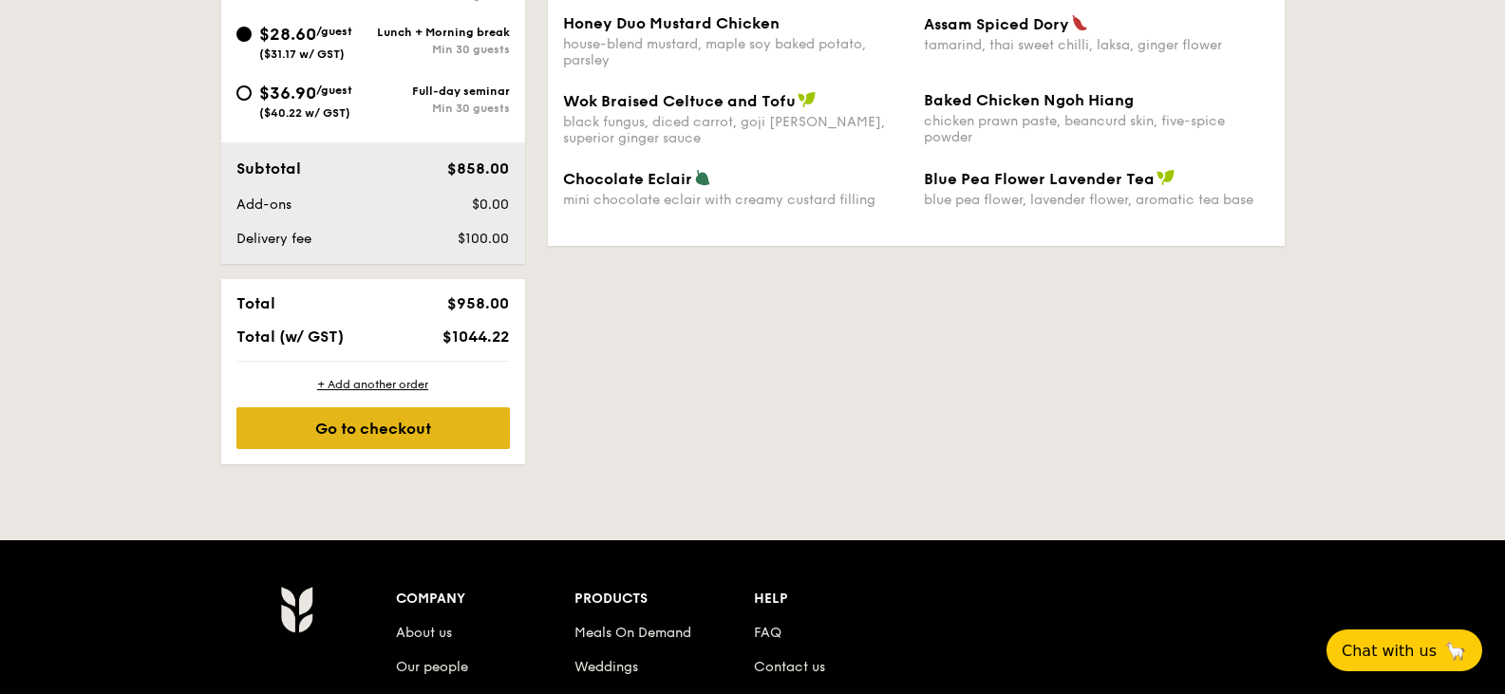
click at [435, 440] on div "Go to checkout" at bounding box center [372, 428] width 273 height 42
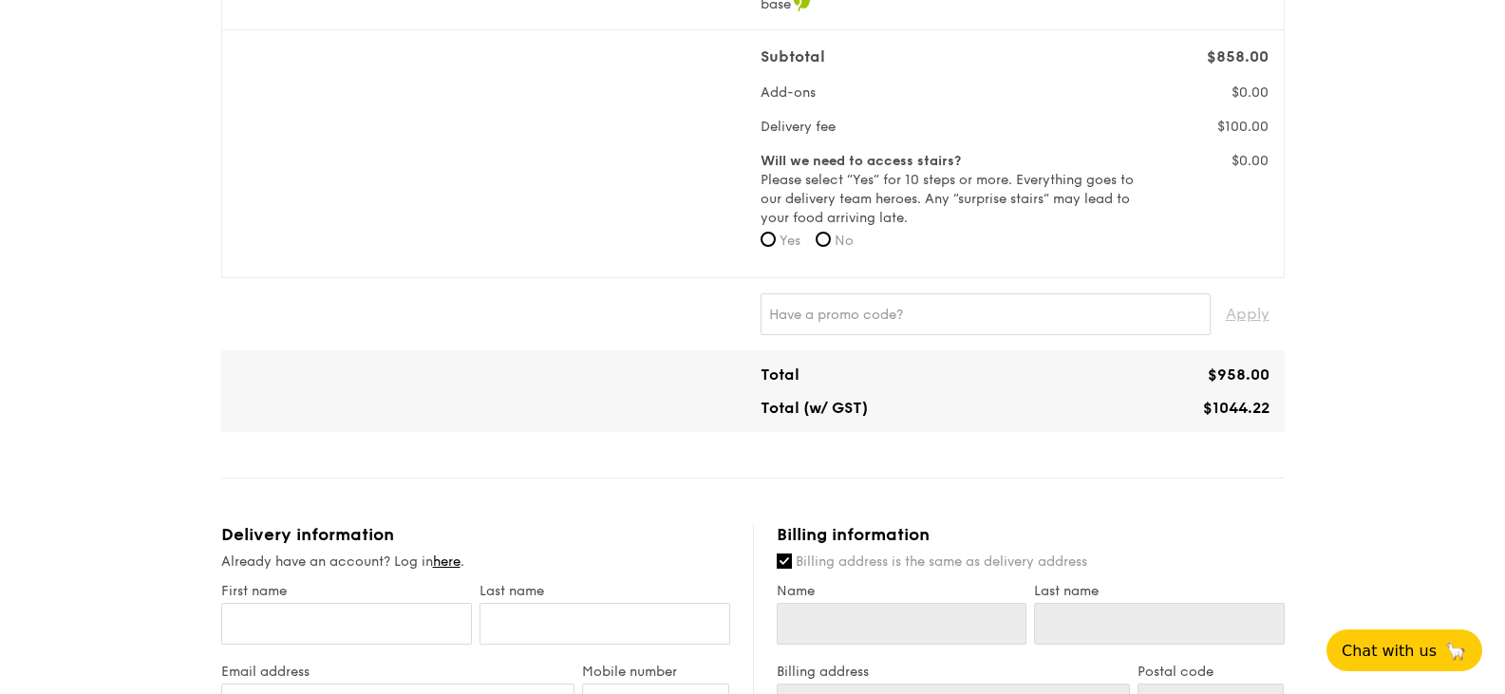
scroll to position [665, 0]
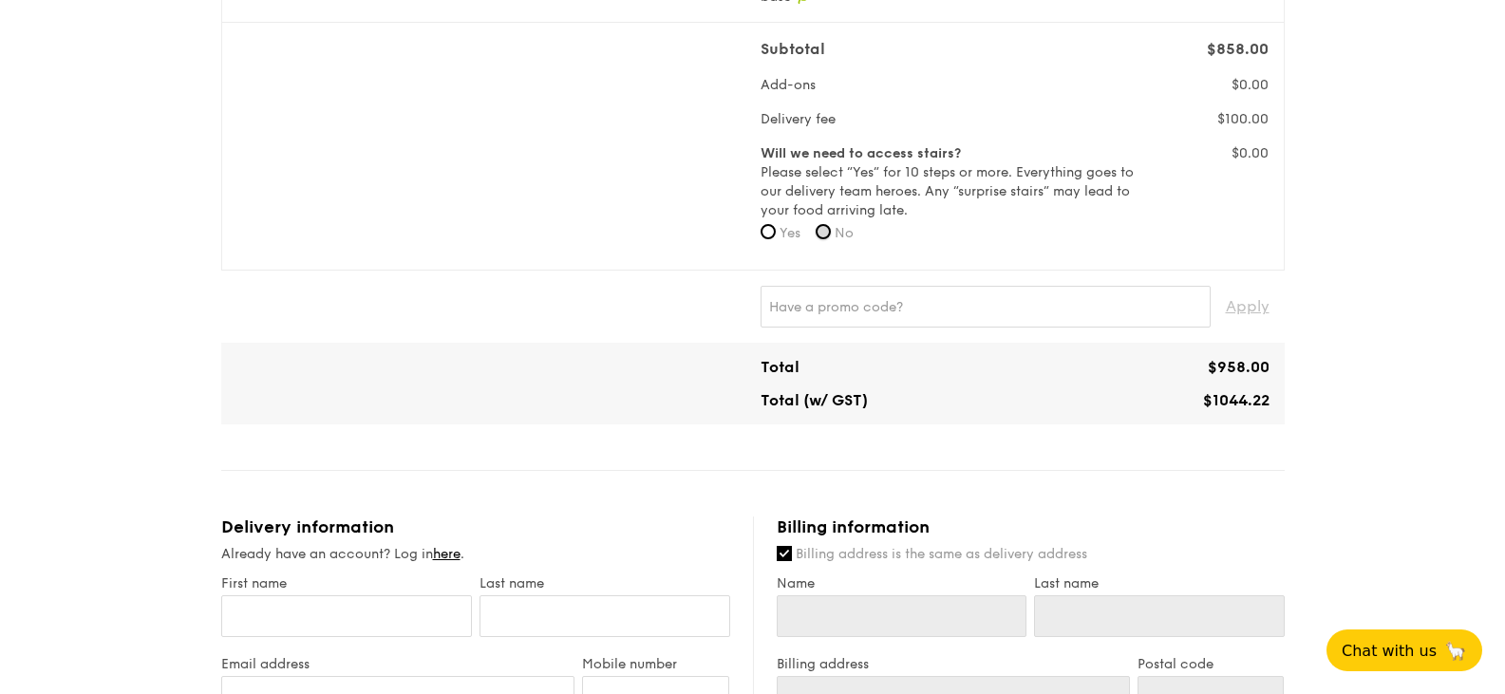
click at [831, 230] on input "No" at bounding box center [823, 231] width 15 height 15
radio input "true"
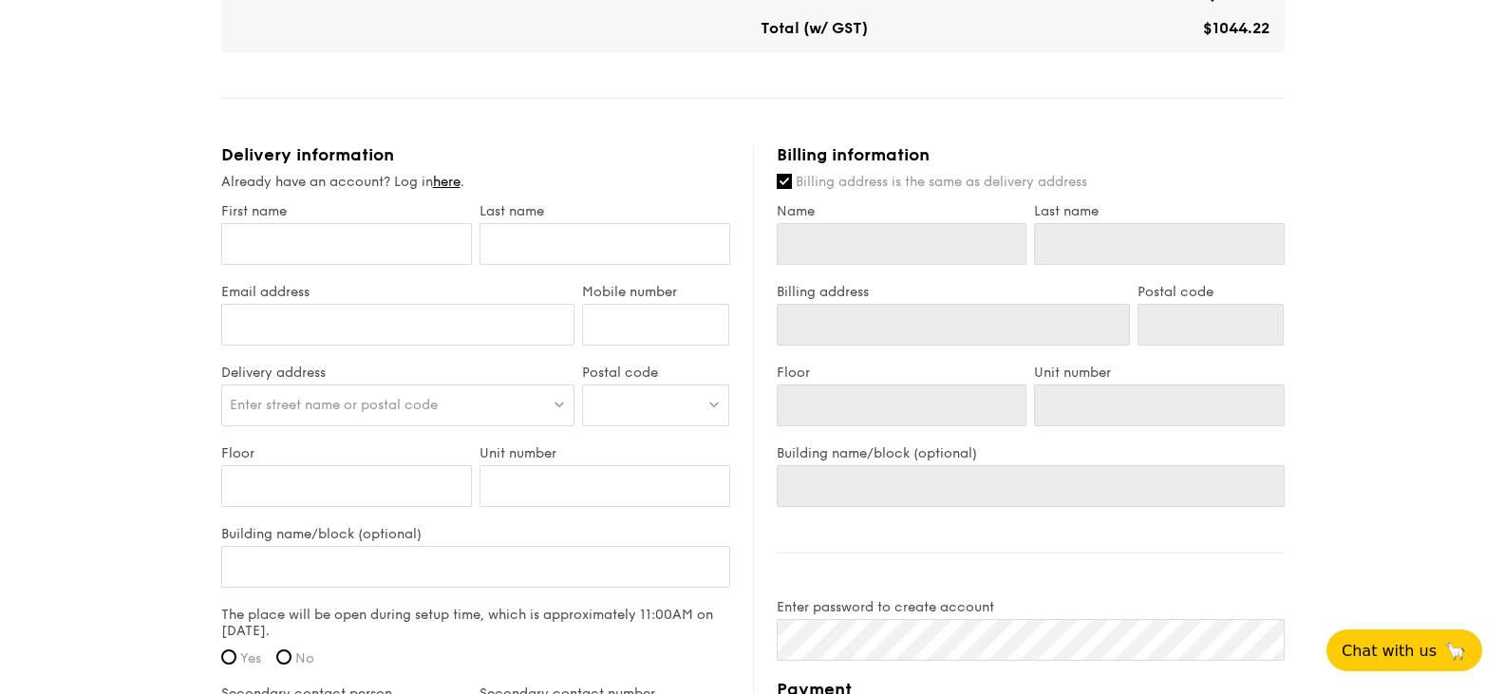
scroll to position [1044, 0]
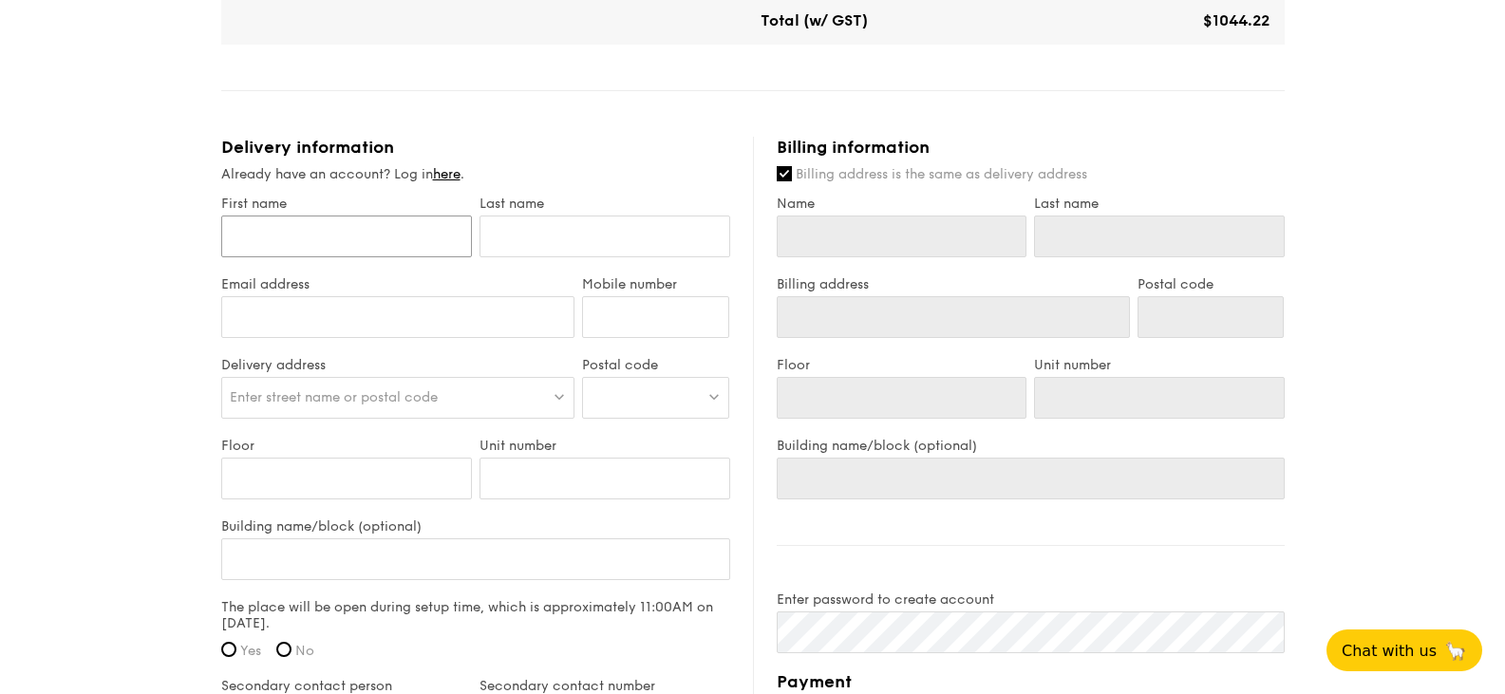
click at [414, 239] on input "First name" at bounding box center [346, 237] width 251 height 42
type input "g"
type input "gl"
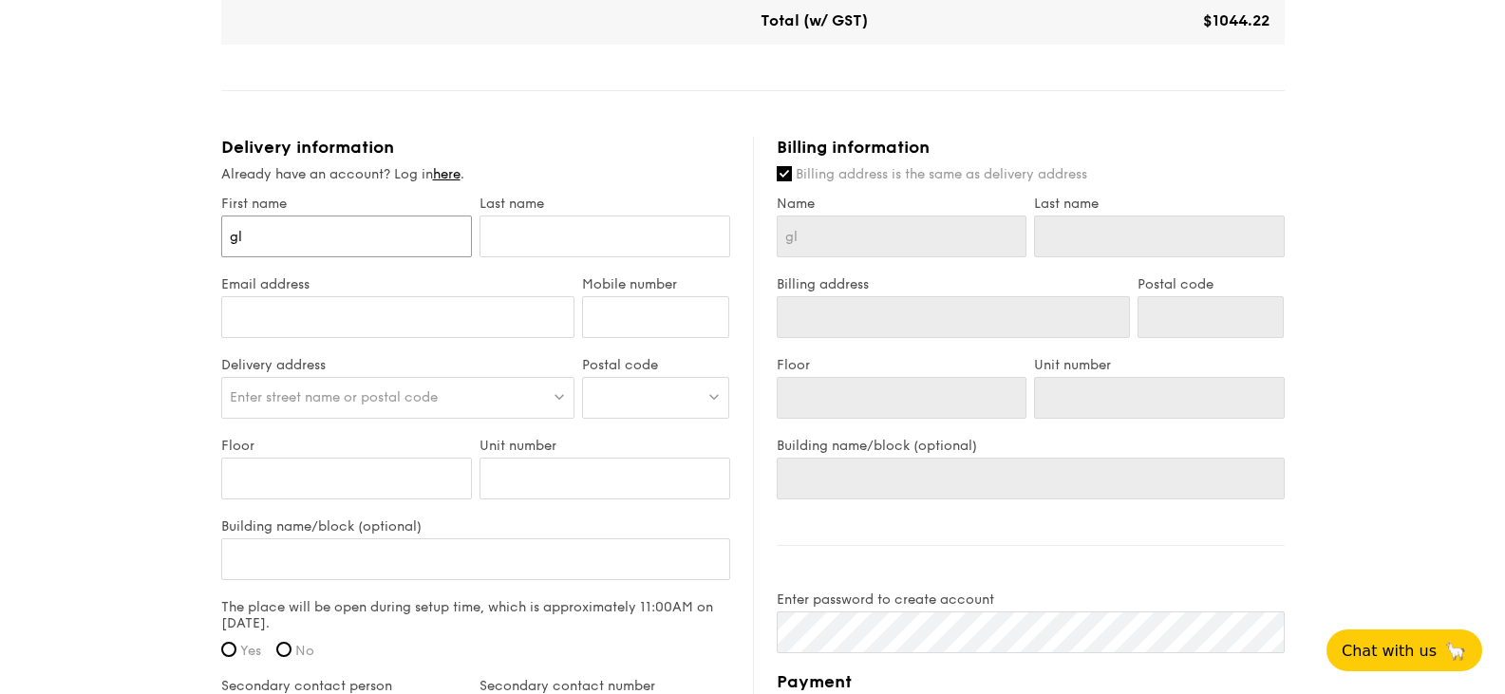
type input "gla"
type input "glad"
type input "[PERSON_NAME]"
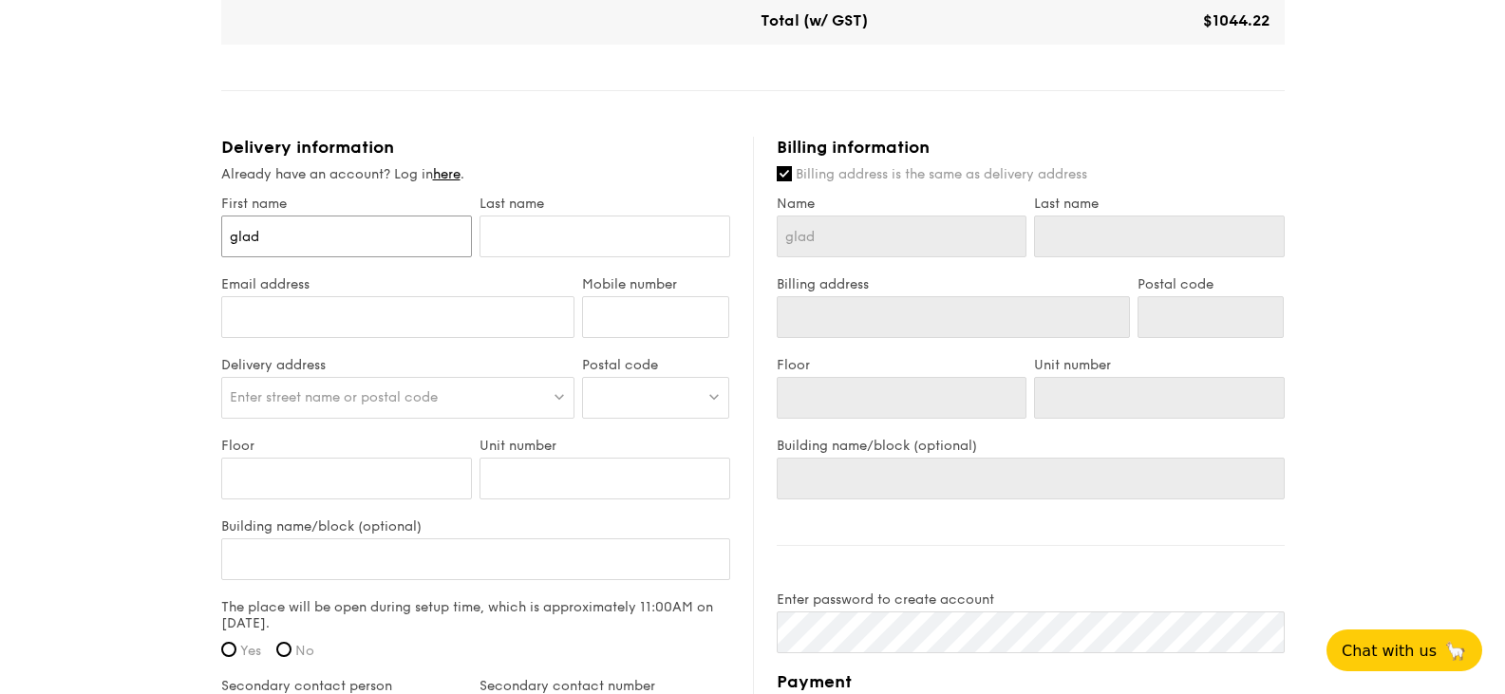
type input "[PERSON_NAME]"
type input "c"
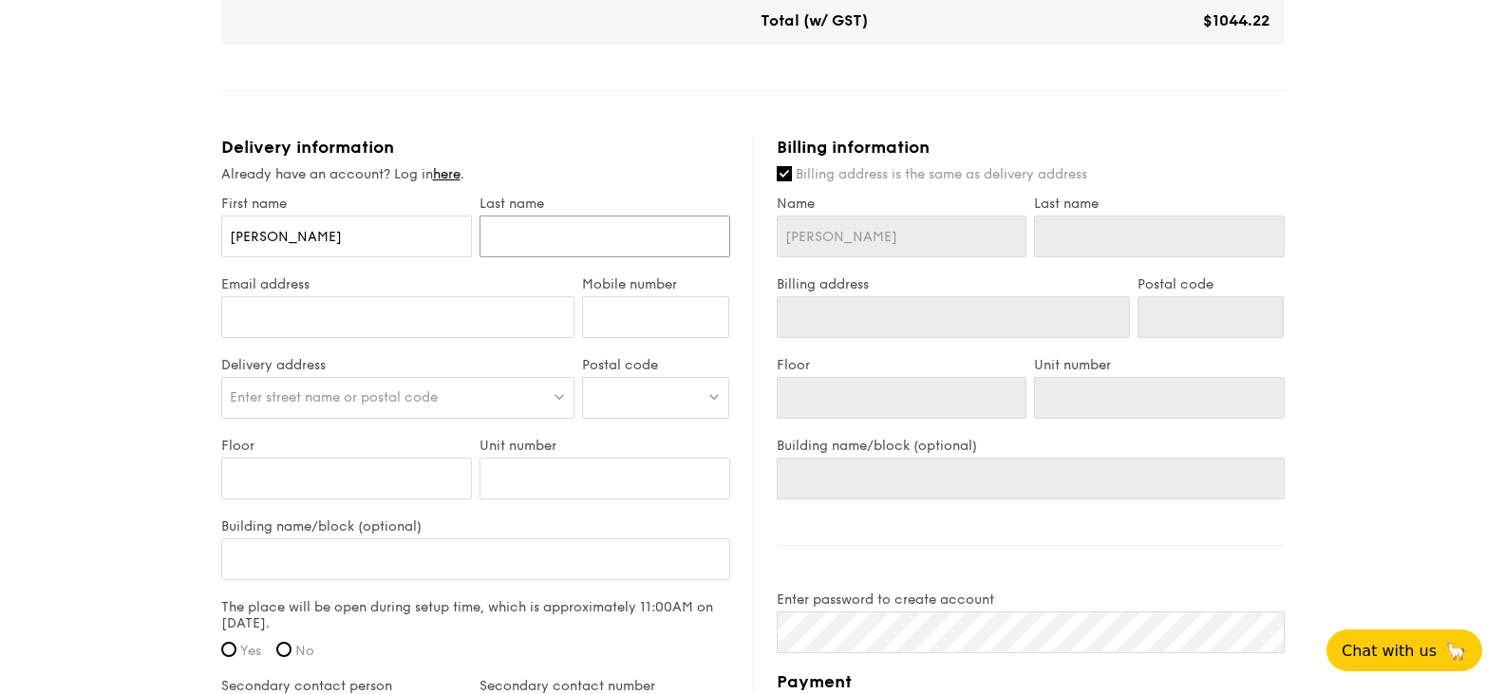
type input "c"
type input "ch"
type input "che"
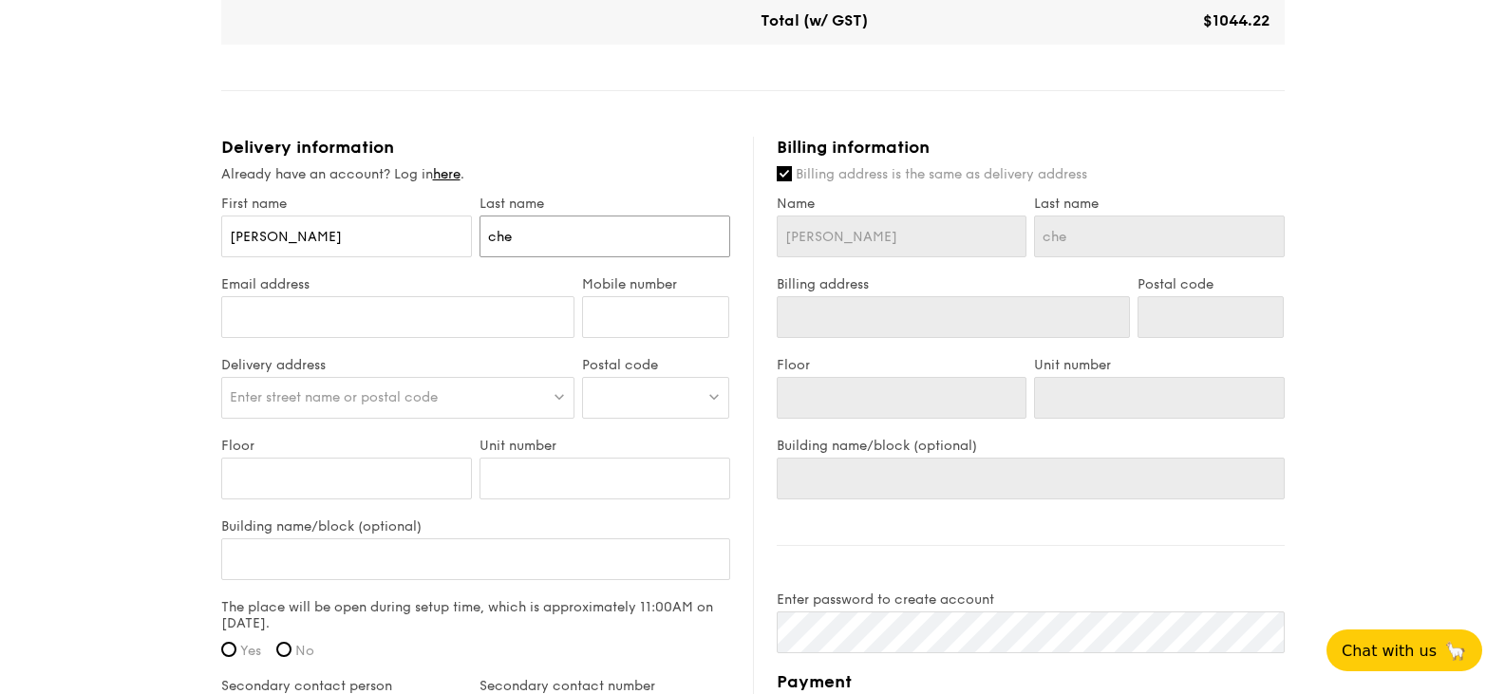
type input "chew"
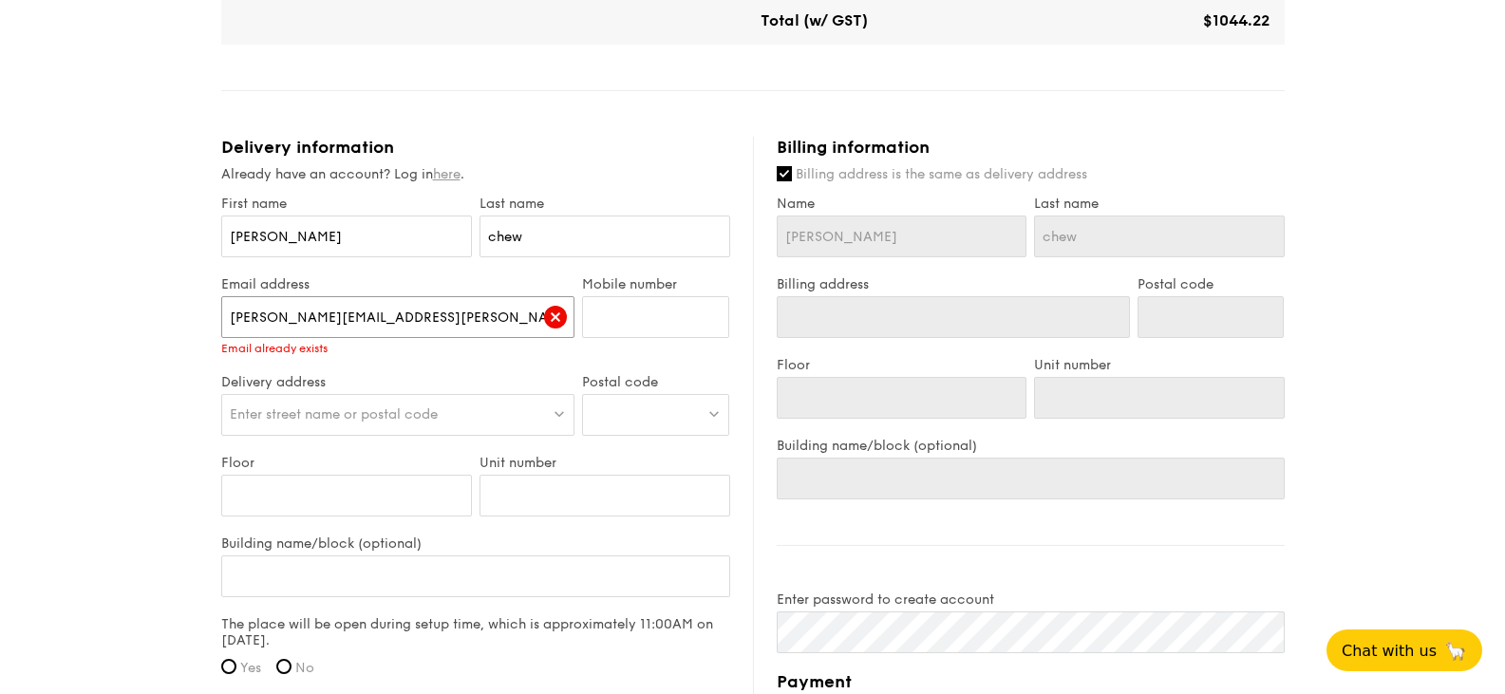
type input "[PERSON_NAME][EMAIL_ADDRESS][PERSON_NAME][DOMAIN_NAME]"
click at [448, 170] on link "here" at bounding box center [447, 174] width 28 height 16
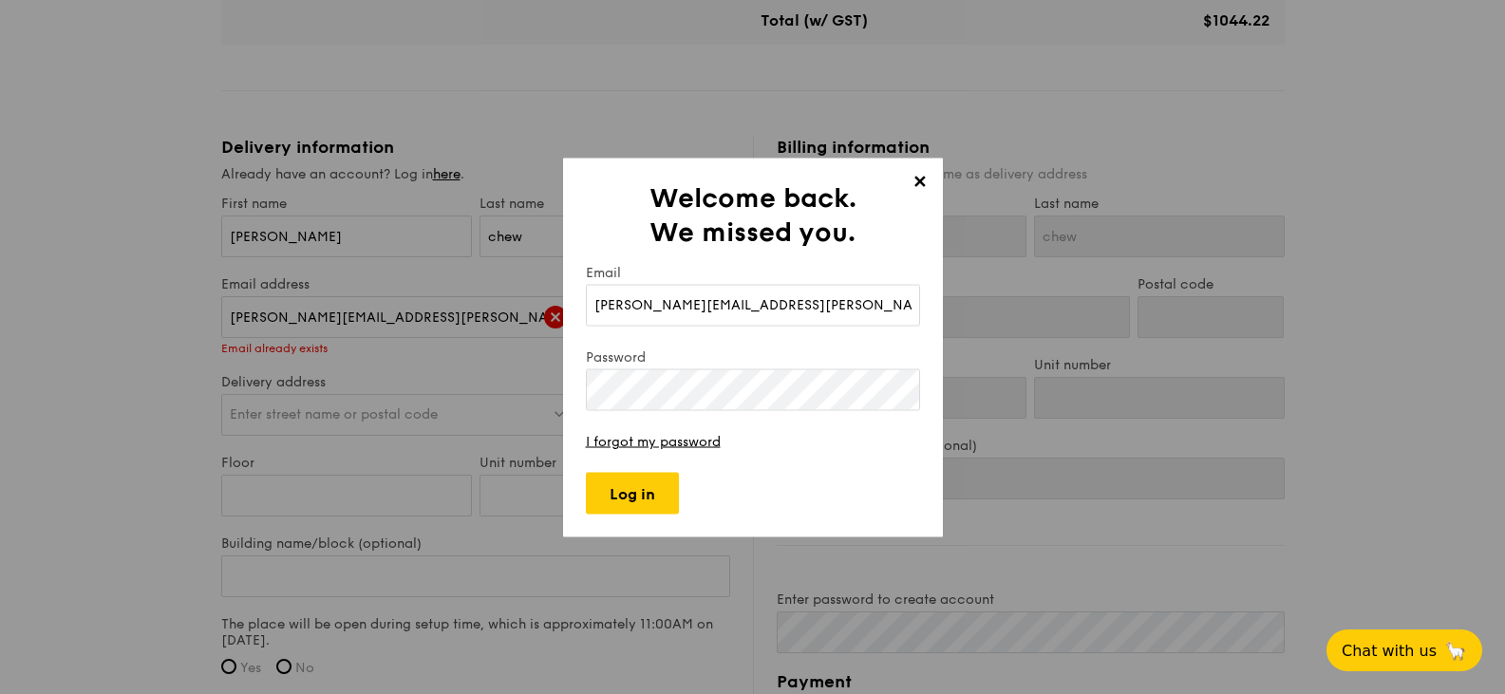
type input "[PERSON_NAME][EMAIL_ADDRESS][PERSON_NAME][DOMAIN_NAME]"
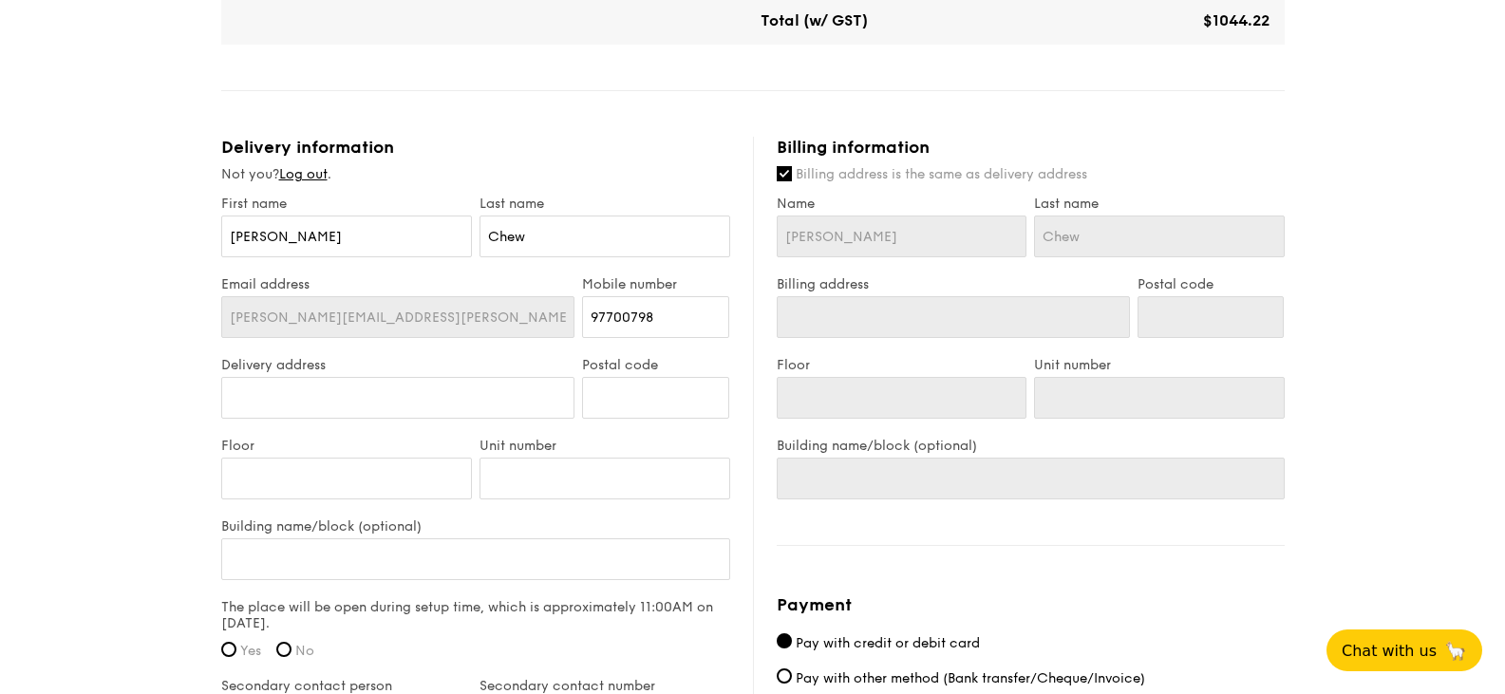
type input "1 Pioneer Turn"
type input "627576"
type input "00"
type input "1 Pioneer Turn"
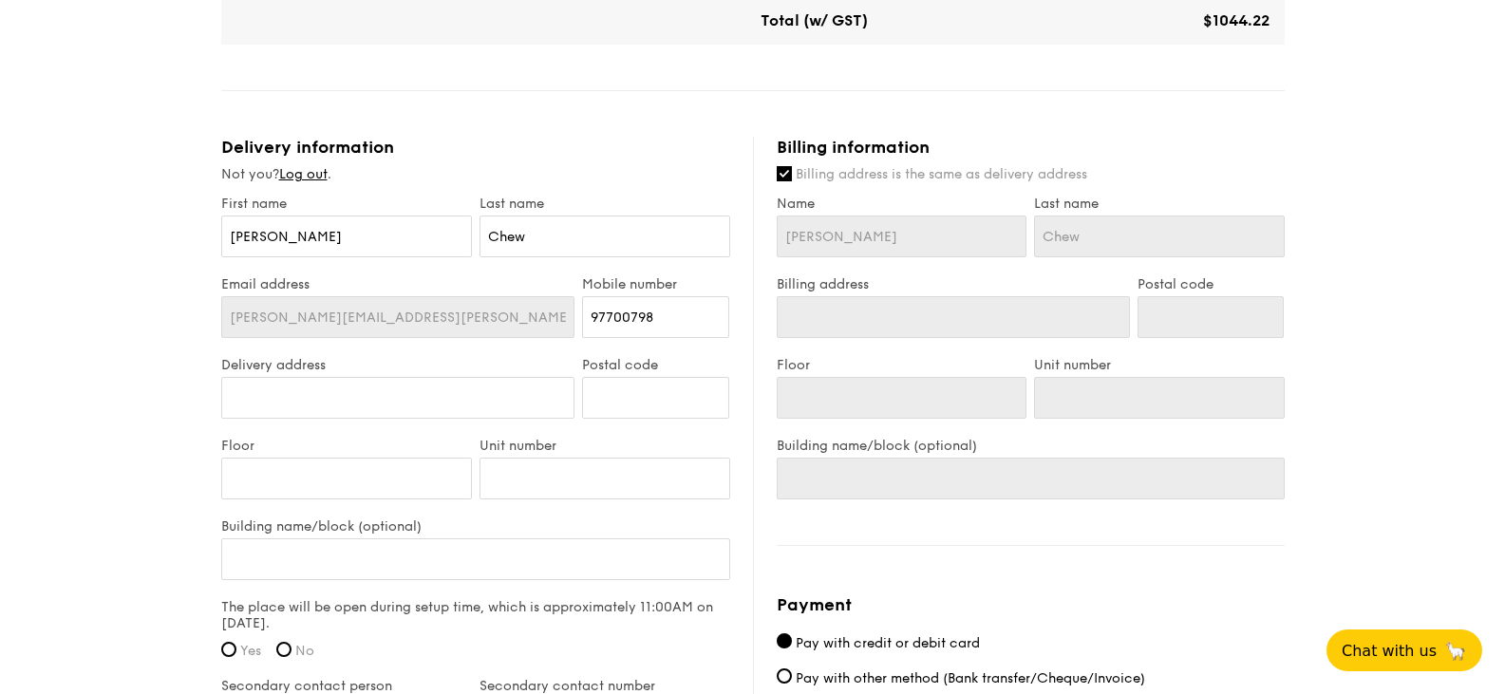
type input "627576"
type input "00"
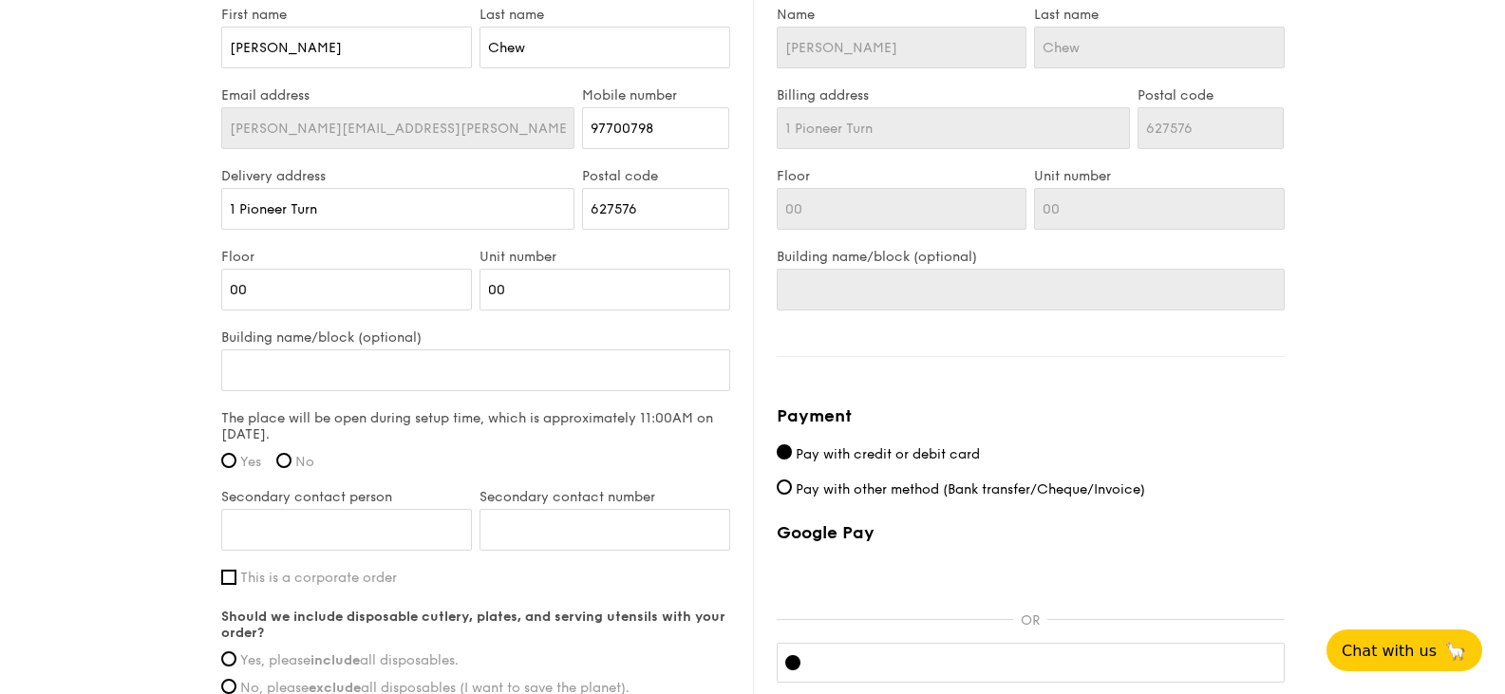
scroll to position [1234, 0]
click at [301, 367] on input "Building name/block (optional)" at bounding box center [475, 369] width 509 height 42
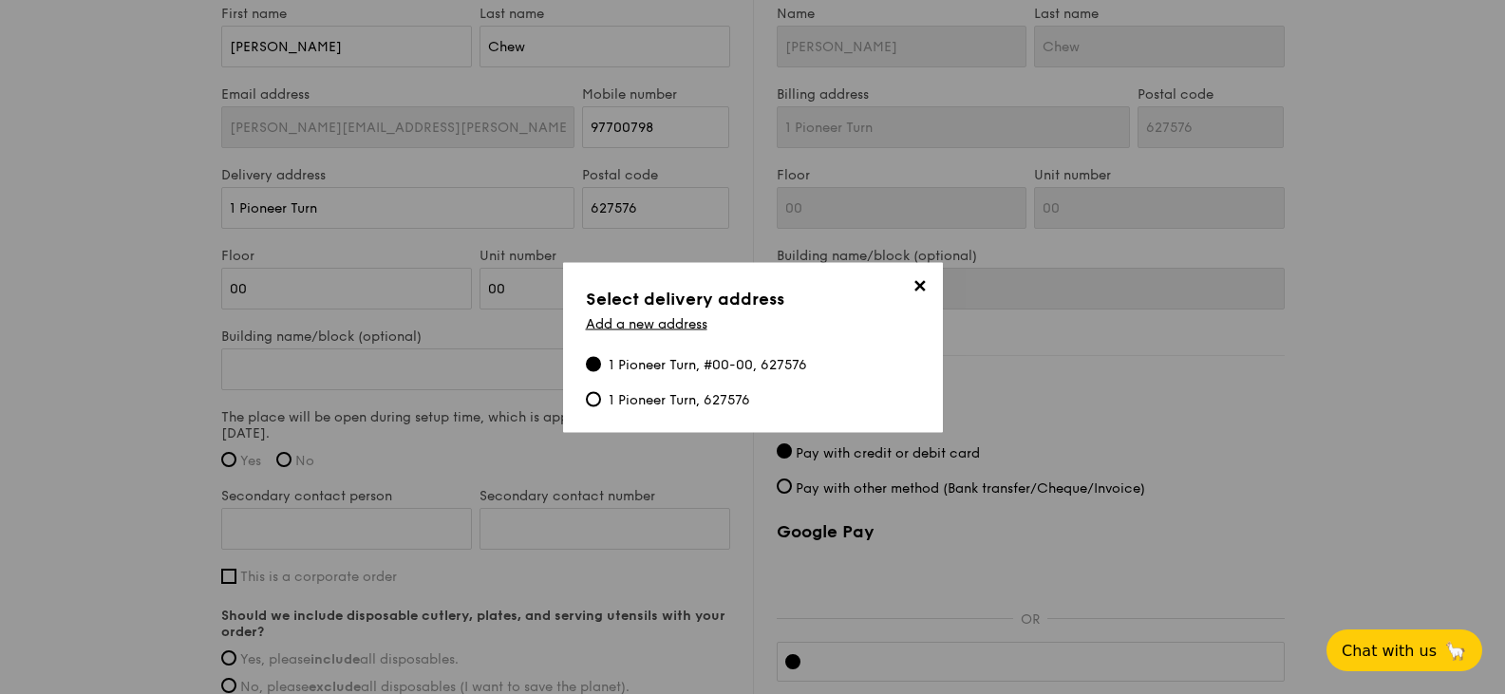
click at [916, 282] on span "✕" at bounding box center [920, 288] width 27 height 27
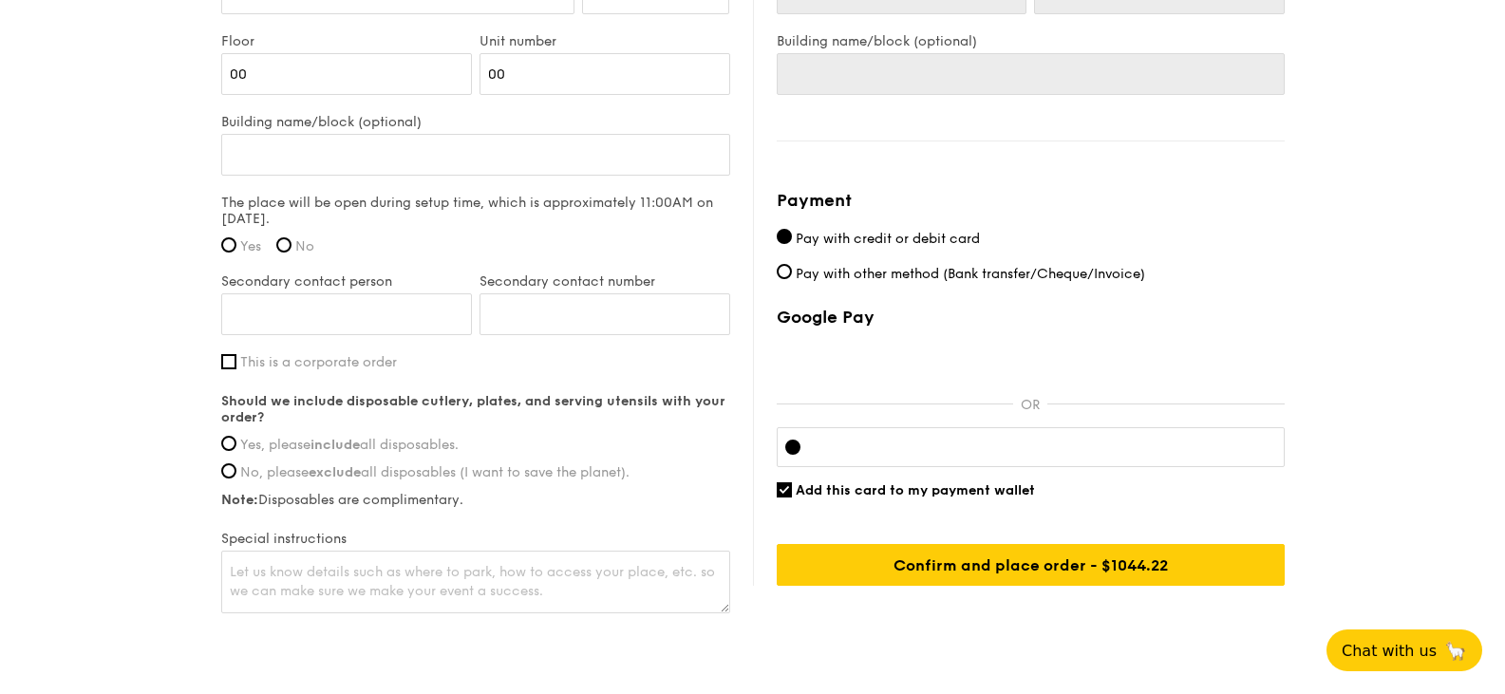
scroll to position [1519, 0]
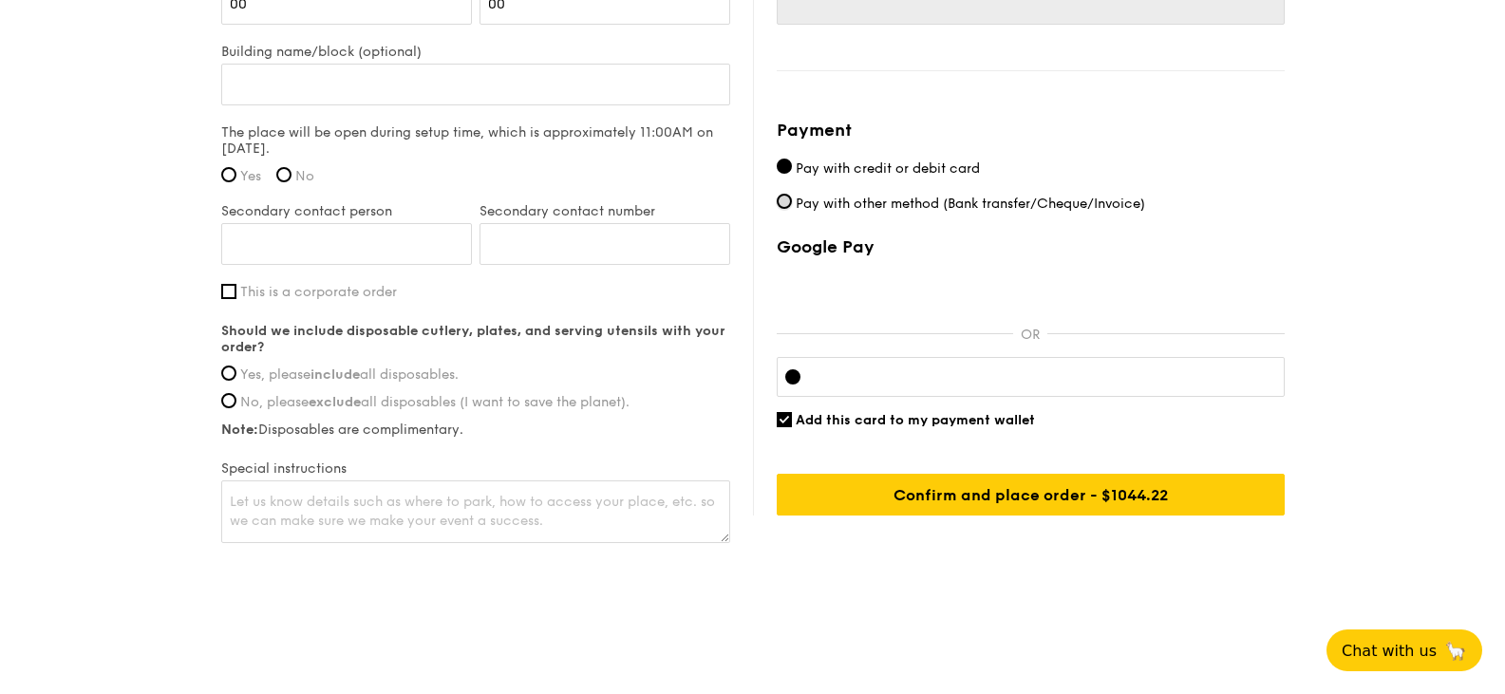
click at [779, 203] on input "Pay with other method (Bank transfer/Cheque/Invoice)" at bounding box center [784, 201] width 15 height 15
radio input "true"
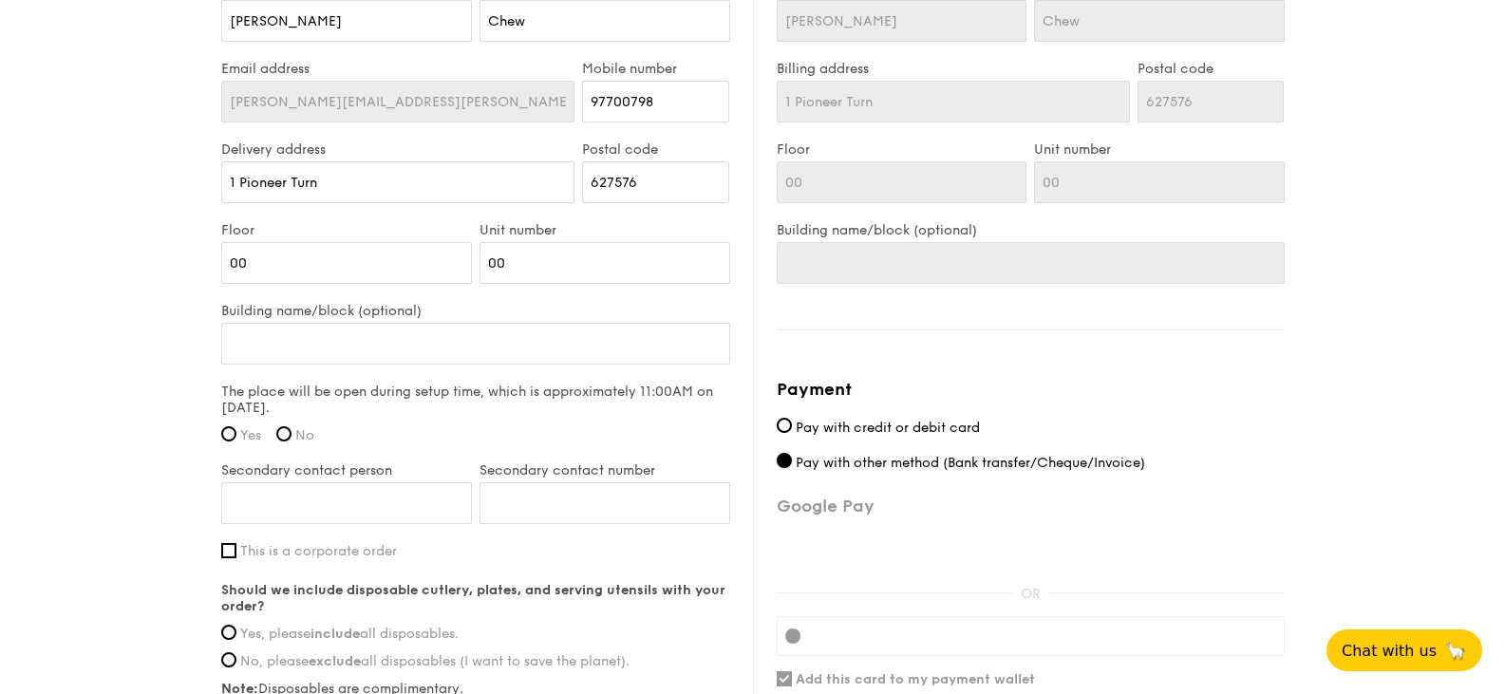
scroll to position [1234, 0]
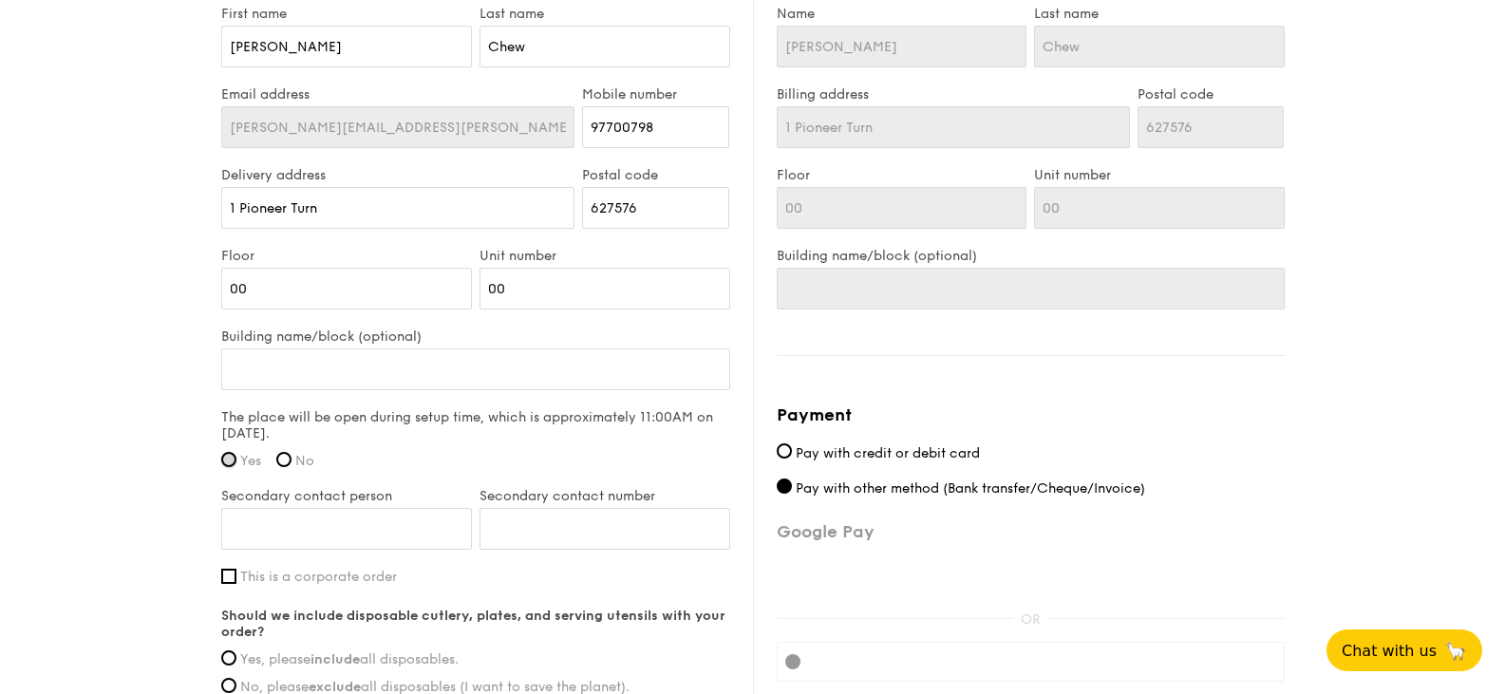
click at [228, 458] on input "Yes" at bounding box center [228, 459] width 15 height 15
radio input "true"
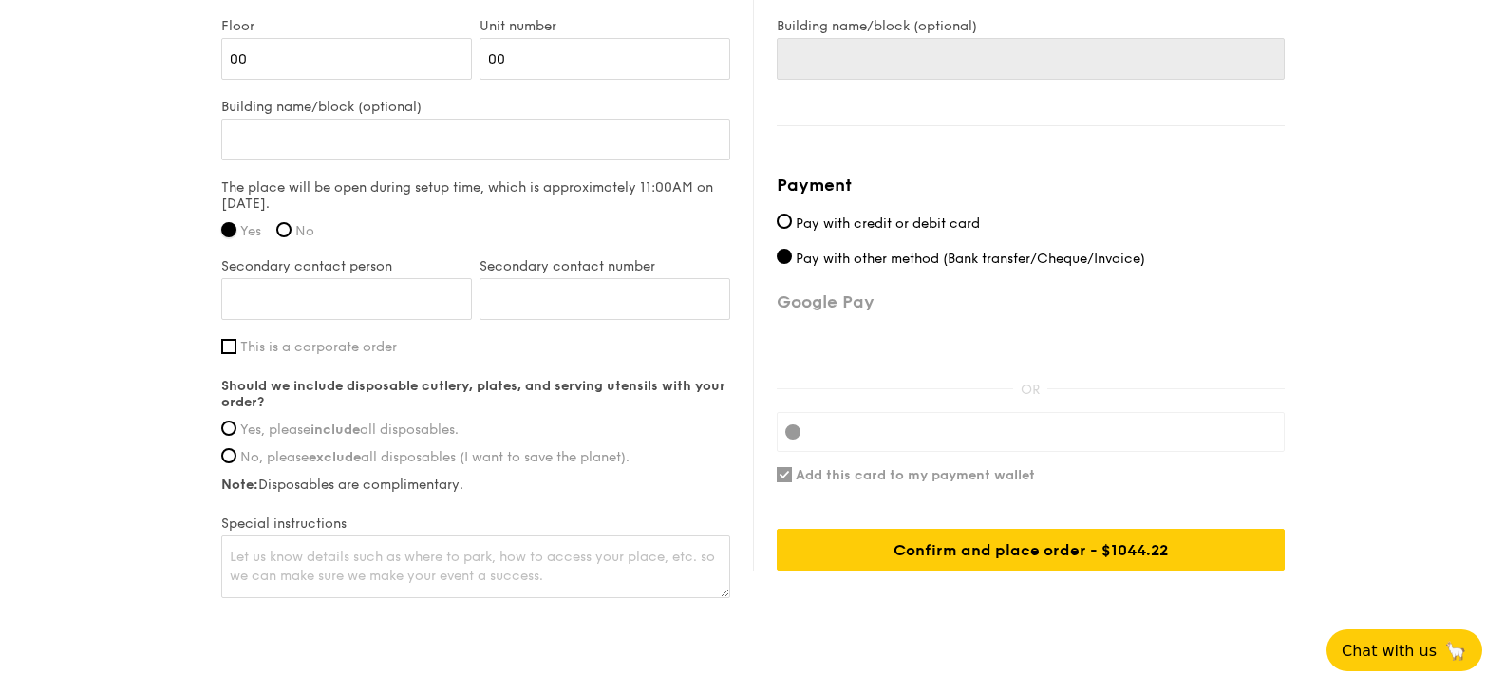
scroll to position [1519, 0]
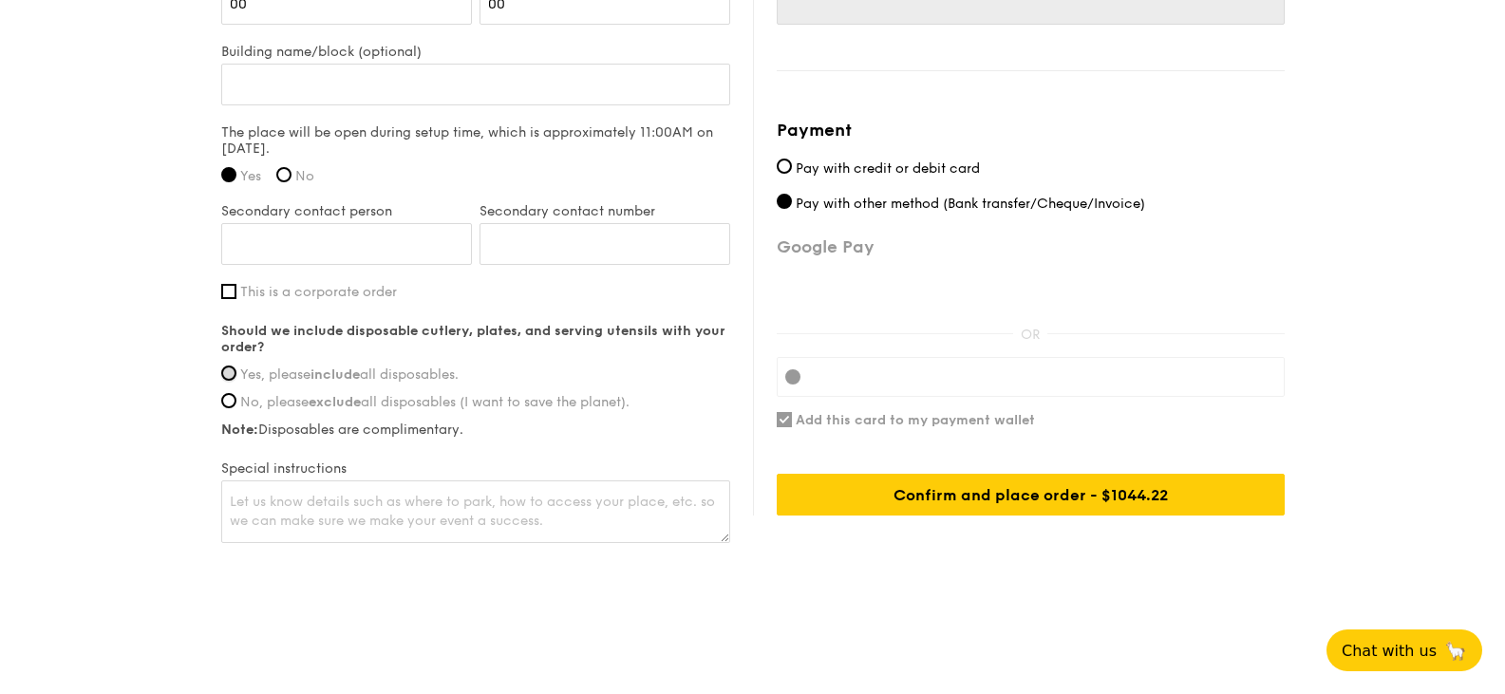
click at [229, 376] on input "Yes, please include all disposables." at bounding box center [228, 373] width 15 height 15
radio input "true"
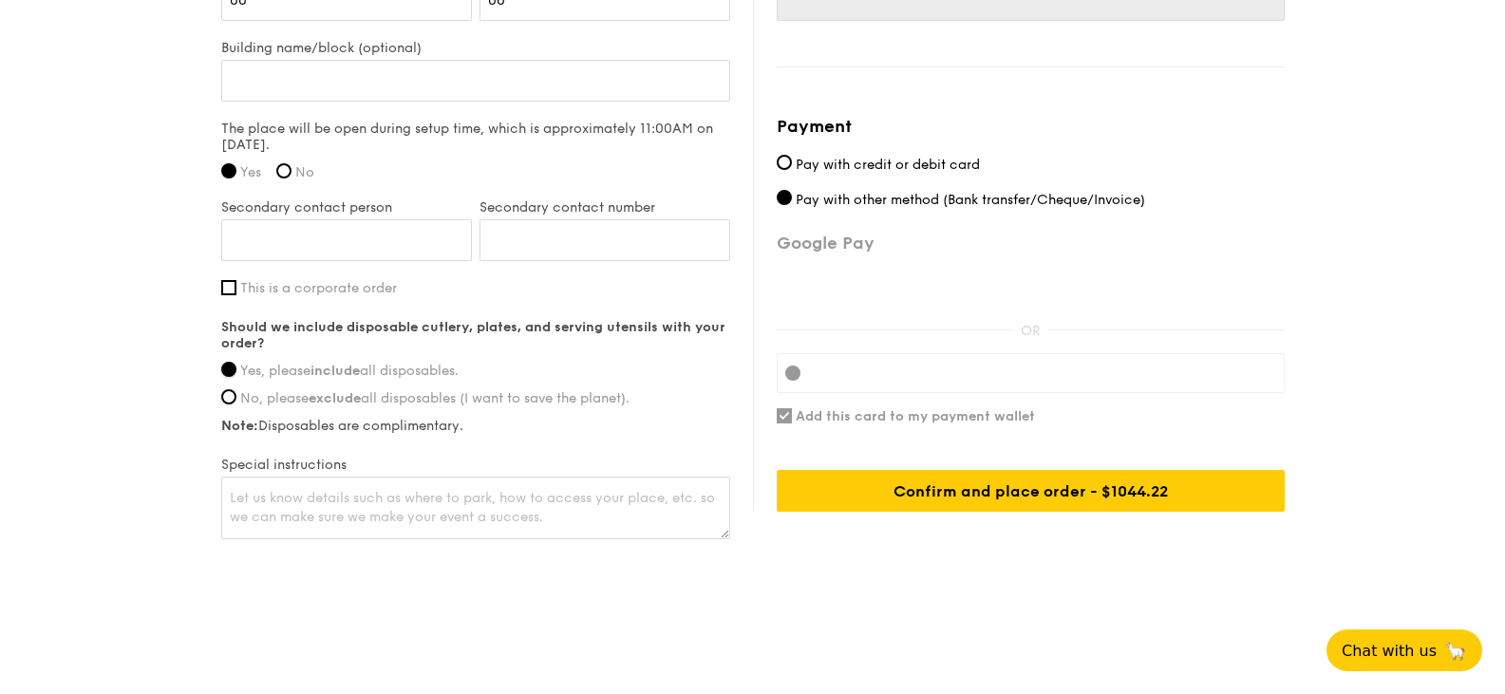
scroll to position [1524, 0]
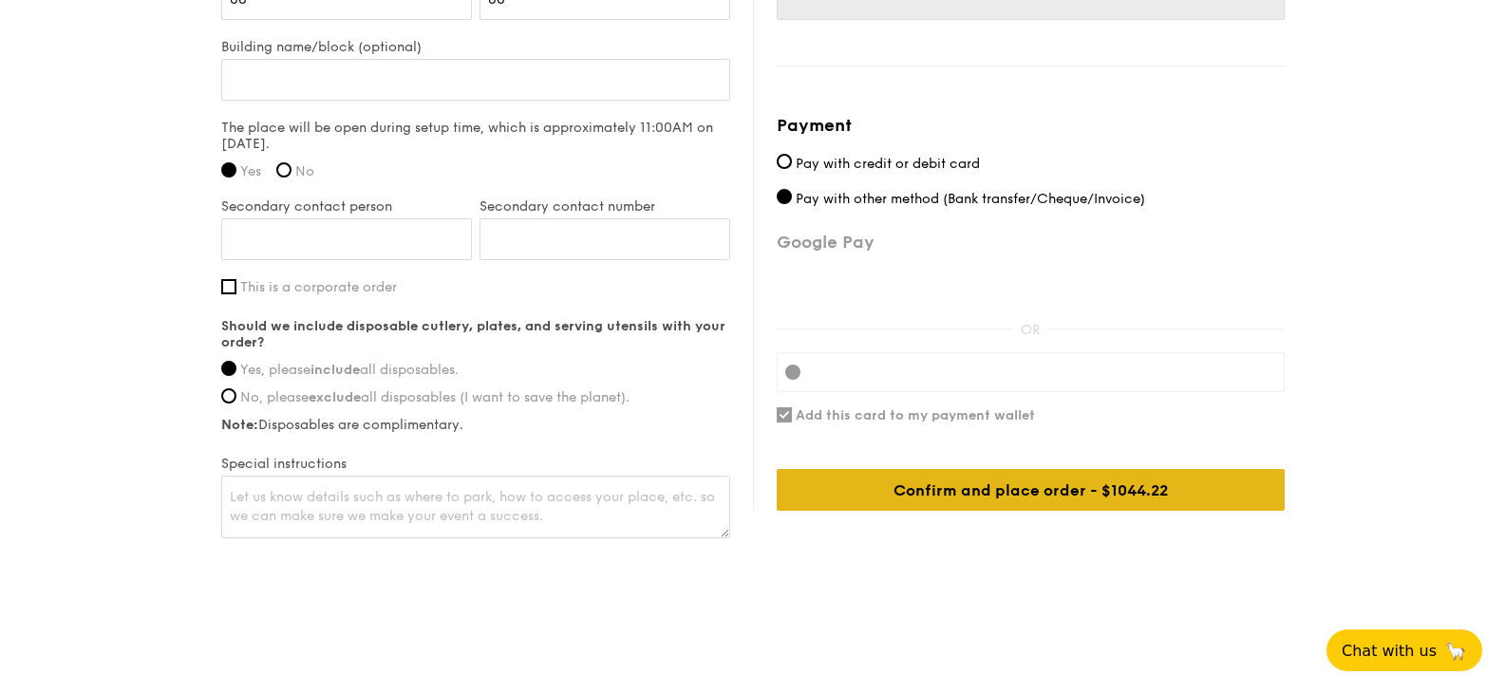
click at [967, 506] on div "Confirm and place order - $1044.22" at bounding box center [1031, 490] width 508 height 42
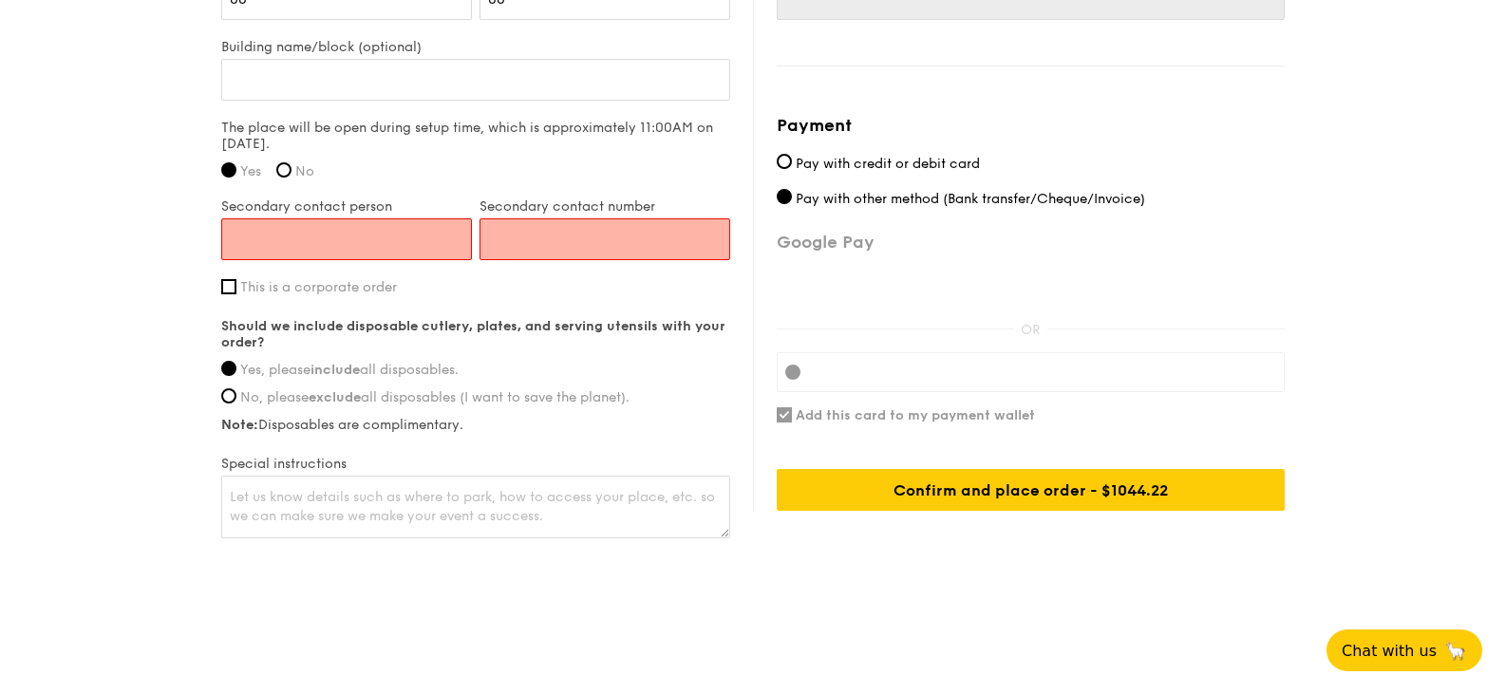
click at [261, 233] on input "Secondary contact person" at bounding box center [346, 239] width 251 height 42
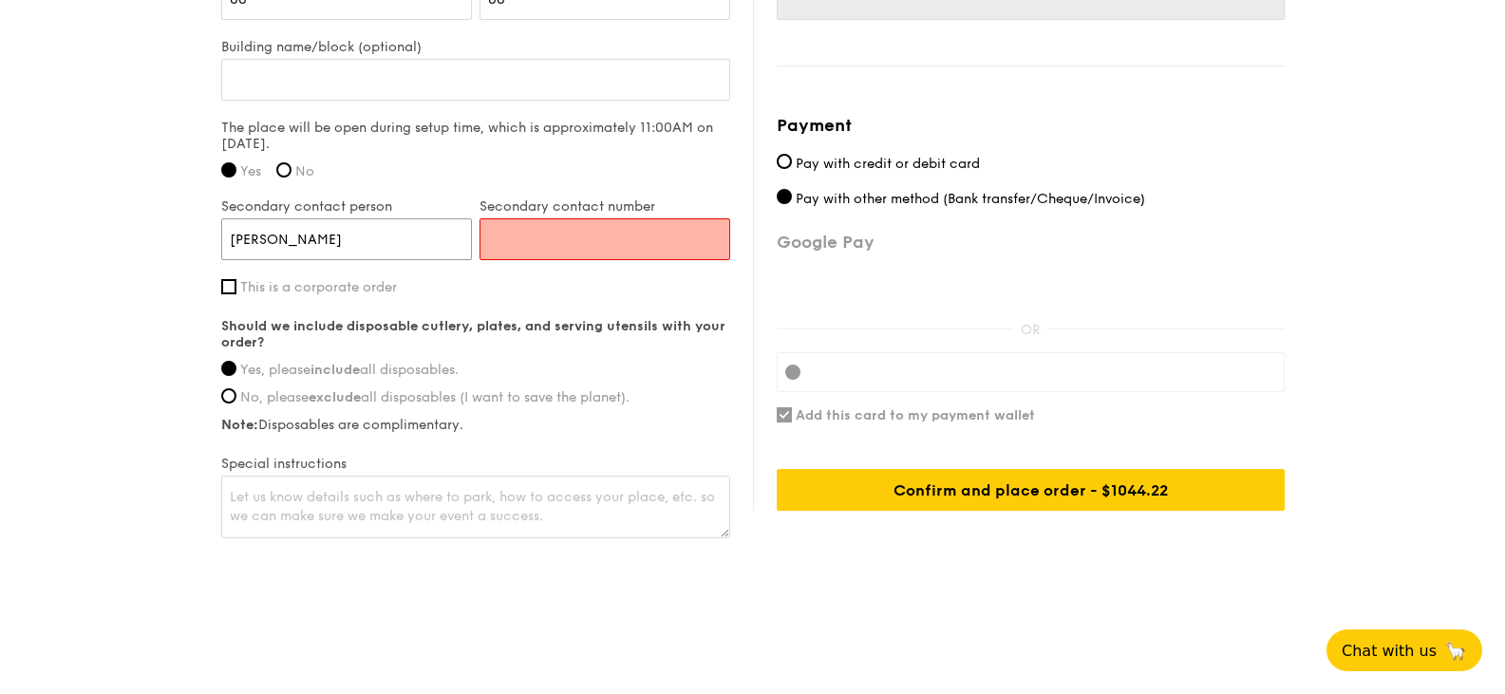
type input "[PERSON_NAME]"
click at [497, 230] on input "Secondary contact number" at bounding box center [604, 239] width 251 height 42
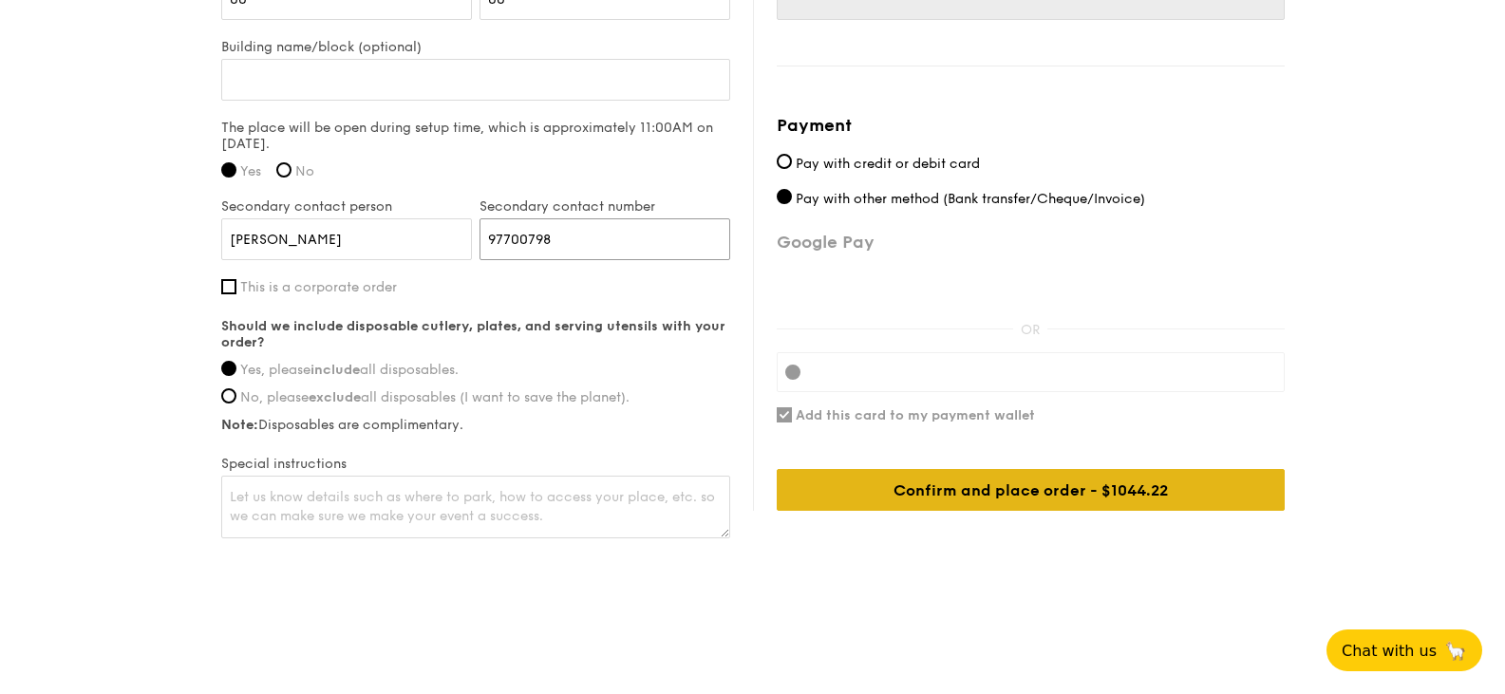
type input "97700798"
click at [1003, 483] on div "Confirm and place order - $1044.22" at bounding box center [1031, 490] width 508 height 42
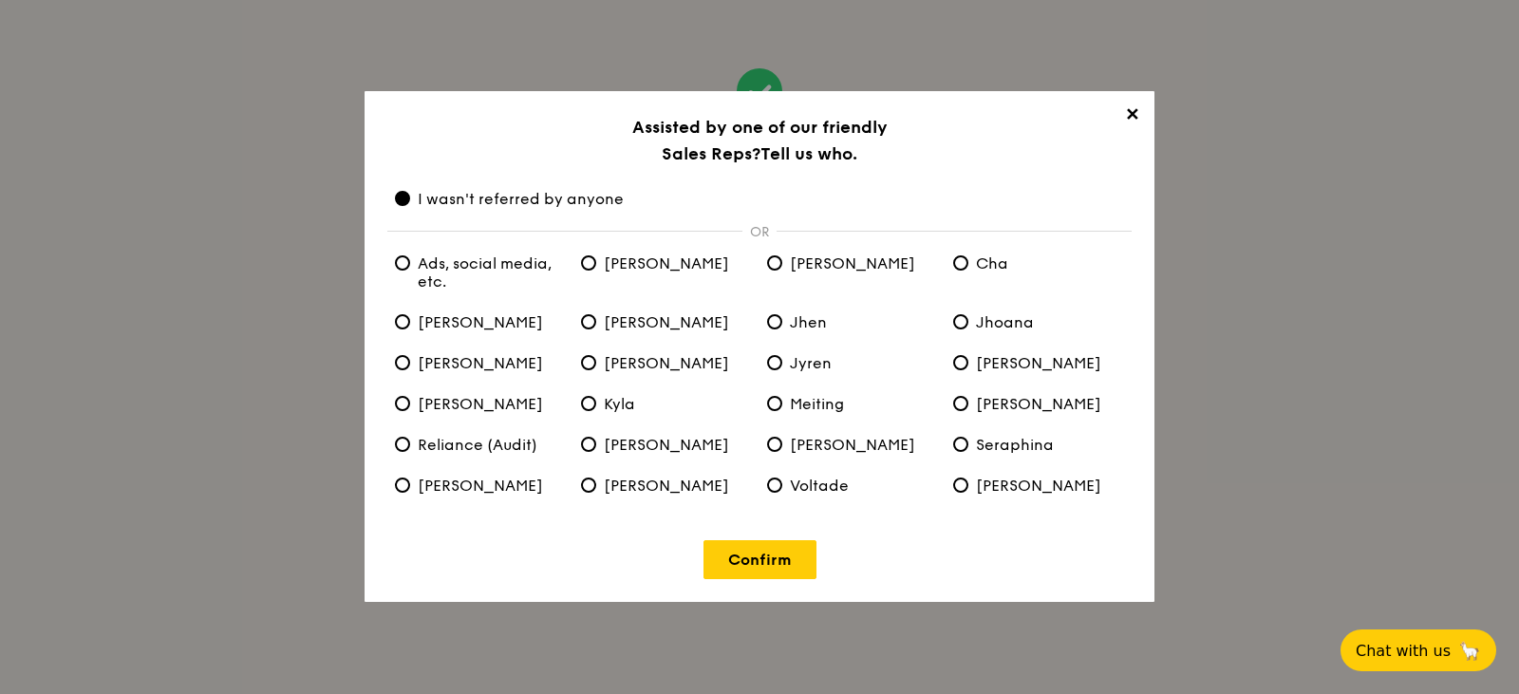
click at [596, 272] on span "[PERSON_NAME]" at bounding box center [655, 263] width 148 height 18
click at [596, 271] on input "[PERSON_NAME]" at bounding box center [588, 262] width 15 height 15
radio input "true"
radio anyone "false"
click at [765, 558] on link "Confirm" at bounding box center [760, 559] width 113 height 39
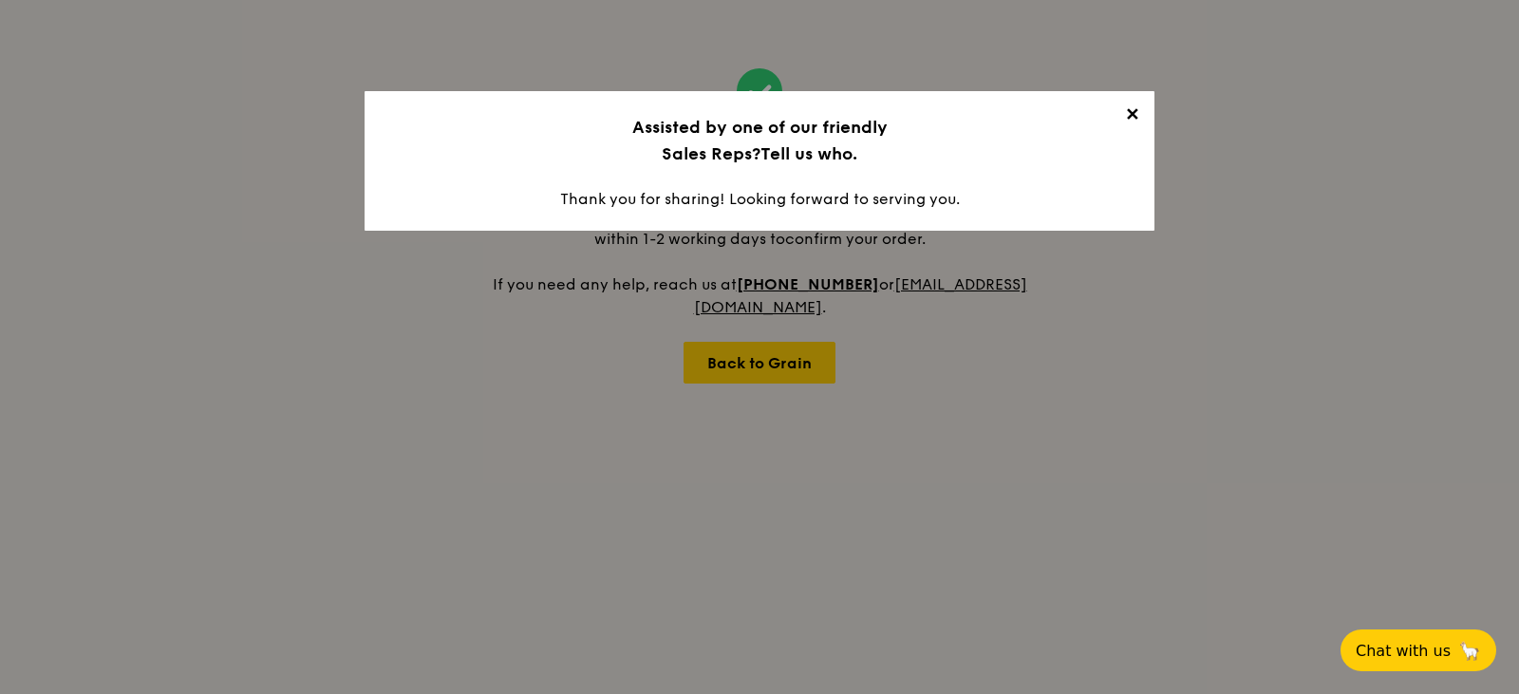
click at [1134, 115] on span "✕" at bounding box center [1131, 117] width 27 height 27
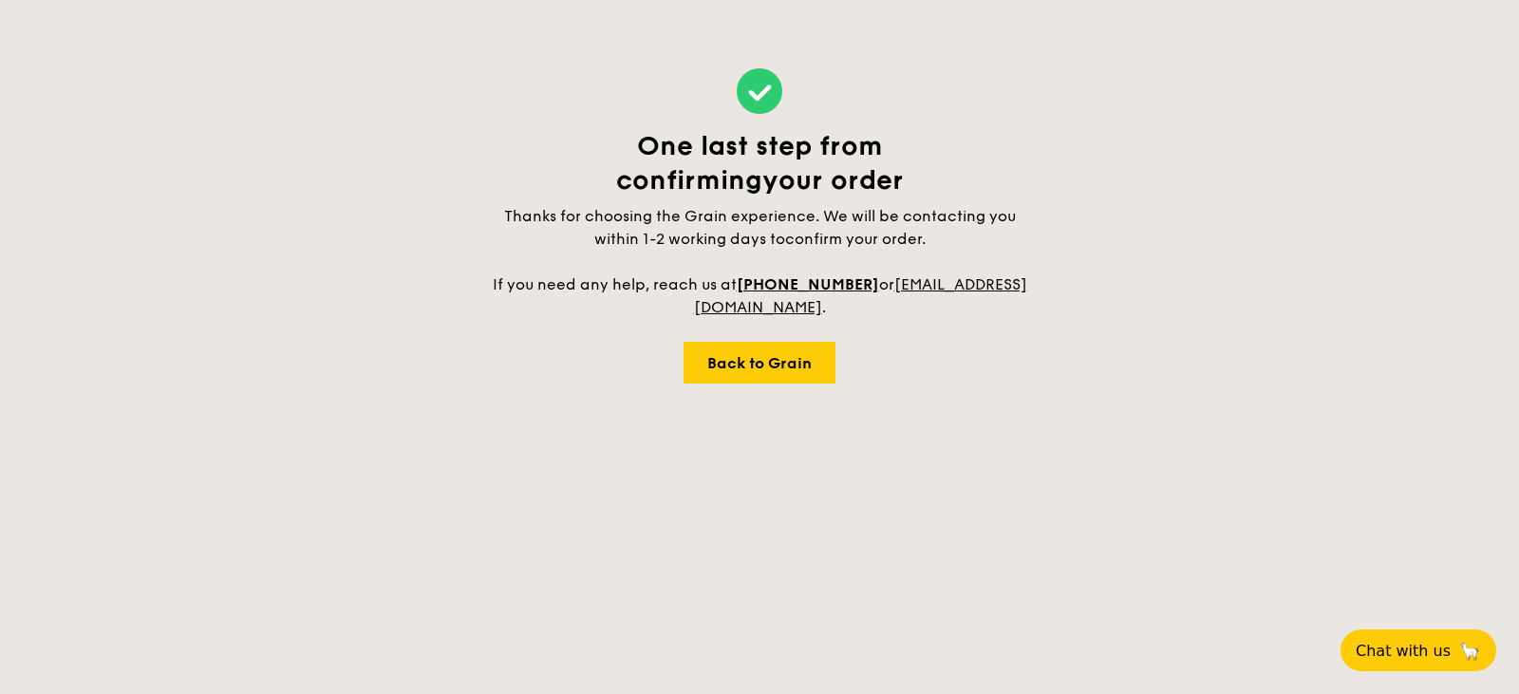
click at [735, 393] on div "One last step from confirming your order Thanks for choosing the Grain experien…" at bounding box center [759, 226] width 539 height 452
click at [735, 365] on div "Back to Grain" at bounding box center [760, 363] width 152 height 42
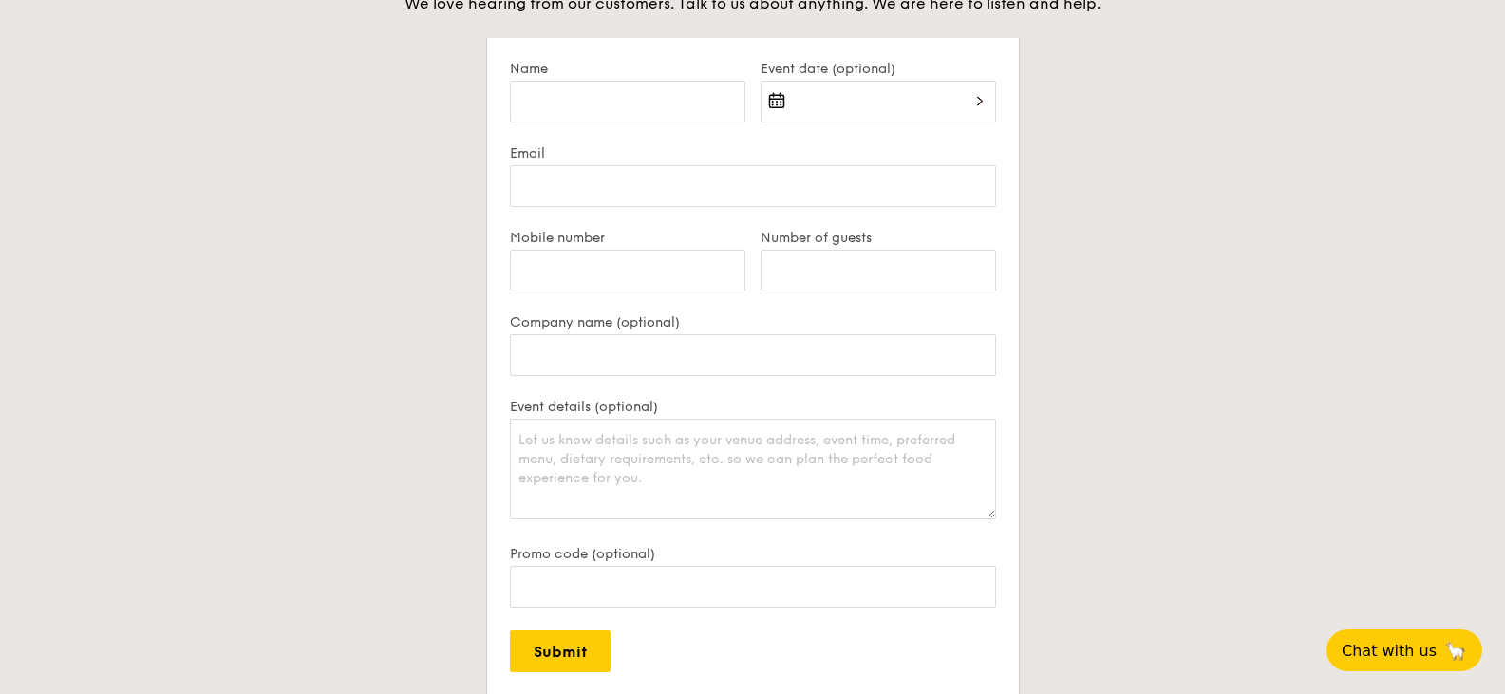
scroll to position [3695, 0]
